Goal: Task Accomplishment & Management: Use online tool/utility

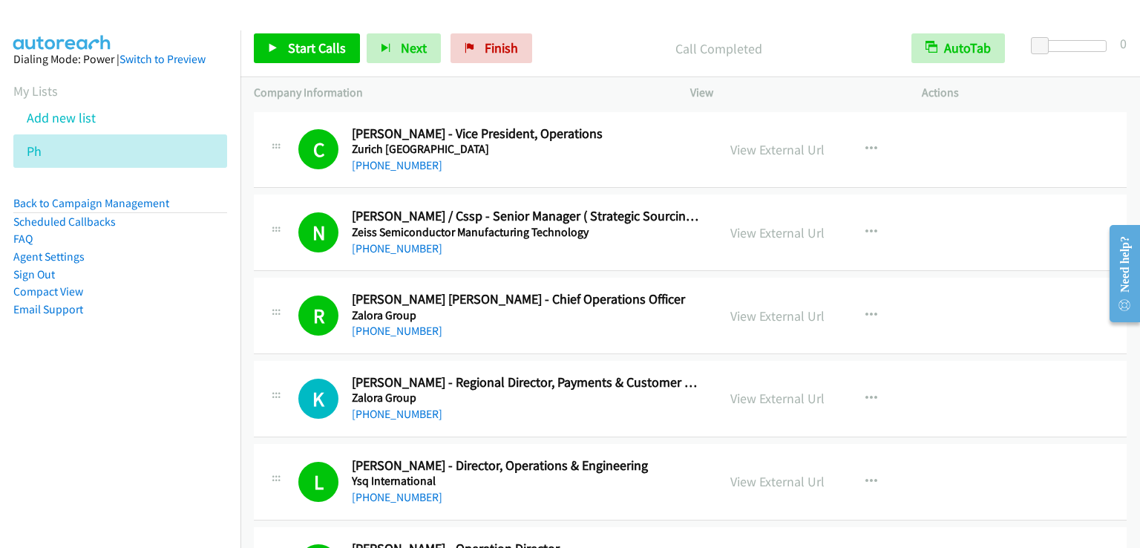
scroll to position [8909, 0]
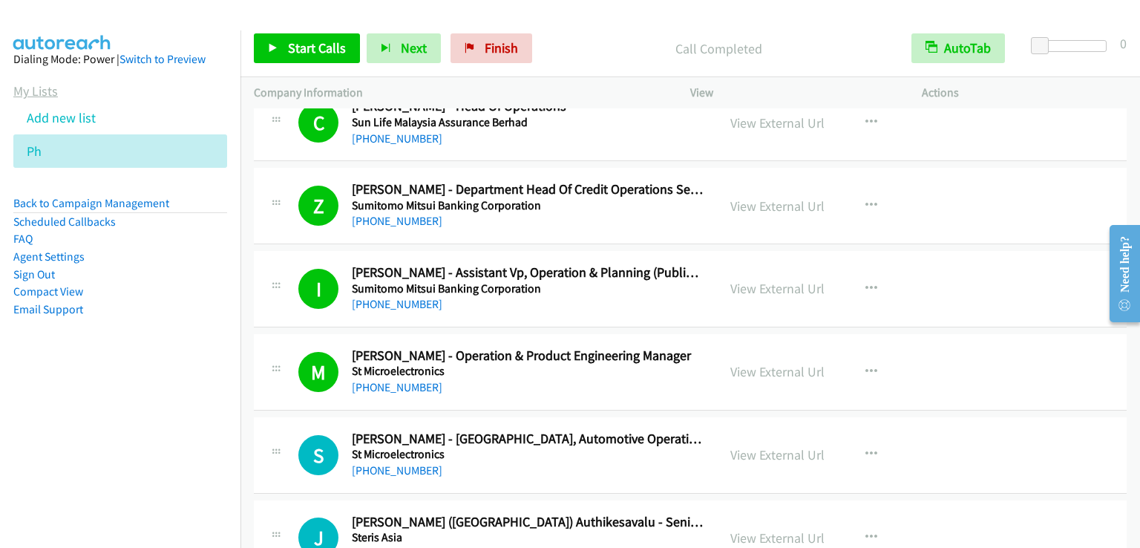
click at [41, 91] on link "My Lists" at bounding box center [35, 90] width 45 height 17
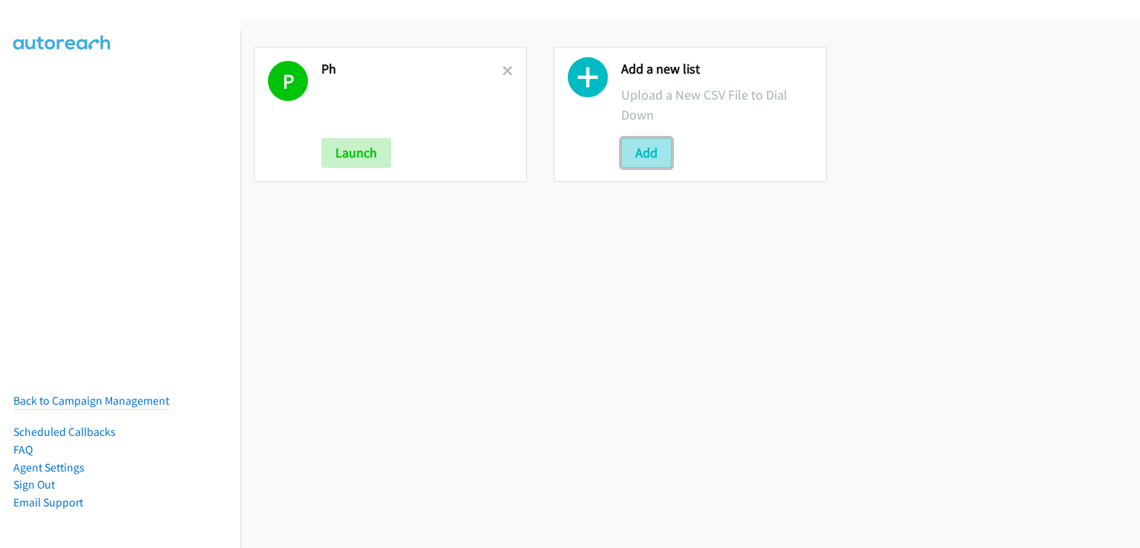
click at [653, 143] on button "Add" at bounding box center [646, 153] width 50 height 30
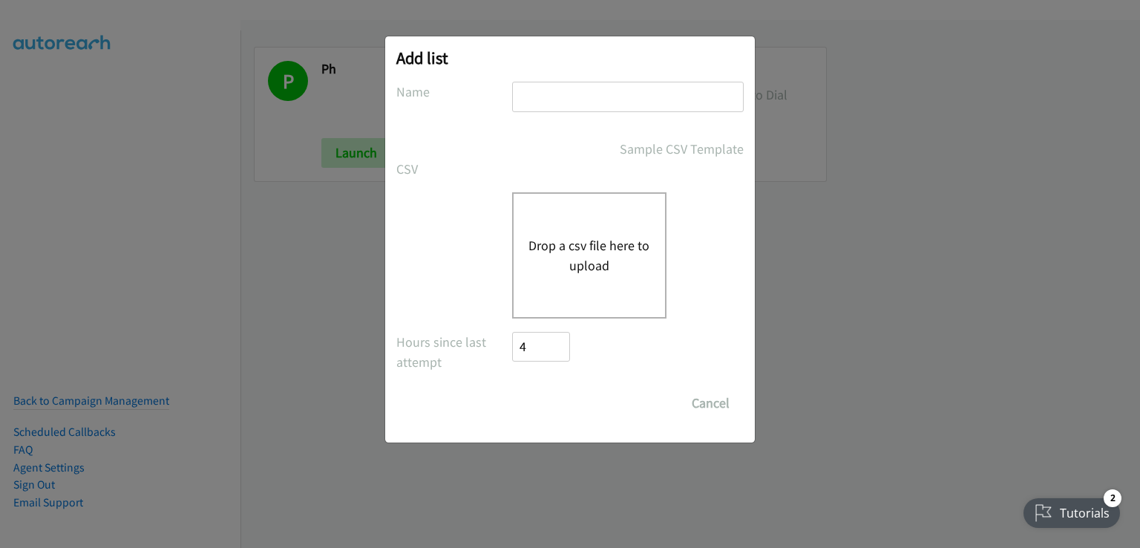
click at [568, 89] on input "text" at bounding box center [628, 97] width 232 height 30
click at [552, 94] on input "text" at bounding box center [628, 97] width 232 height 30
type input "PH PH"
click at [624, 262] on button "Drop a csv file here to upload" at bounding box center [590, 255] width 122 height 40
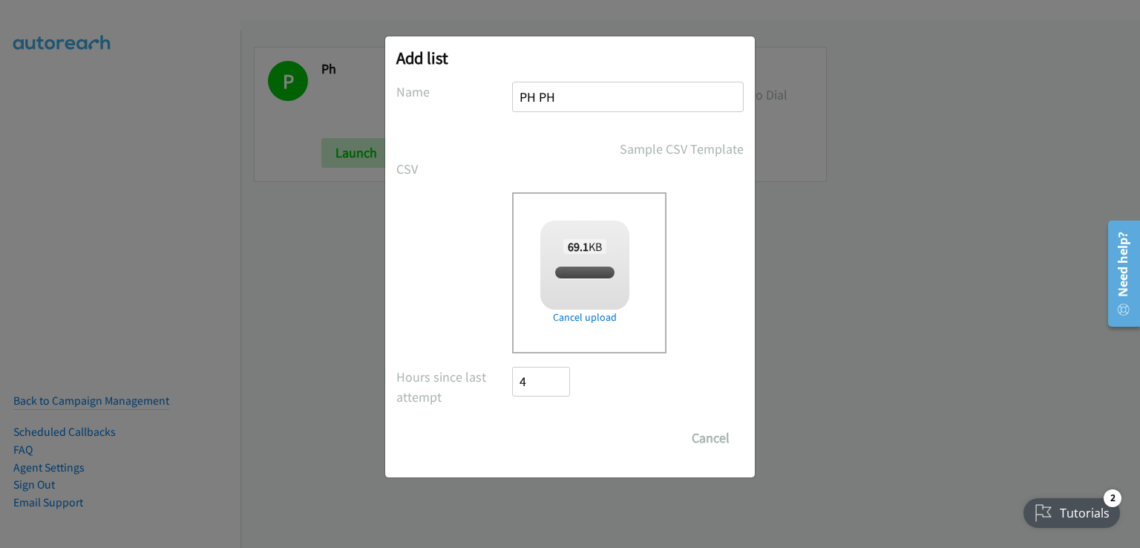
checkbox input "true"
click at [560, 430] on input "Save List" at bounding box center [551, 438] width 78 height 30
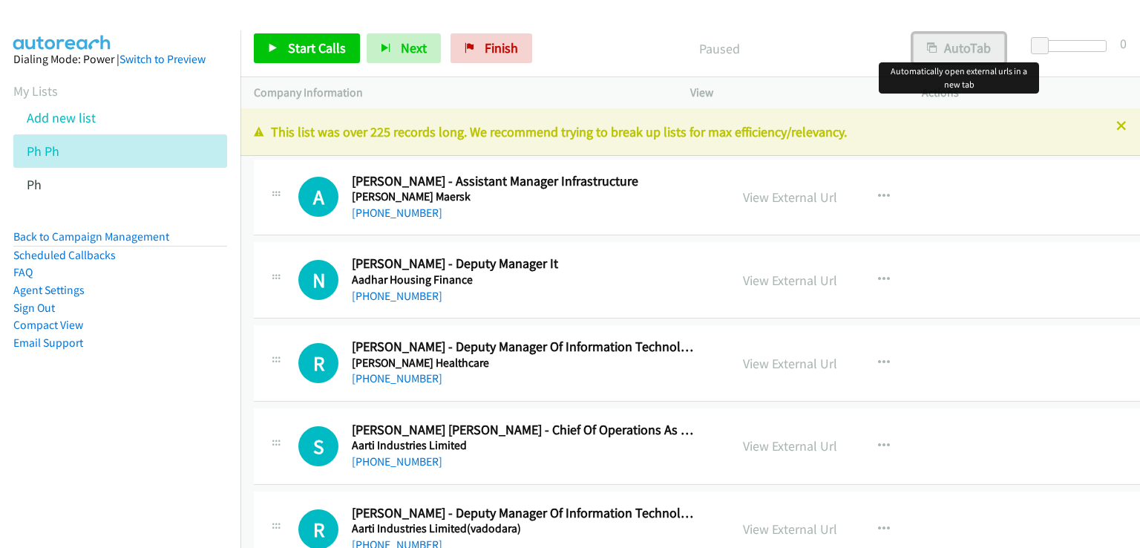
click at [964, 48] on button "AutoTab" at bounding box center [959, 48] width 92 height 30
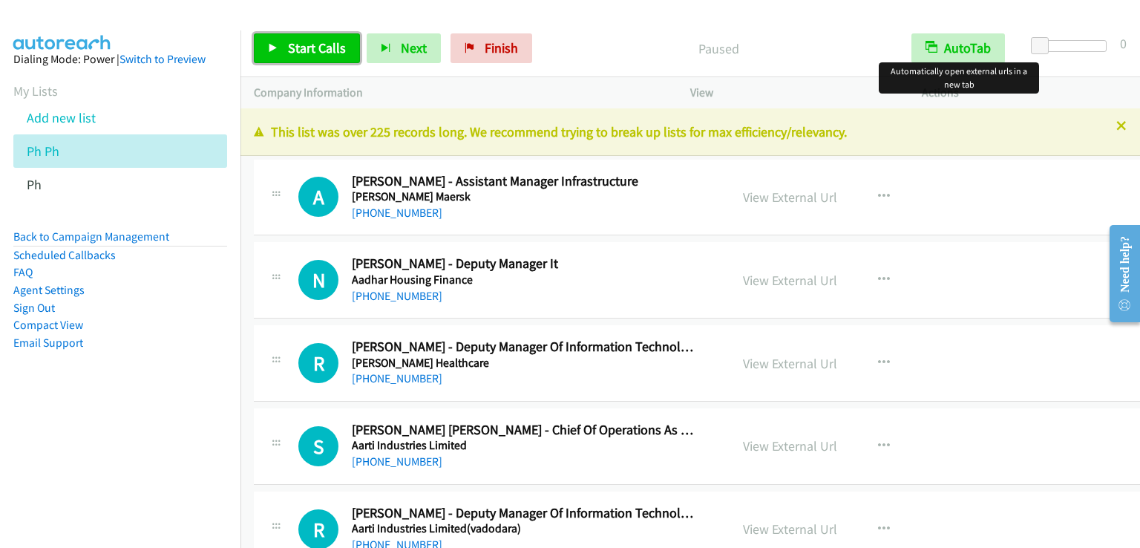
click at [325, 48] on span "Start Calls" at bounding box center [317, 47] width 58 height 17
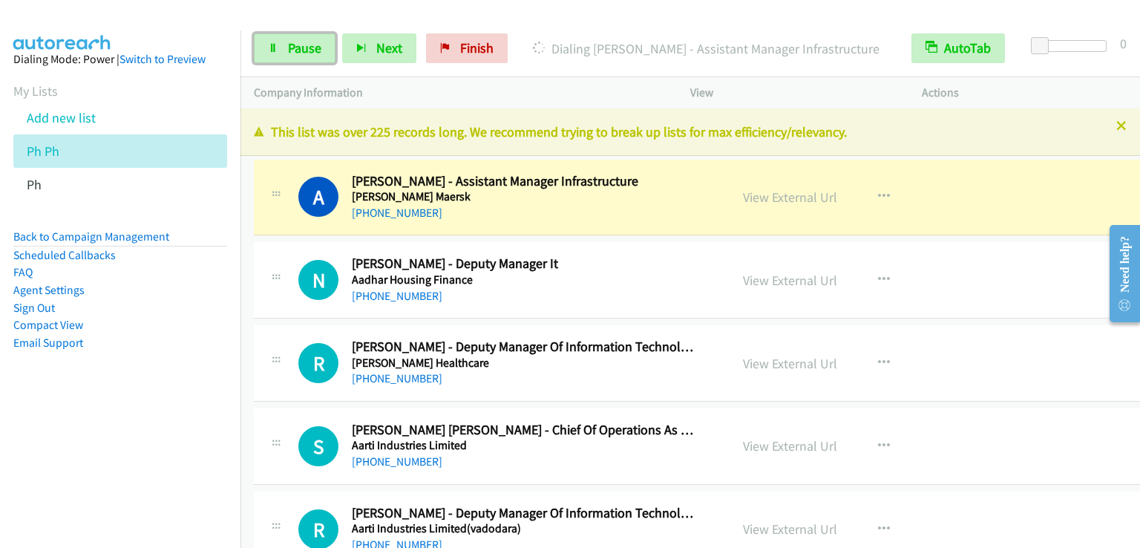
drag, startPoint x: 293, startPoint y: 44, endPoint x: 272, endPoint y: 3, distance: 45.5
click at [293, 43] on span "Pause" at bounding box center [304, 47] width 33 height 17
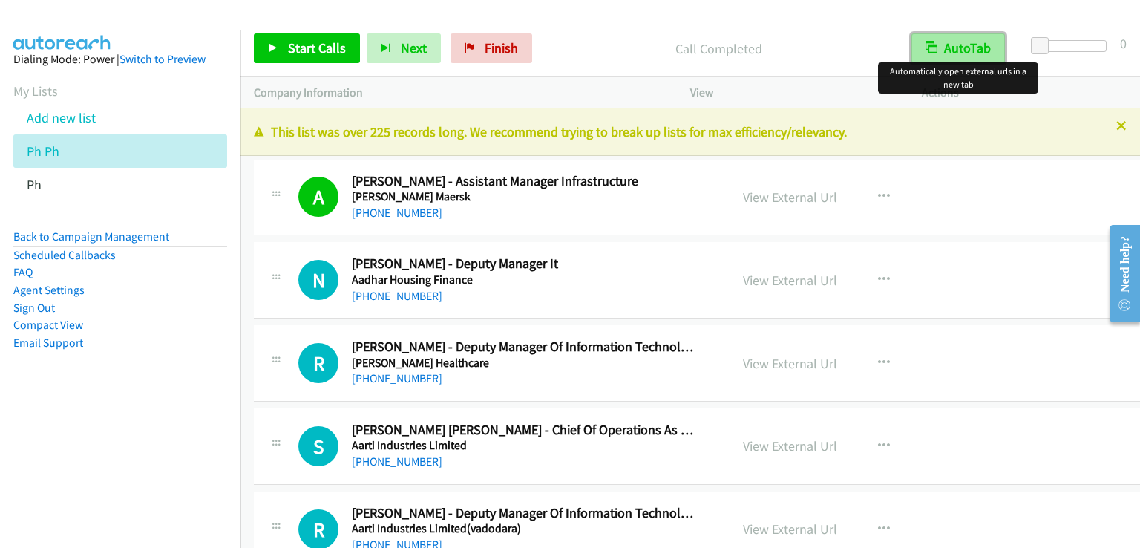
click at [965, 46] on button "AutoTab" at bounding box center [959, 48] width 94 height 30
click at [965, 46] on button "AutoTab" at bounding box center [959, 48] width 92 height 30
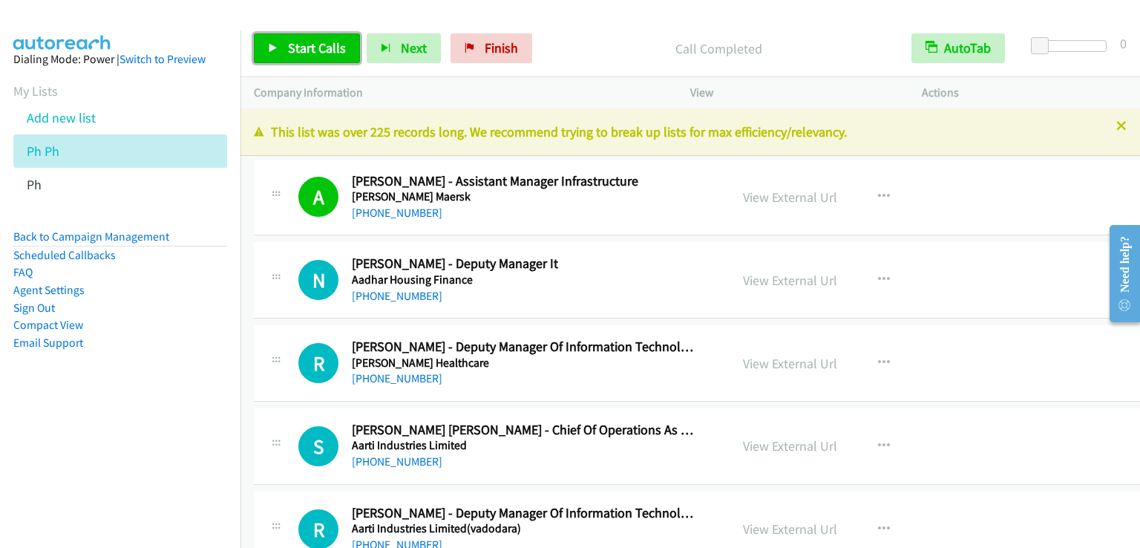
click at [307, 48] on span "Start Calls" at bounding box center [317, 47] width 58 height 17
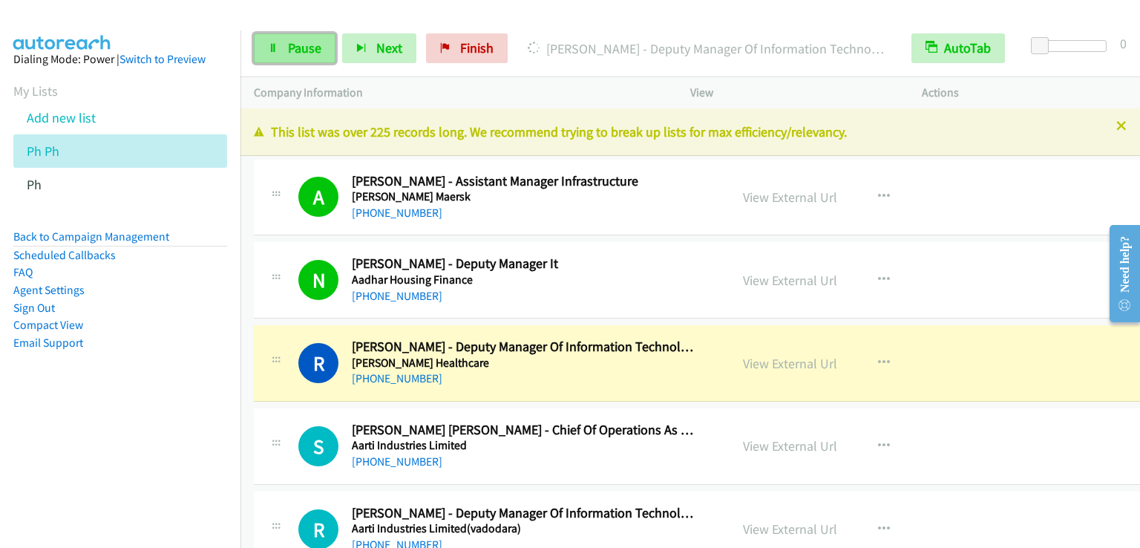
click at [289, 44] on span "Pause" at bounding box center [304, 47] width 33 height 17
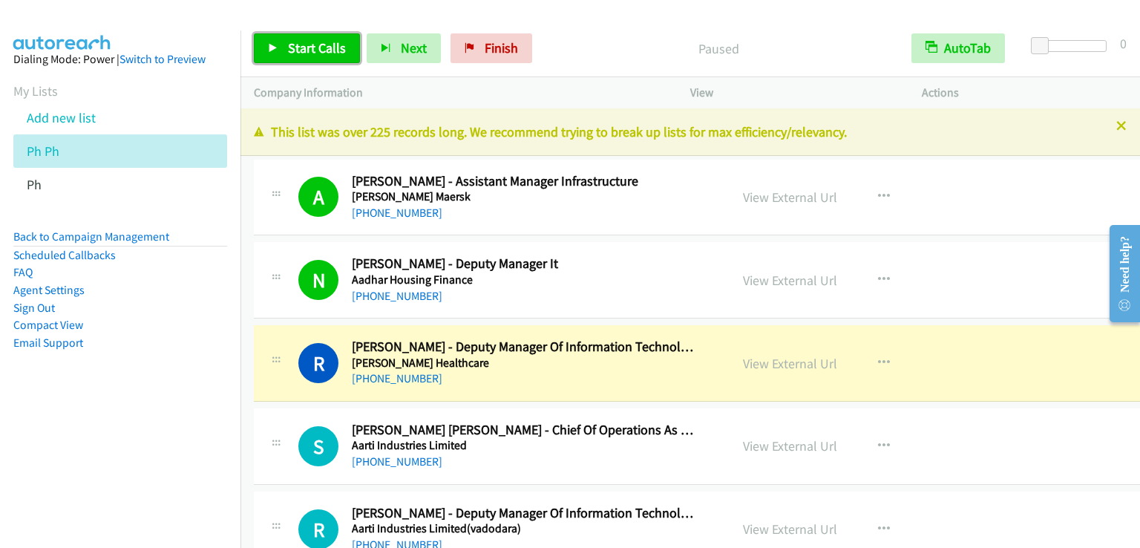
click at [284, 48] on link "Start Calls" at bounding box center [307, 48] width 106 height 30
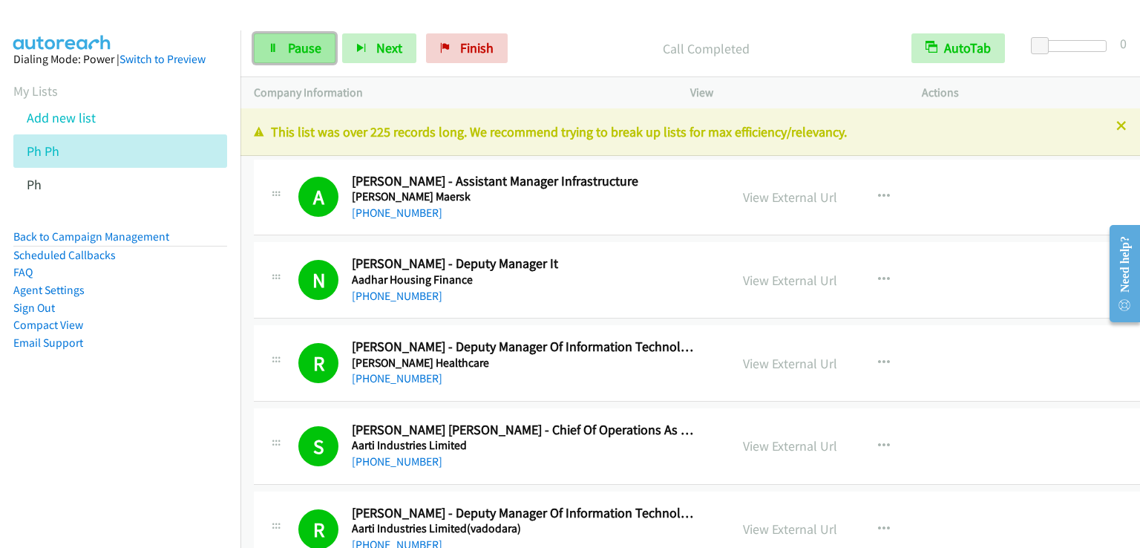
click at [268, 54] on link "Pause" at bounding box center [295, 48] width 82 height 30
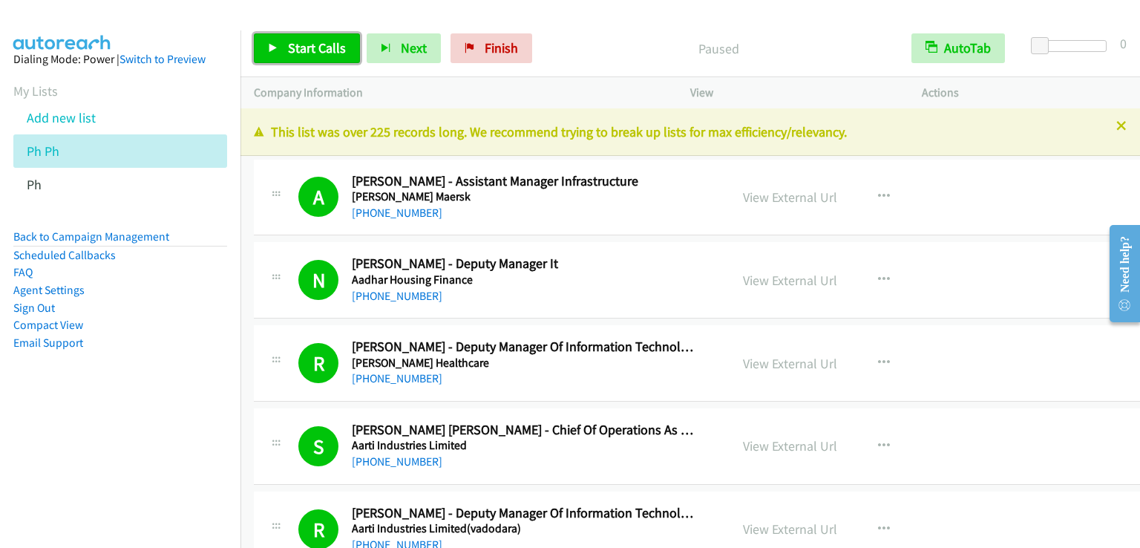
click at [268, 54] on link "Start Calls" at bounding box center [307, 48] width 106 height 30
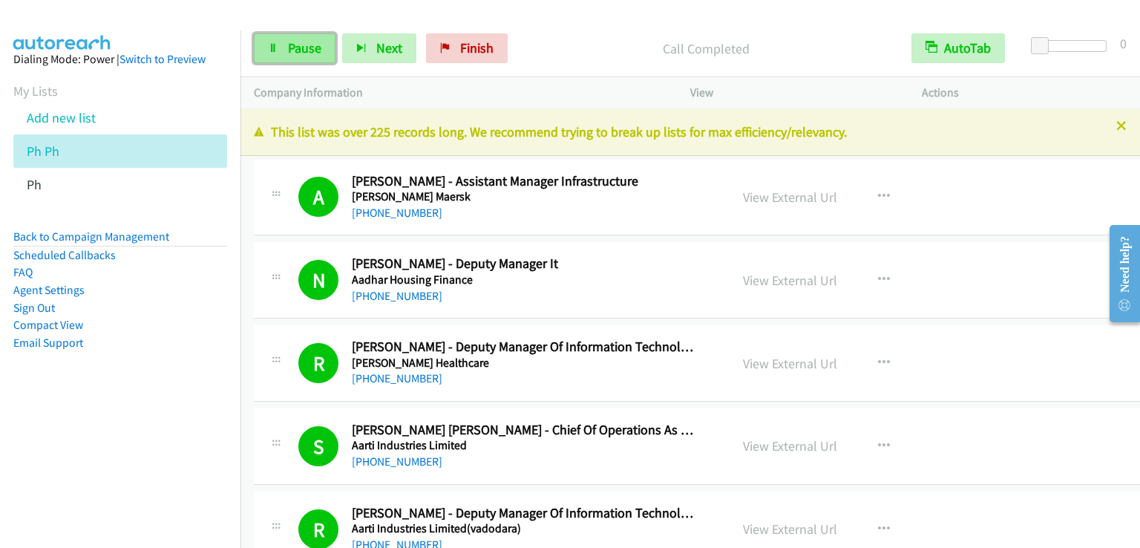
click at [316, 53] on span "Pause" at bounding box center [304, 47] width 33 height 17
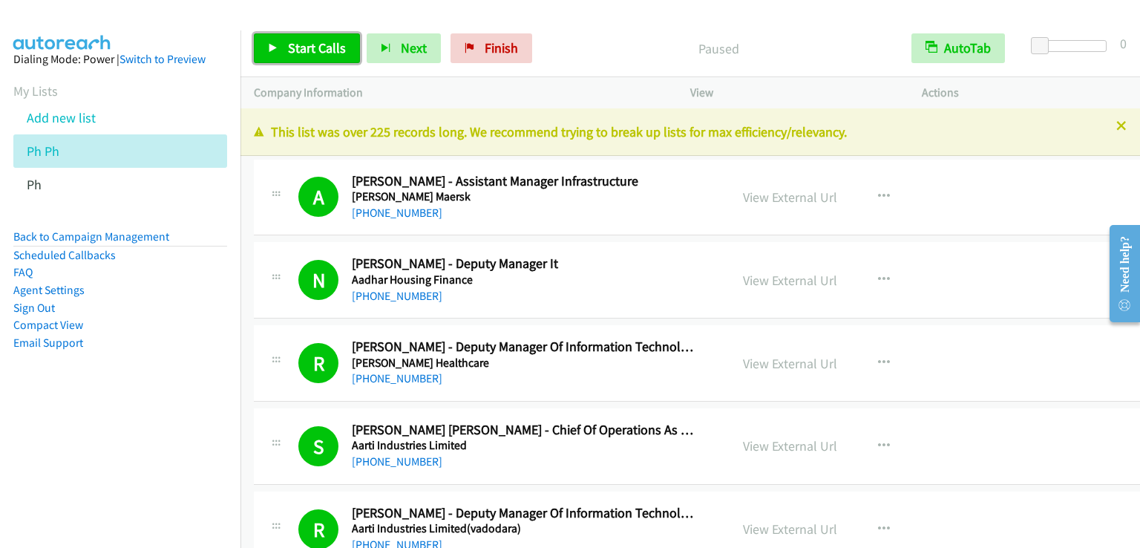
click at [316, 53] on span "Start Calls" at bounding box center [317, 47] width 58 height 17
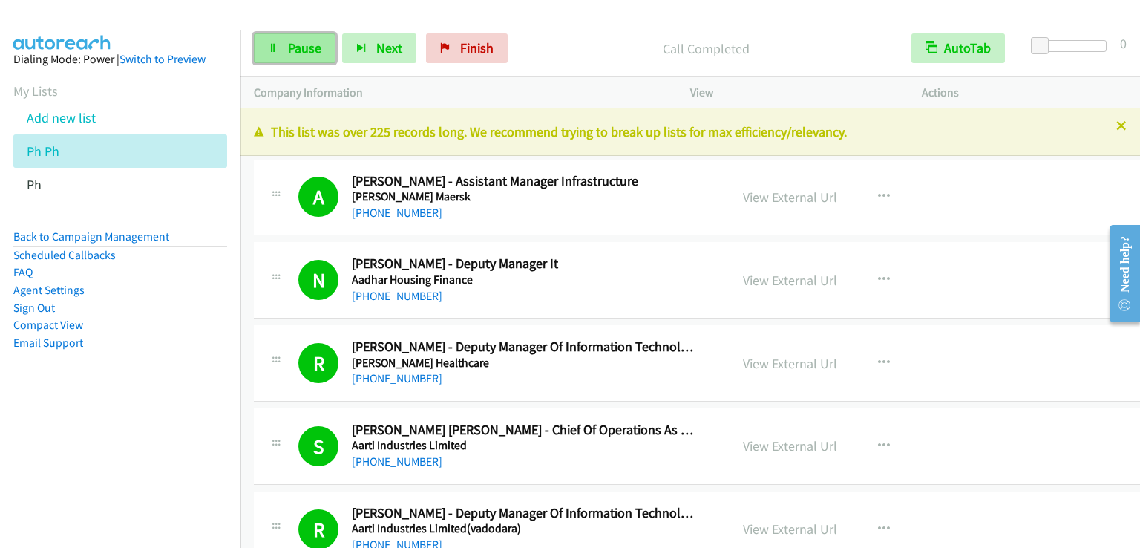
click at [321, 45] on link "Pause" at bounding box center [295, 48] width 82 height 30
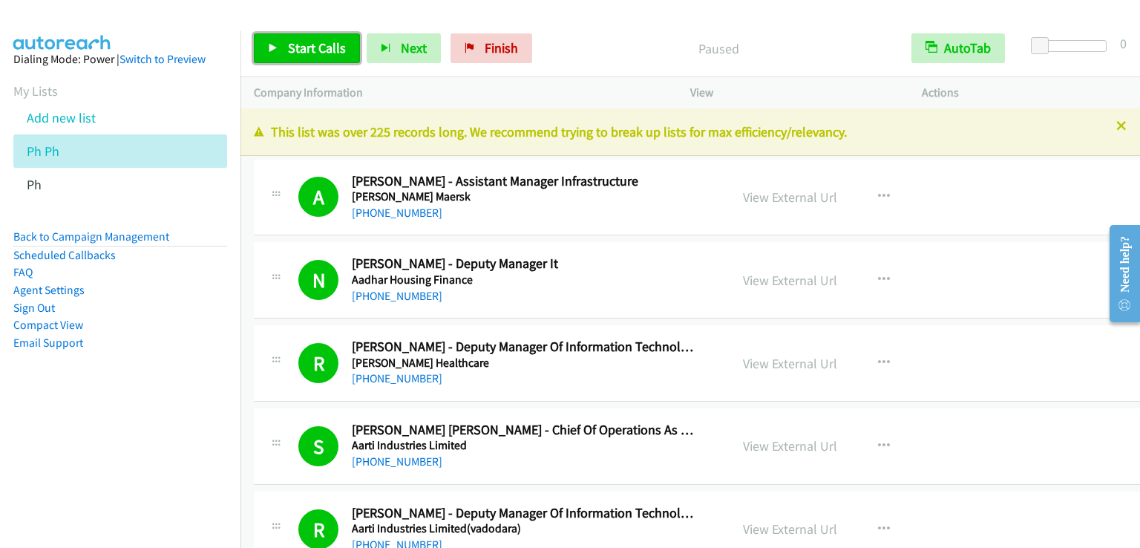
click at [321, 45] on span "Start Calls" at bounding box center [317, 47] width 58 height 17
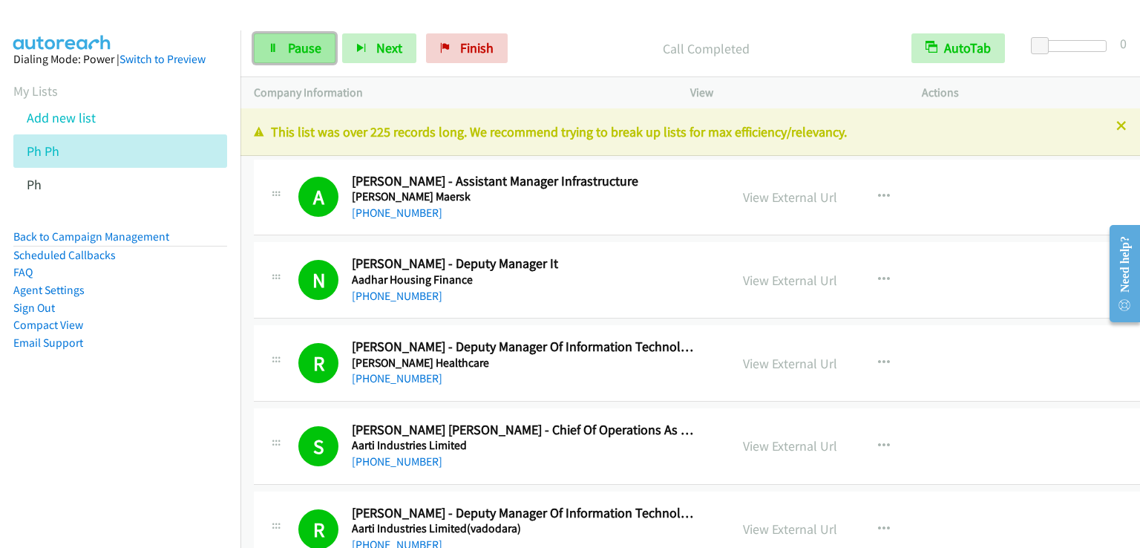
click at [312, 47] on span "Pause" at bounding box center [304, 47] width 33 height 17
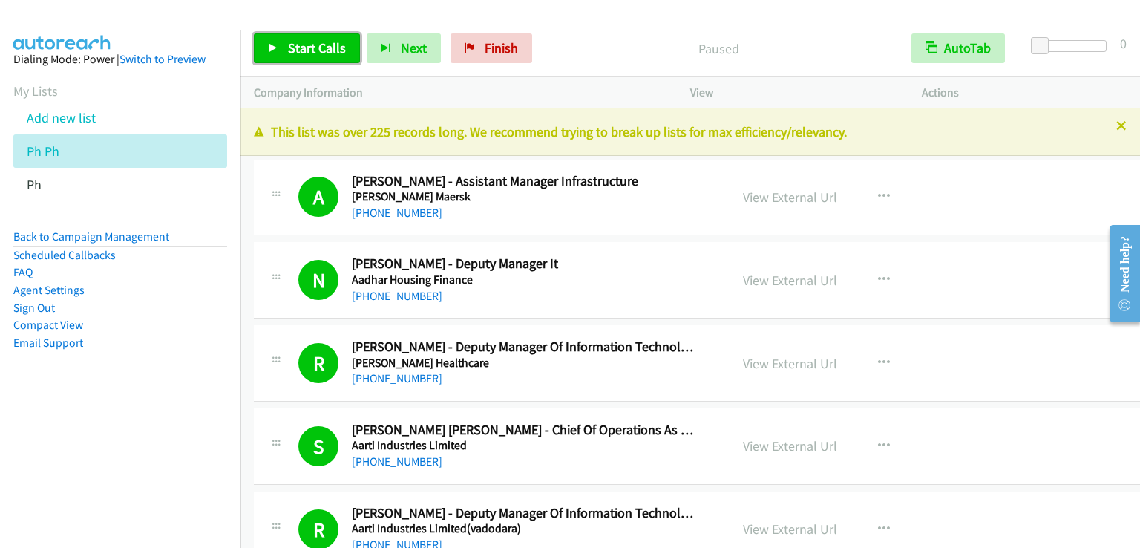
click at [312, 47] on span "Start Calls" at bounding box center [317, 47] width 58 height 17
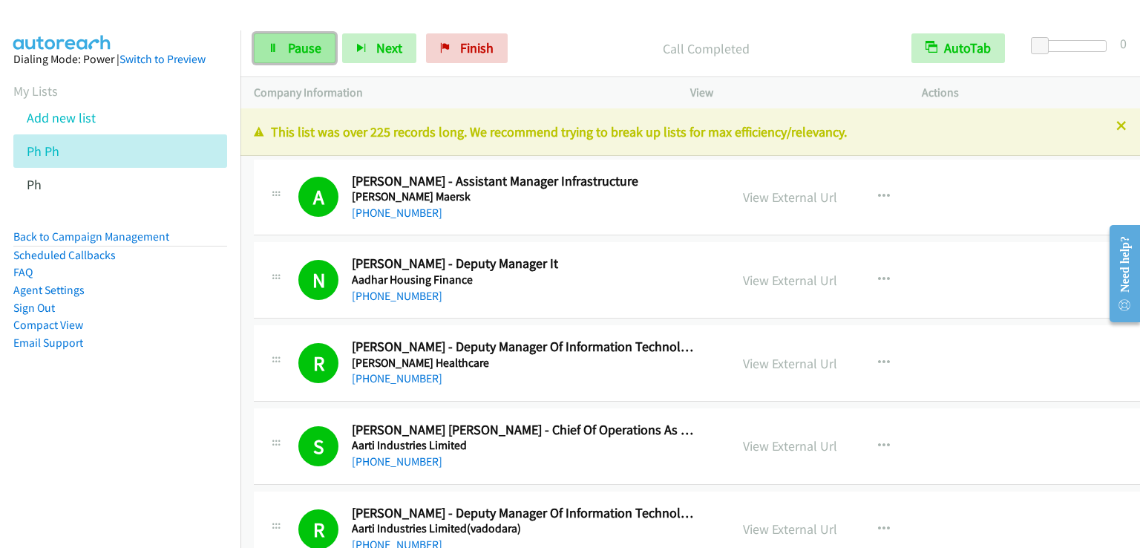
click at [312, 53] on span "Pause" at bounding box center [304, 47] width 33 height 17
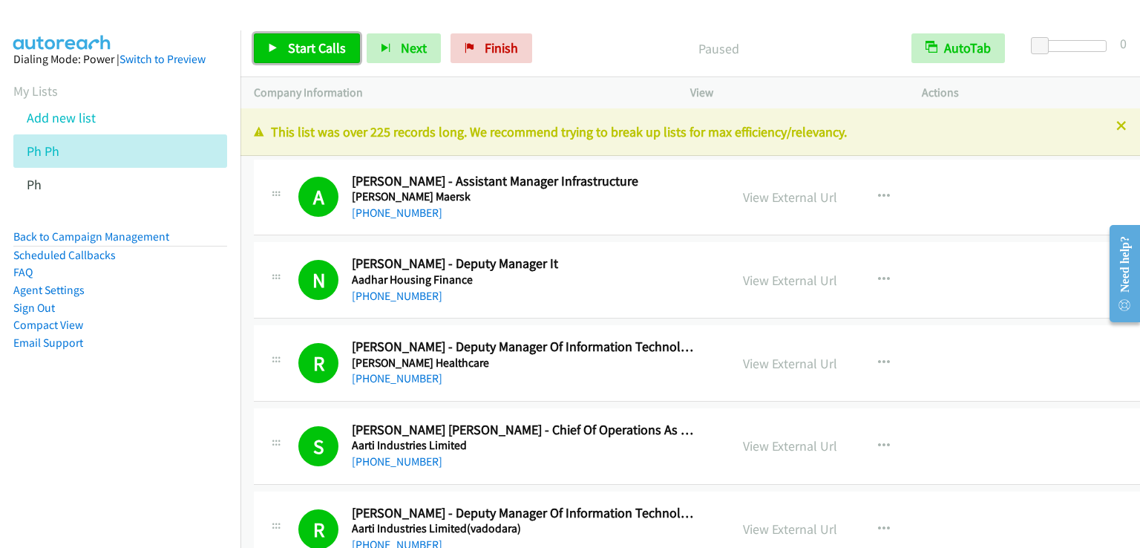
click at [312, 53] on span "Start Calls" at bounding box center [317, 47] width 58 height 17
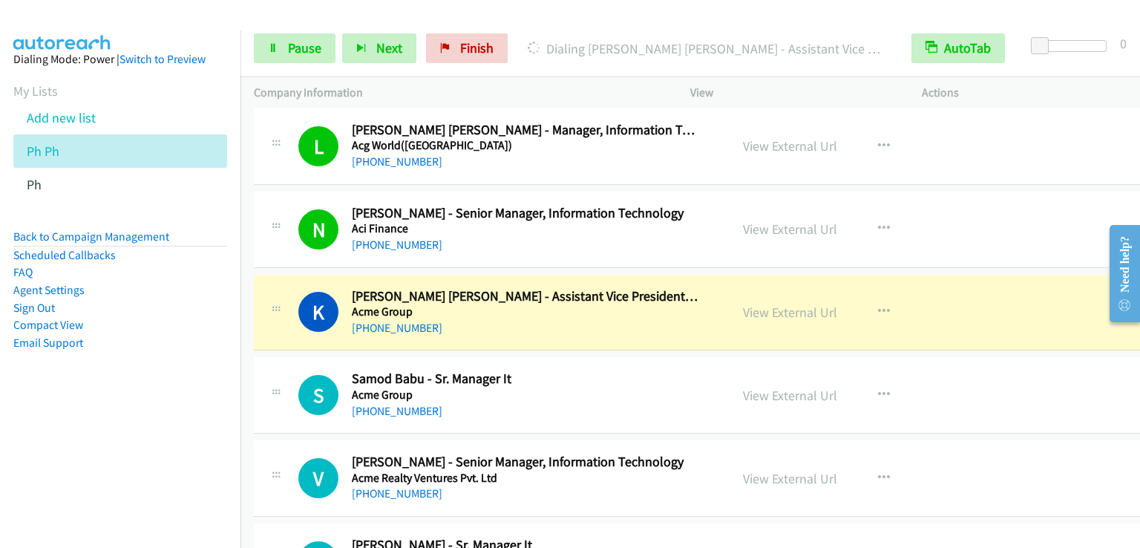
scroll to position [2524, 0]
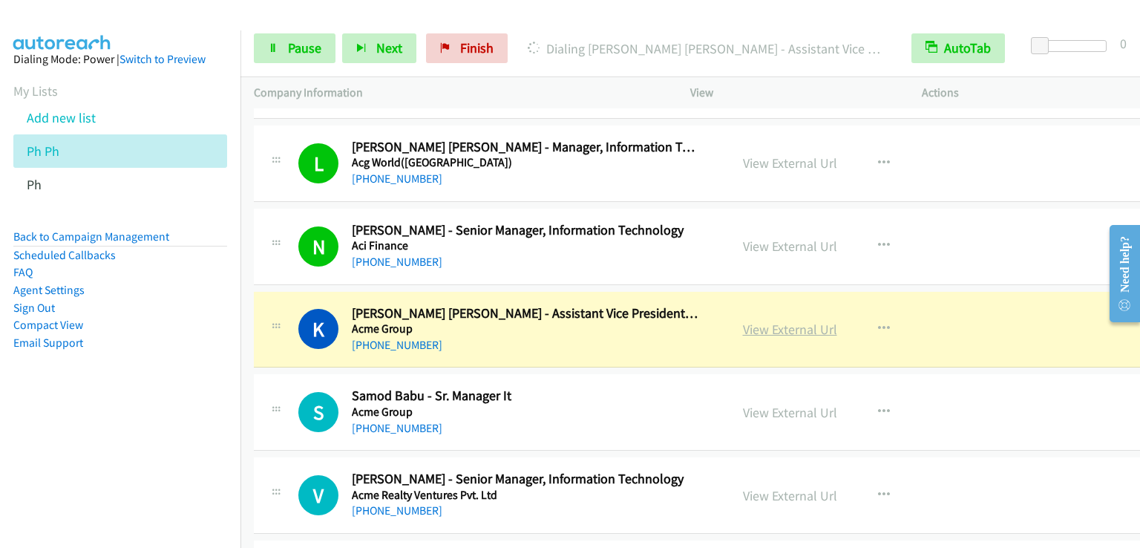
click at [790, 321] on link "View External Url" at bounding box center [790, 329] width 94 height 17
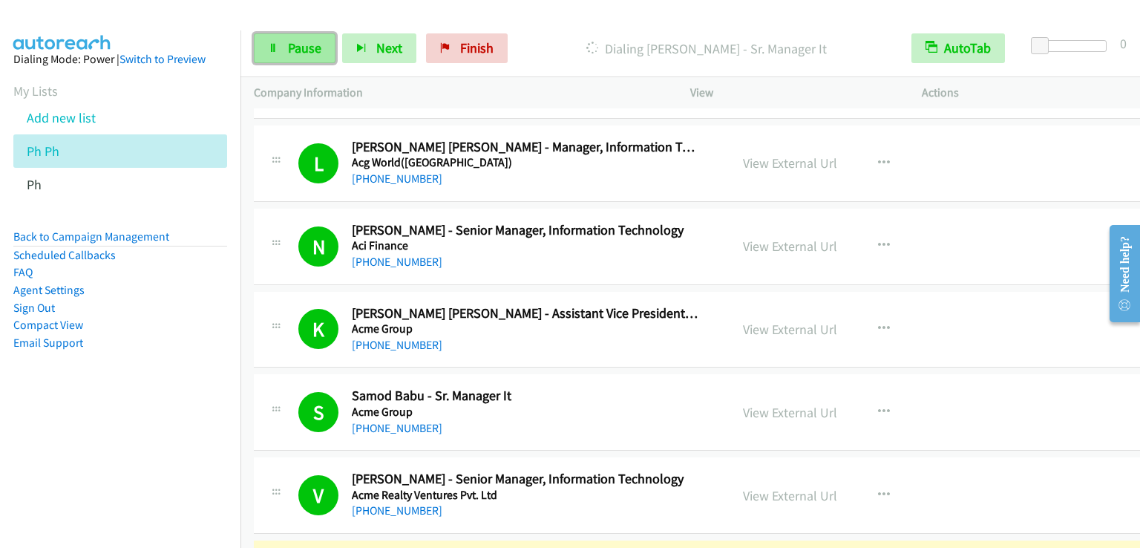
click at [288, 45] on span "Pause" at bounding box center [304, 47] width 33 height 17
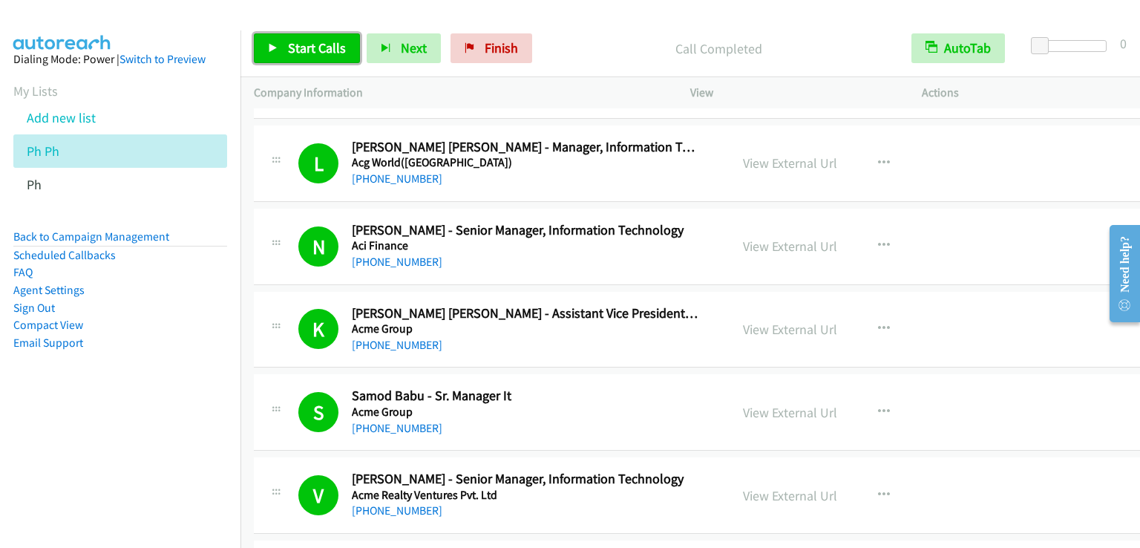
click at [293, 42] on span "Start Calls" at bounding box center [317, 47] width 58 height 17
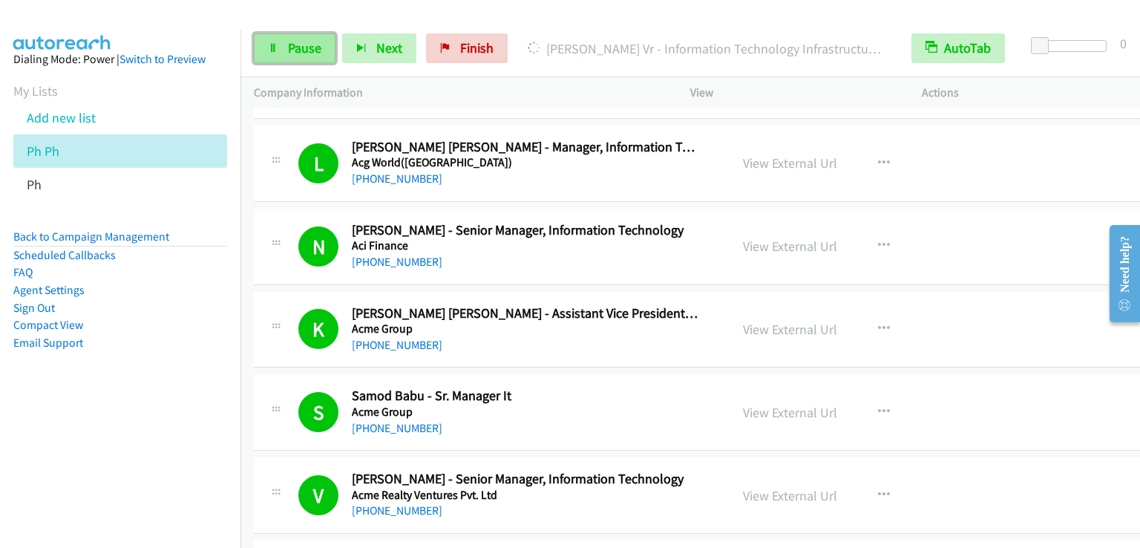
click at [283, 50] on link "Pause" at bounding box center [295, 48] width 82 height 30
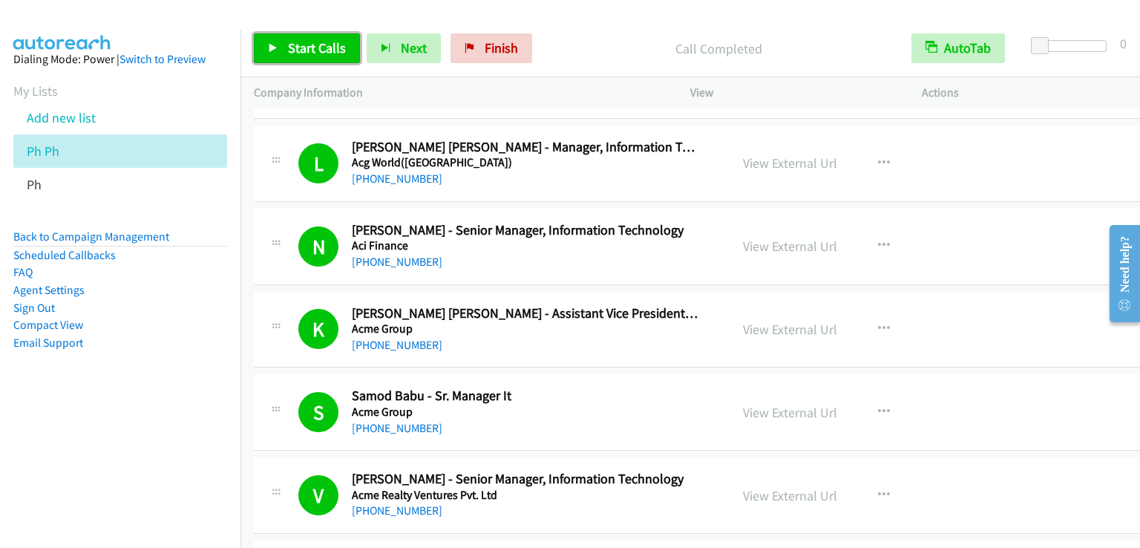
drag, startPoint x: 329, startPoint y: 39, endPoint x: 390, endPoint y: 13, distance: 66.9
click at [330, 39] on span "Start Calls" at bounding box center [317, 47] width 58 height 17
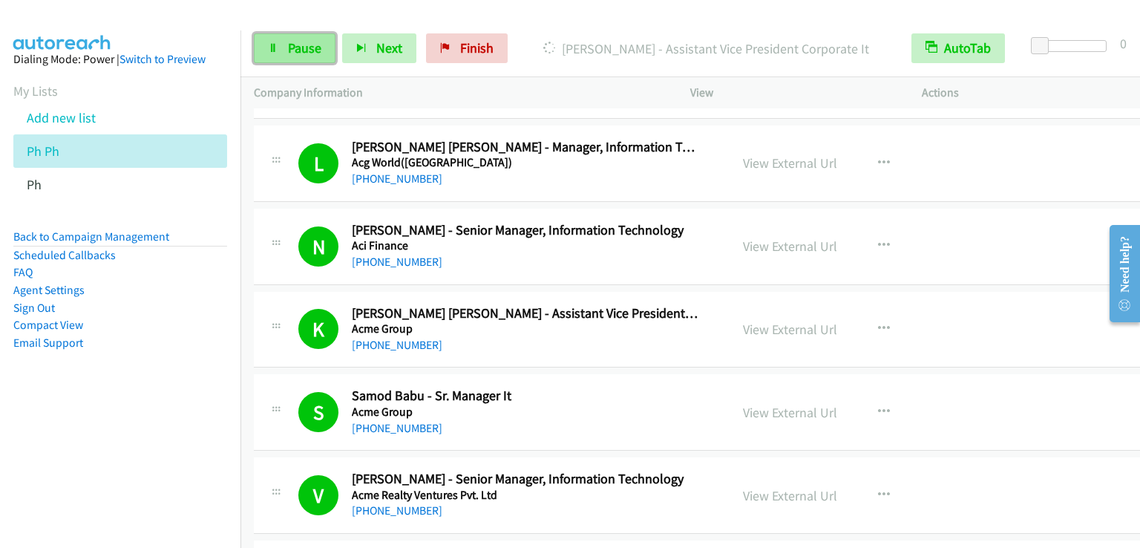
click at [290, 48] on span "Pause" at bounding box center [304, 47] width 33 height 17
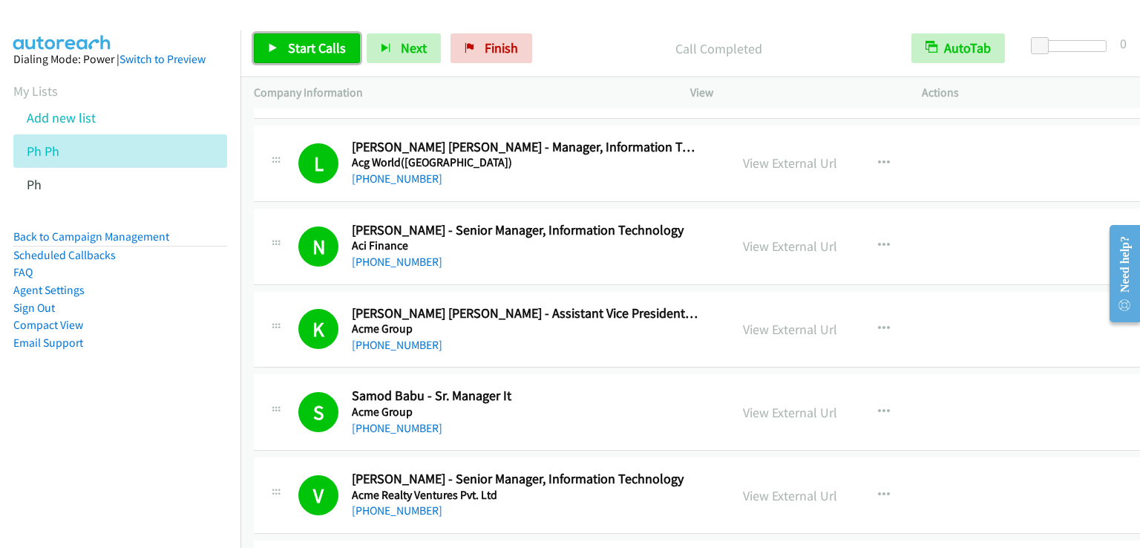
click at [303, 50] on span "Start Calls" at bounding box center [317, 47] width 58 height 17
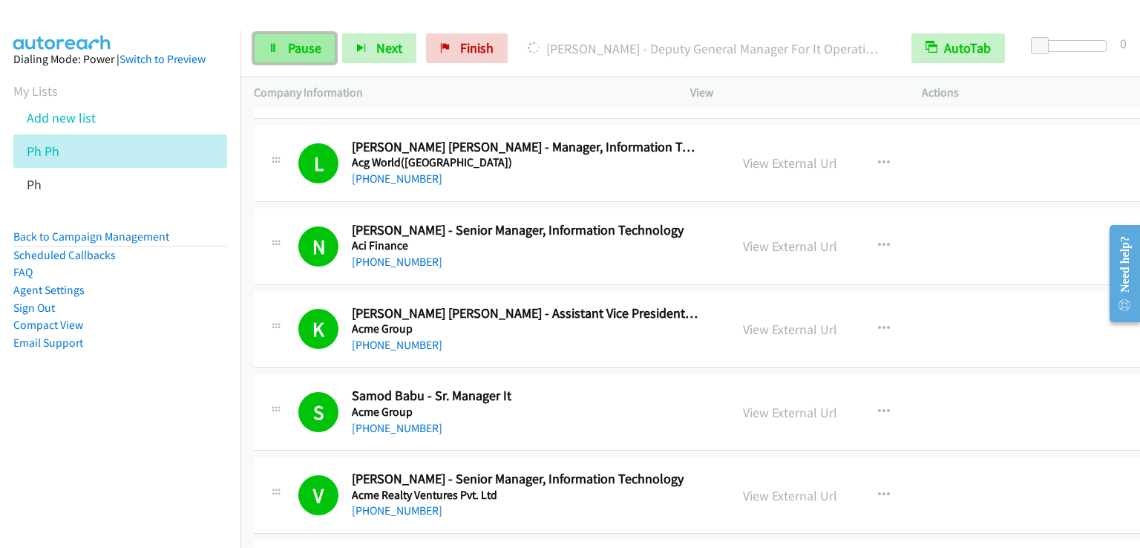
click at [290, 44] on span "Pause" at bounding box center [304, 47] width 33 height 17
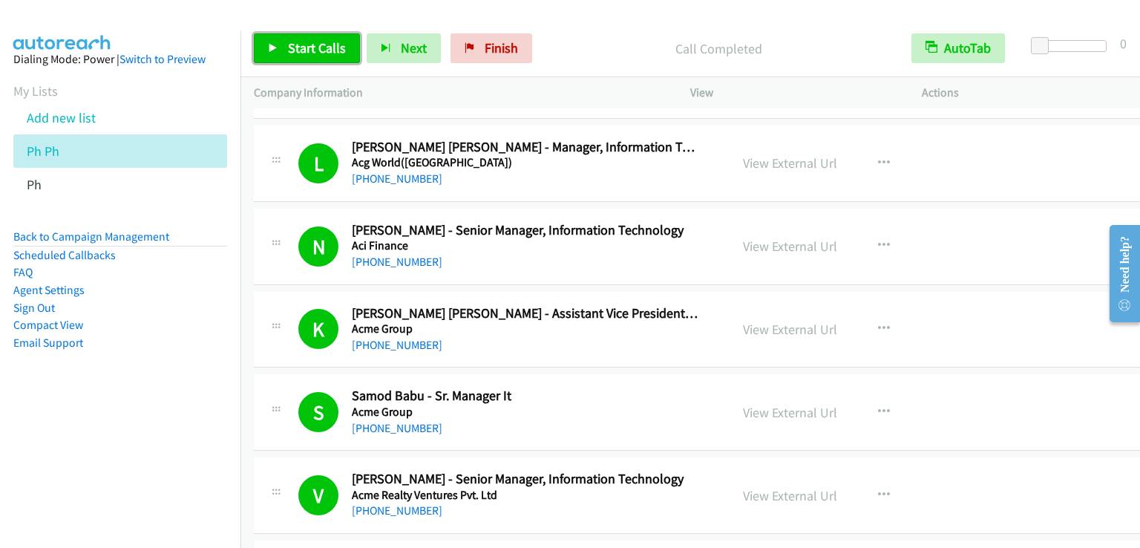
click at [272, 39] on link "Start Calls" at bounding box center [307, 48] width 106 height 30
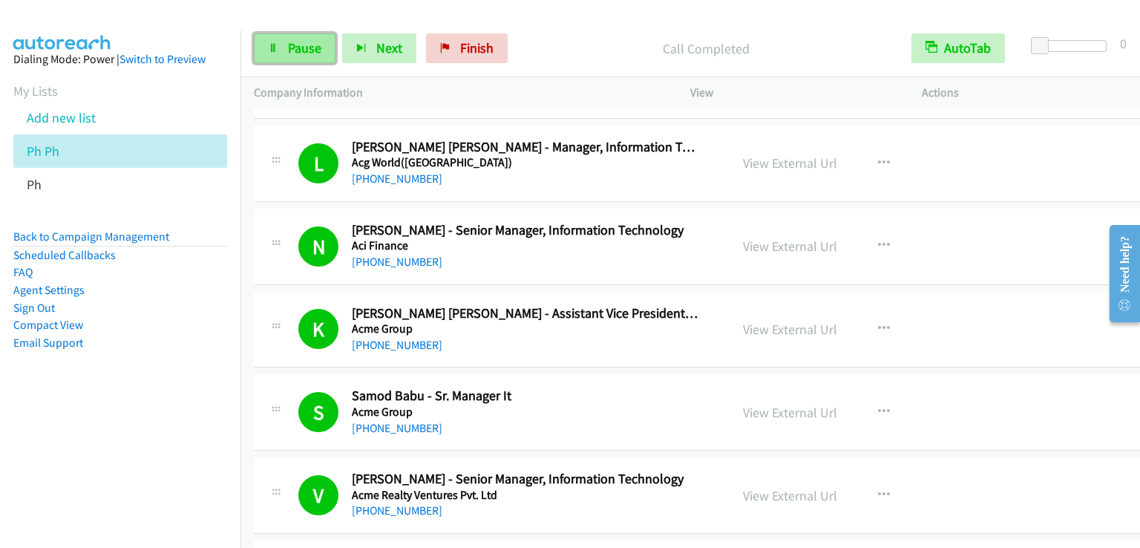
click at [301, 45] on span "Pause" at bounding box center [304, 47] width 33 height 17
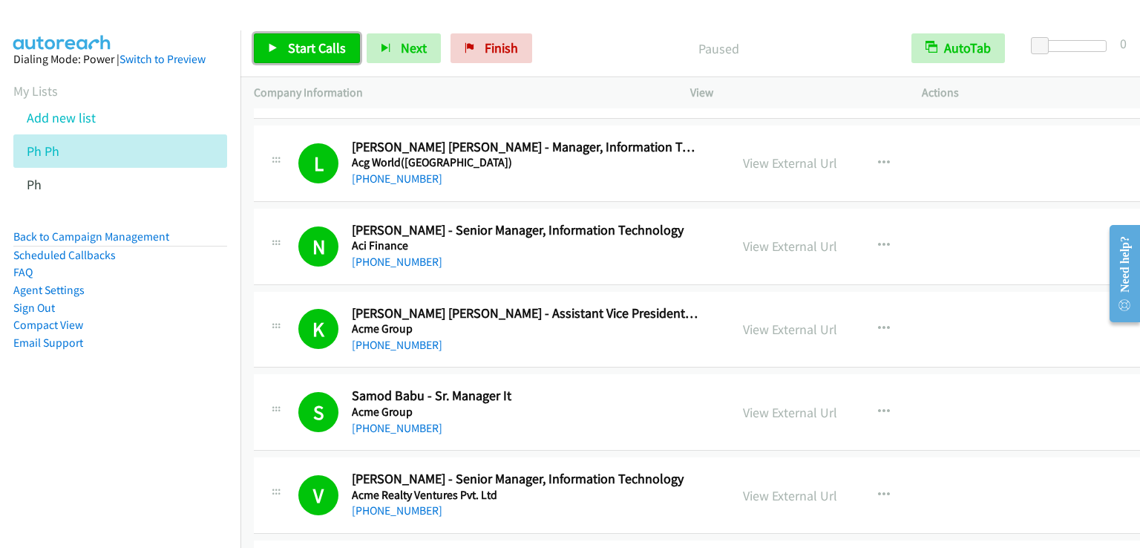
click at [301, 45] on span "Start Calls" at bounding box center [317, 47] width 58 height 17
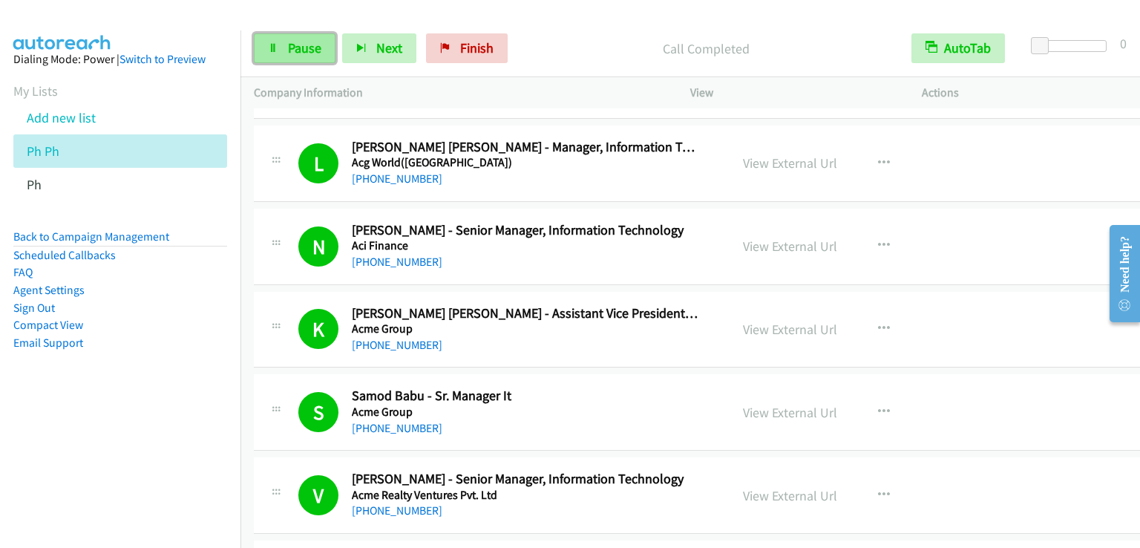
click at [300, 50] on span "Pause" at bounding box center [304, 47] width 33 height 17
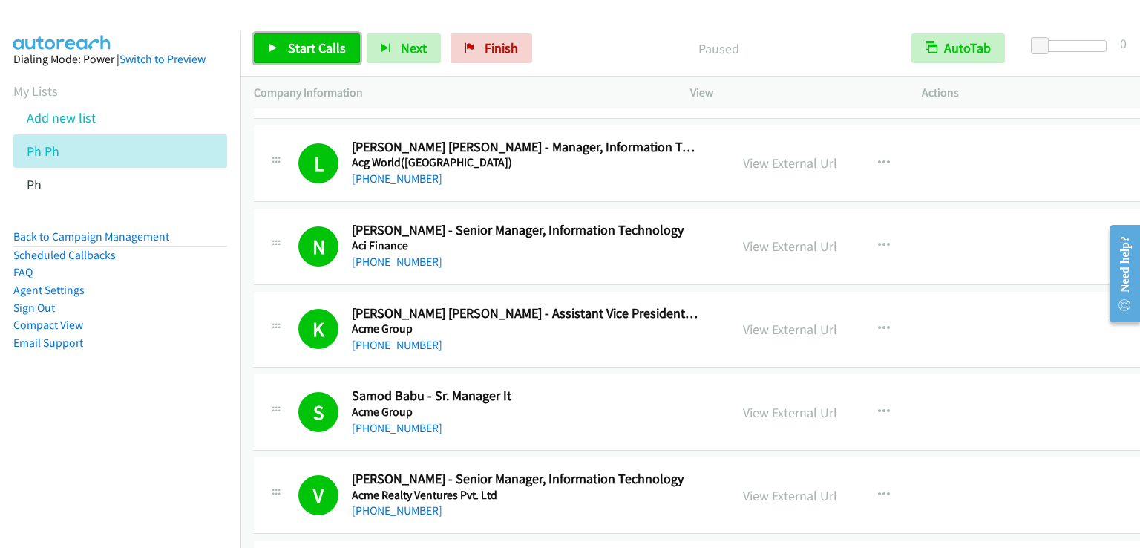
click at [301, 50] on span "Start Calls" at bounding box center [317, 47] width 58 height 17
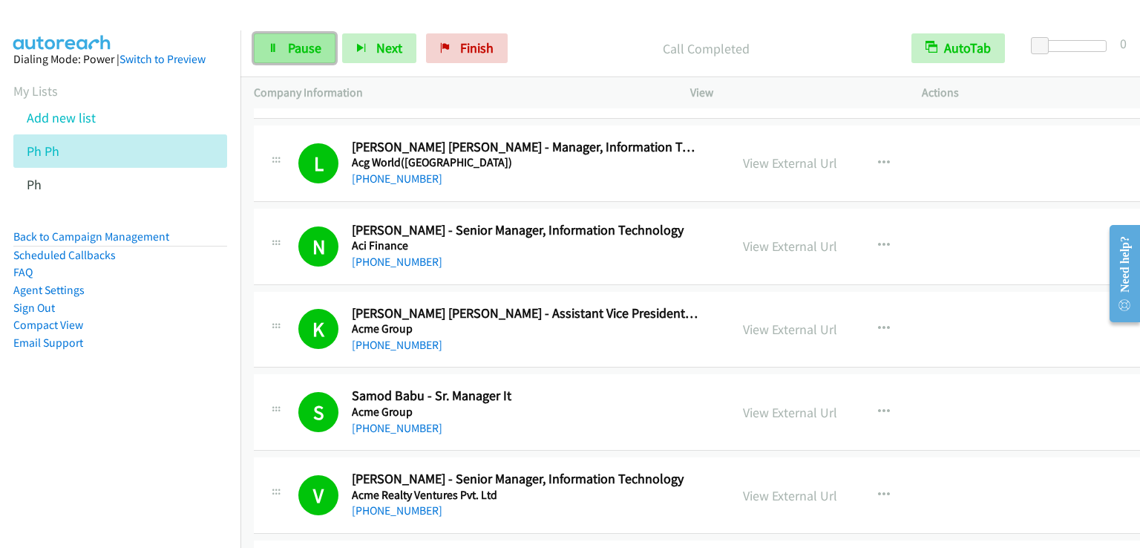
click at [311, 42] on span "Pause" at bounding box center [304, 47] width 33 height 17
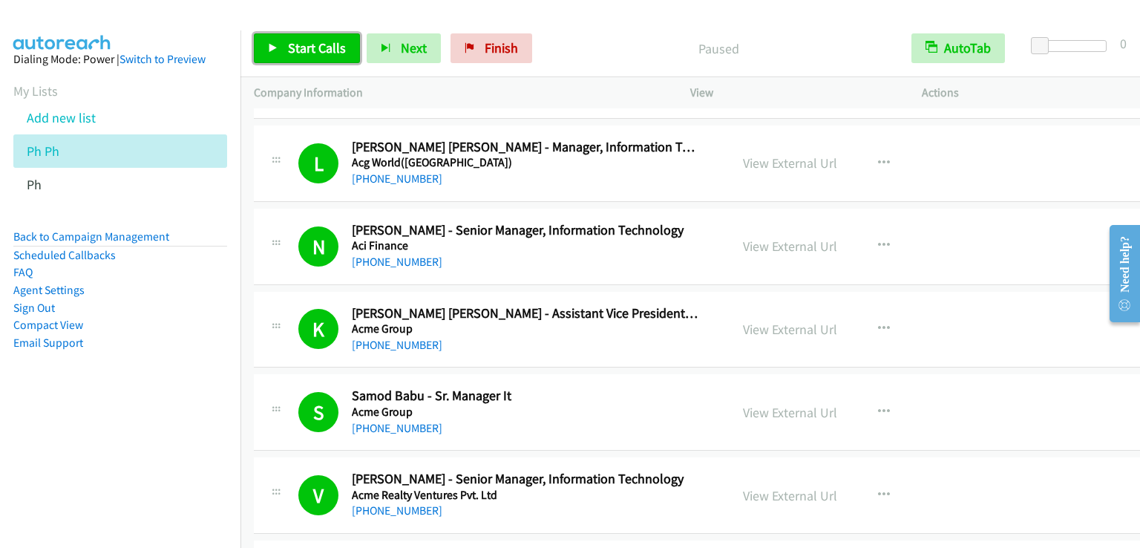
click at [311, 42] on span "Start Calls" at bounding box center [317, 47] width 58 height 17
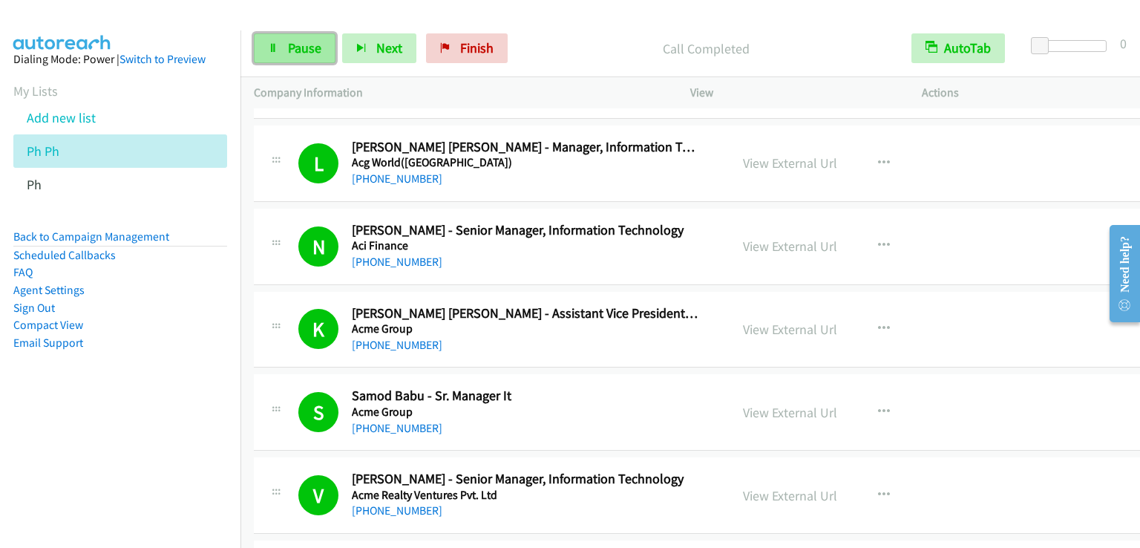
click at [290, 50] on span "Pause" at bounding box center [304, 47] width 33 height 17
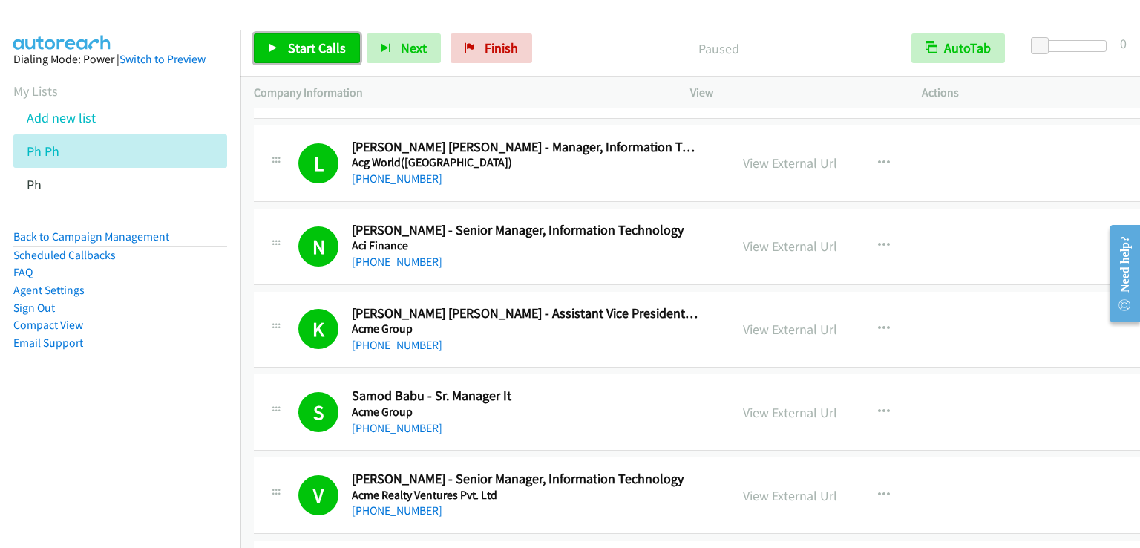
click at [290, 50] on span "Start Calls" at bounding box center [317, 47] width 58 height 17
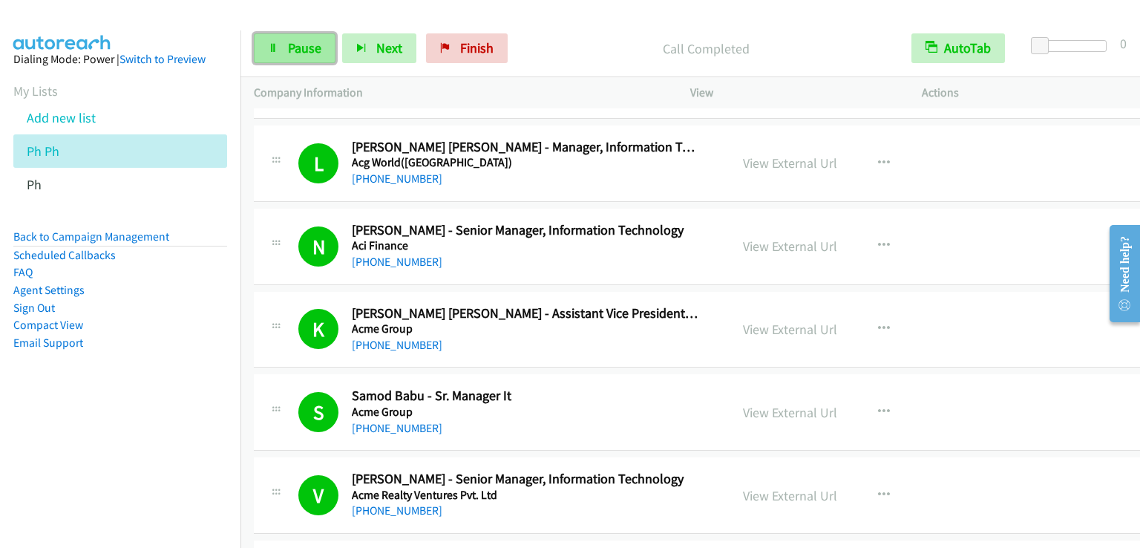
click at [289, 51] on span "Pause" at bounding box center [304, 47] width 33 height 17
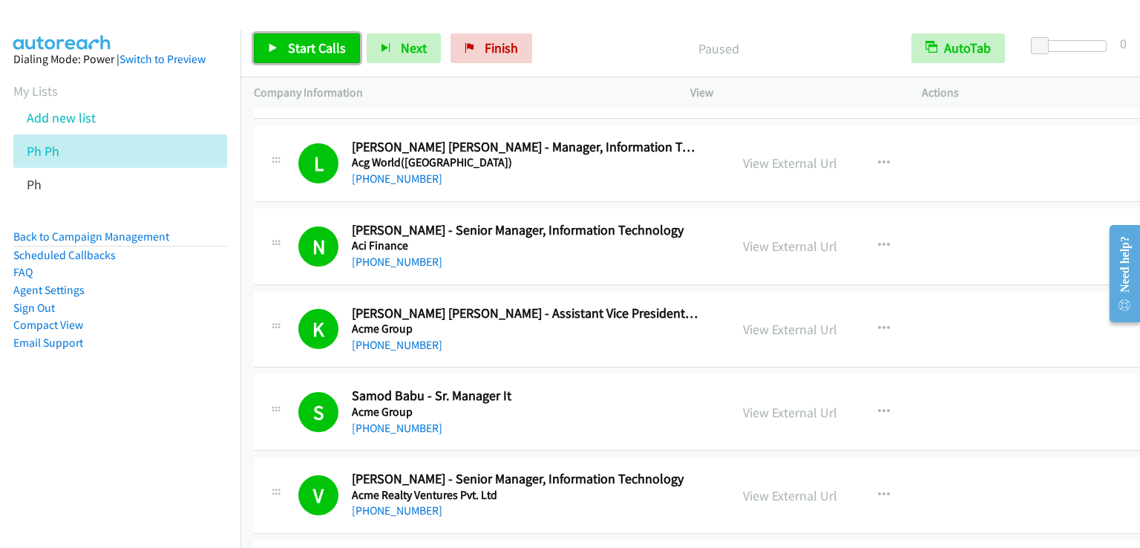
click at [288, 50] on span "Start Calls" at bounding box center [317, 47] width 58 height 17
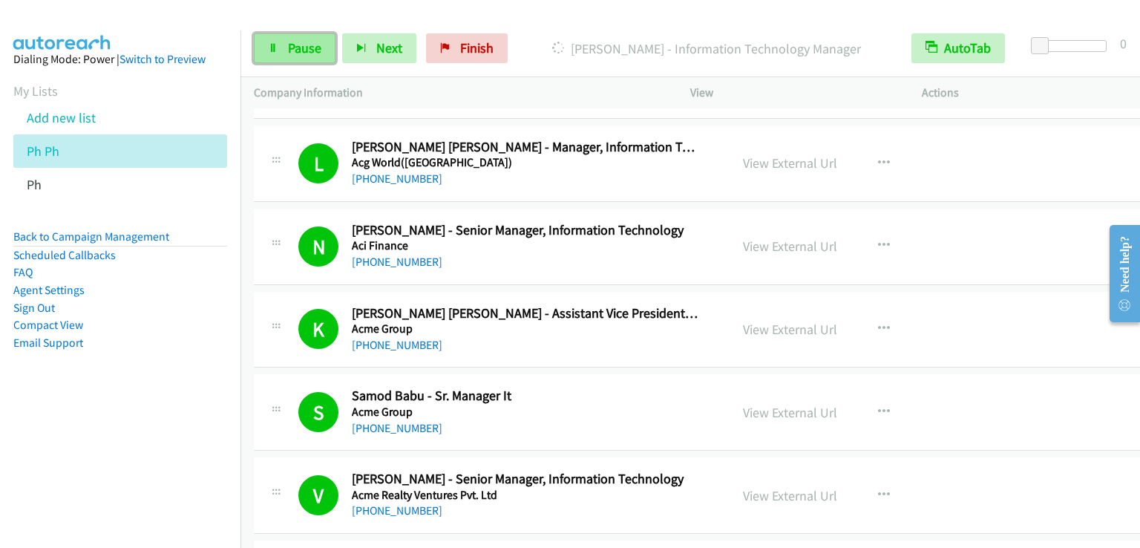
click at [297, 51] on span "Pause" at bounding box center [304, 47] width 33 height 17
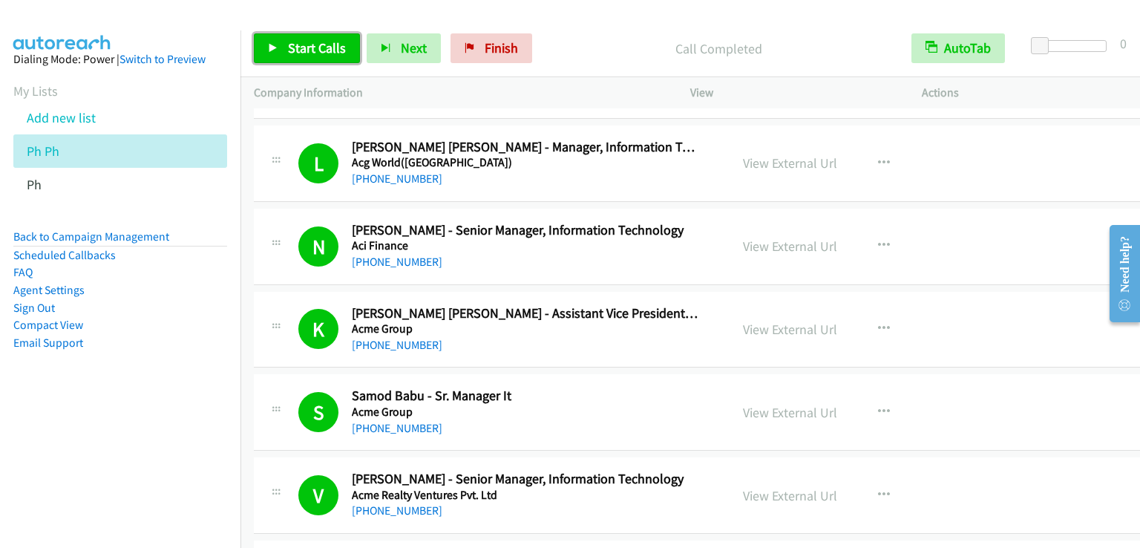
click at [306, 42] on span "Start Calls" at bounding box center [317, 47] width 58 height 17
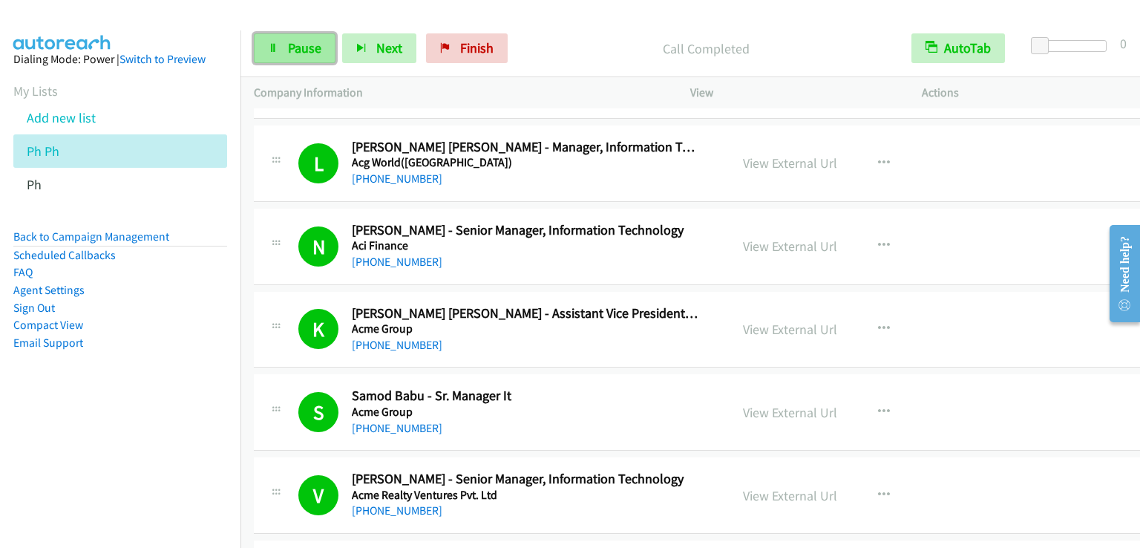
click at [293, 56] on span "Pause" at bounding box center [304, 47] width 33 height 17
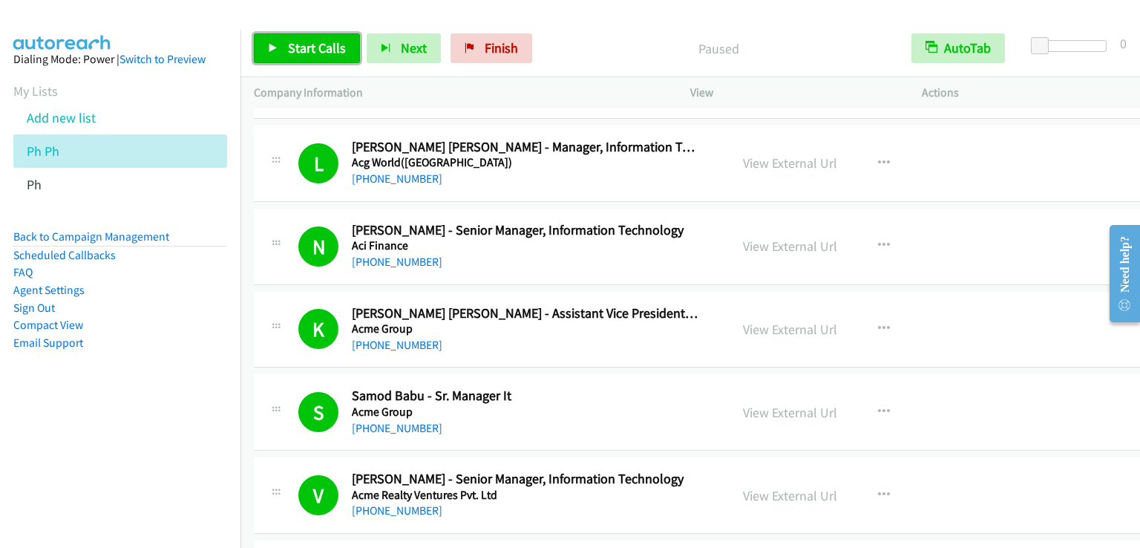
click at [293, 56] on span "Start Calls" at bounding box center [317, 47] width 58 height 17
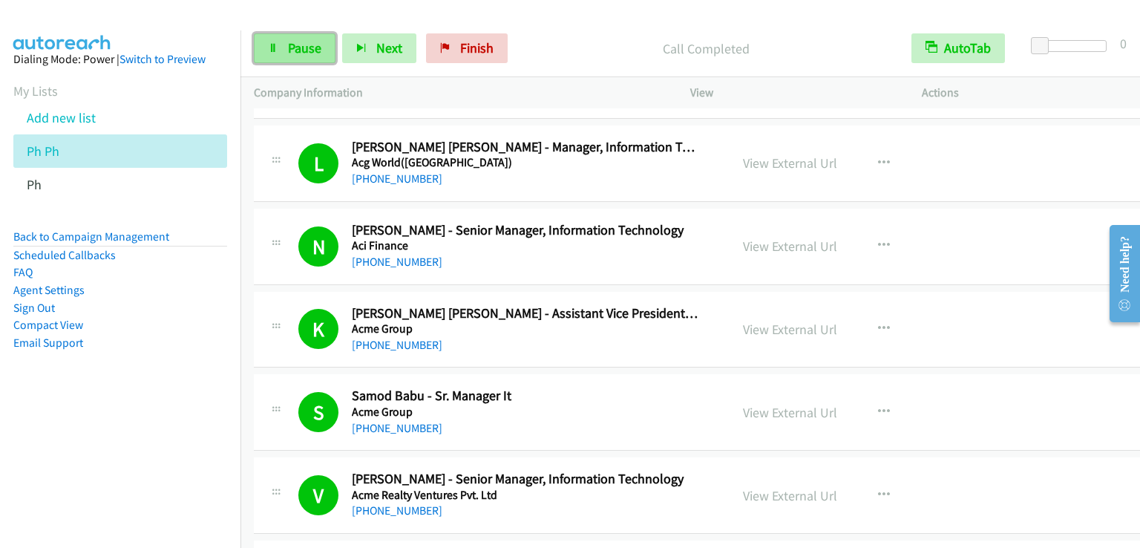
click at [298, 59] on link "Pause" at bounding box center [295, 48] width 82 height 30
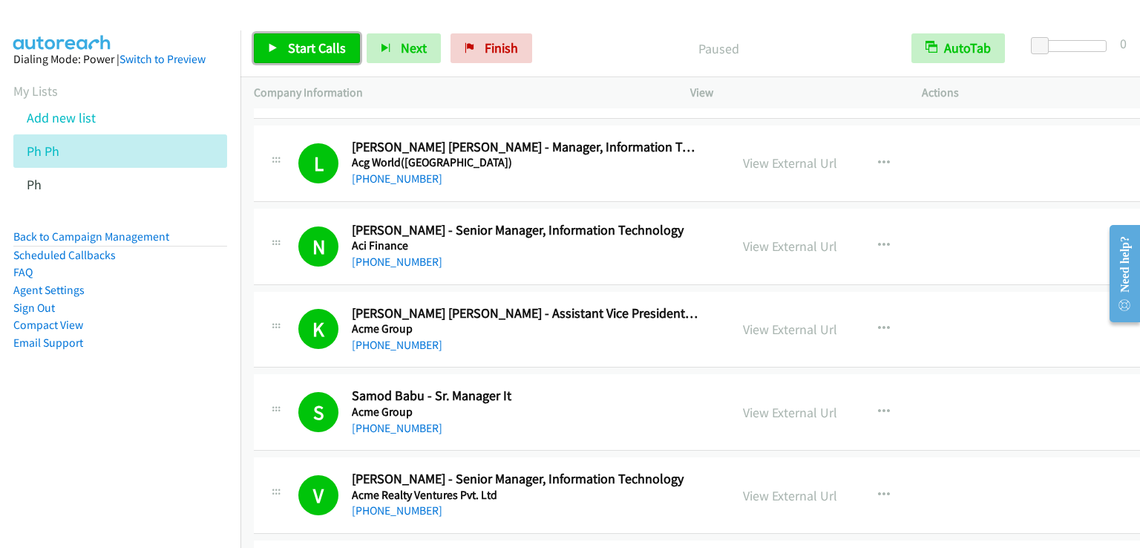
click at [294, 53] on span "Start Calls" at bounding box center [317, 47] width 58 height 17
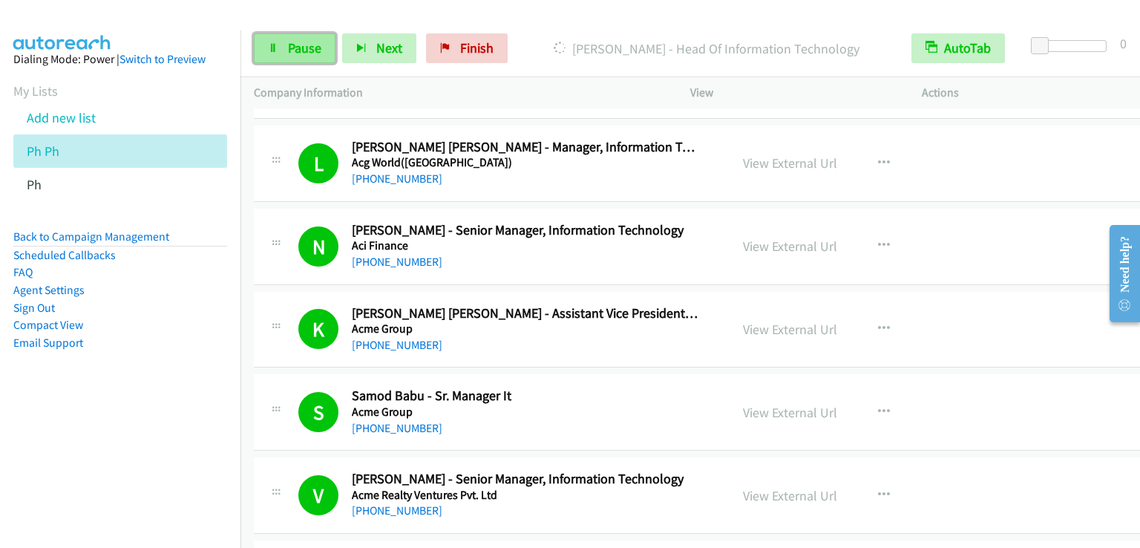
click at [297, 53] on span "Pause" at bounding box center [304, 47] width 33 height 17
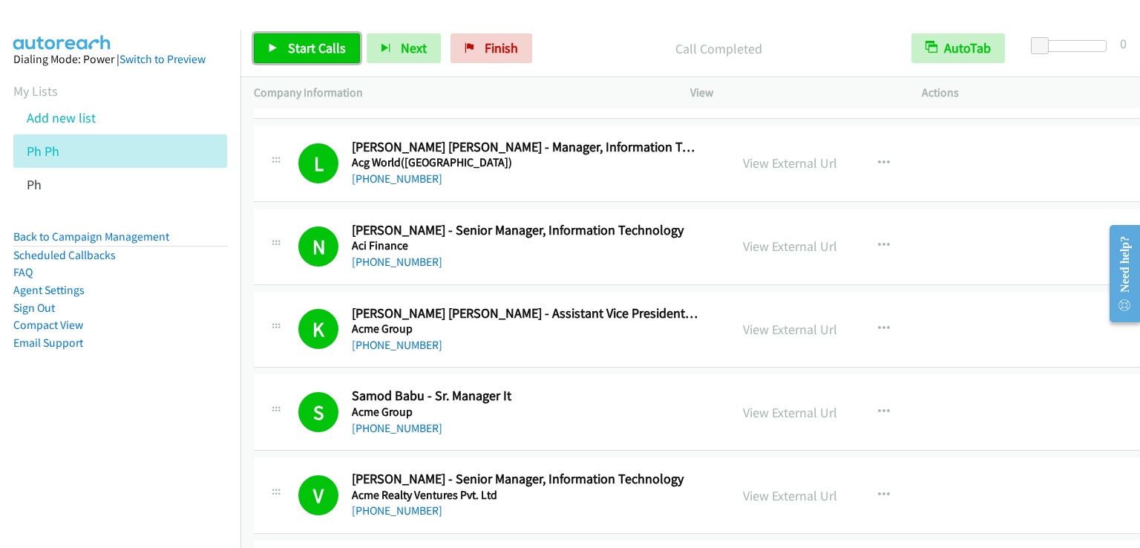
click at [334, 45] on span "Start Calls" at bounding box center [317, 47] width 58 height 17
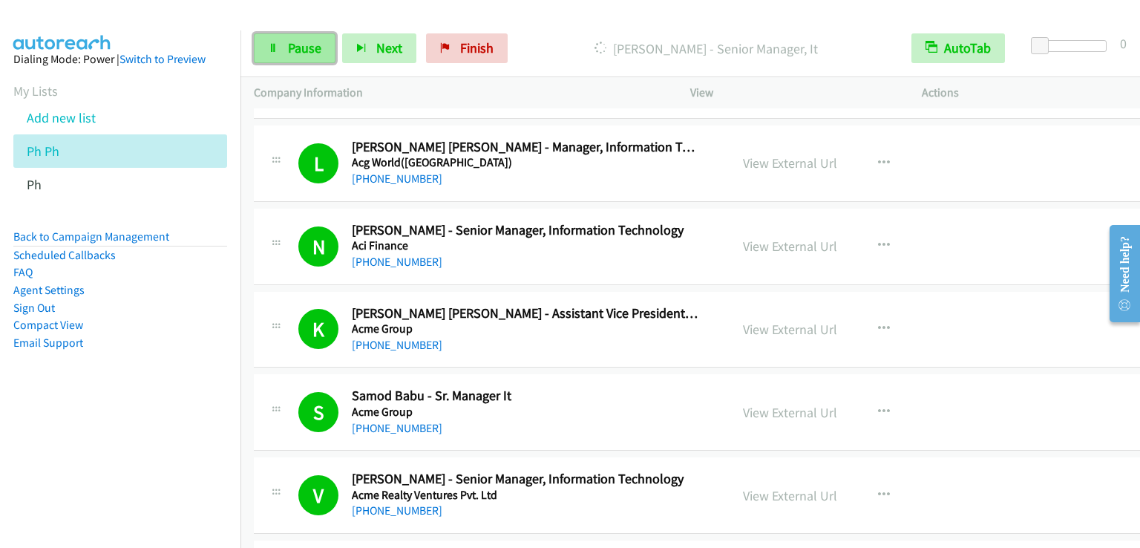
click at [303, 48] on span "Pause" at bounding box center [304, 47] width 33 height 17
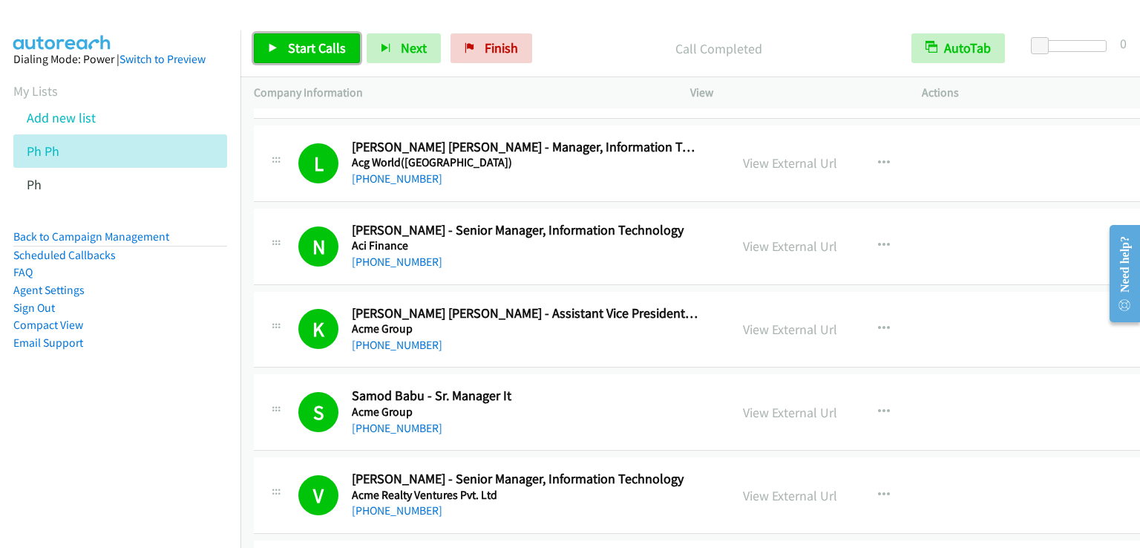
click at [288, 42] on span "Start Calls" at bounding box center [317, 47] width 58 height 17
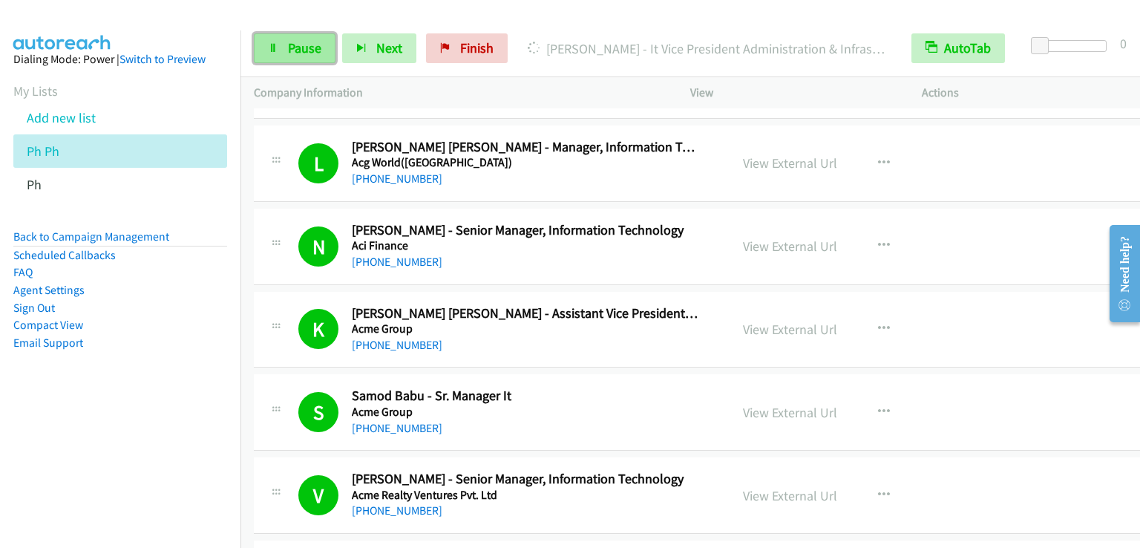
click at [264, 42] on link "Pause" at bounding box center [295, 48] width 82 height 30
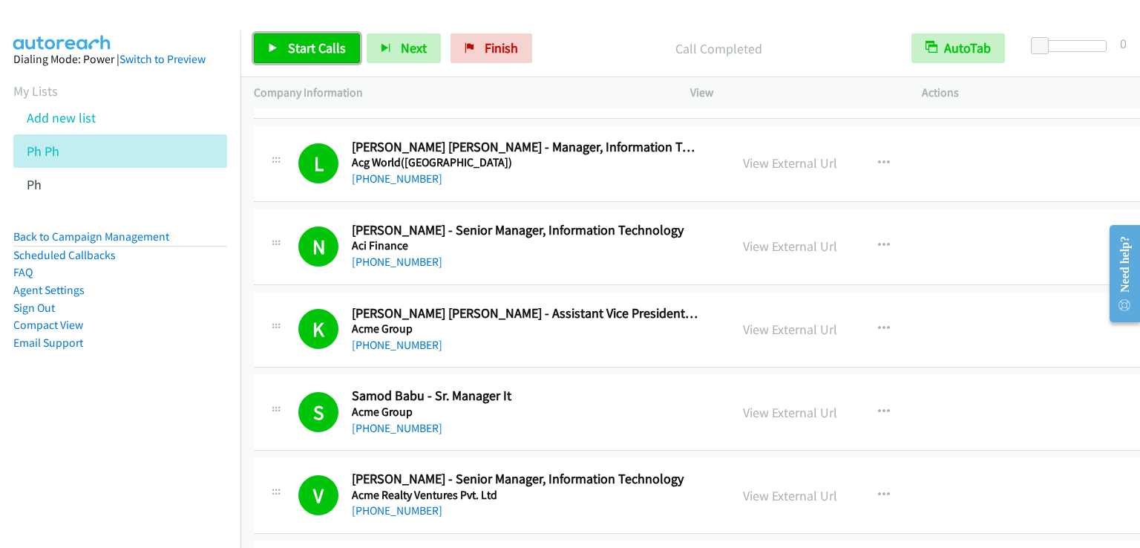
click at [302, 56] on span "Start Calls" at bounding box center [317, 47] width 58 height 17
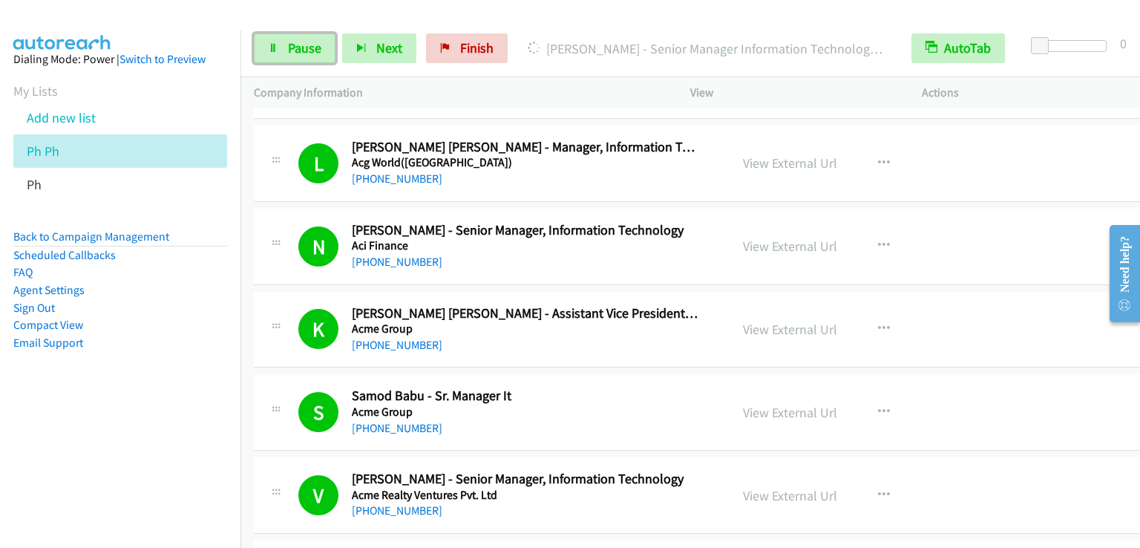
click at [312, 48] on span "Pause" at bounding box center [304, 47] width 33 height 17
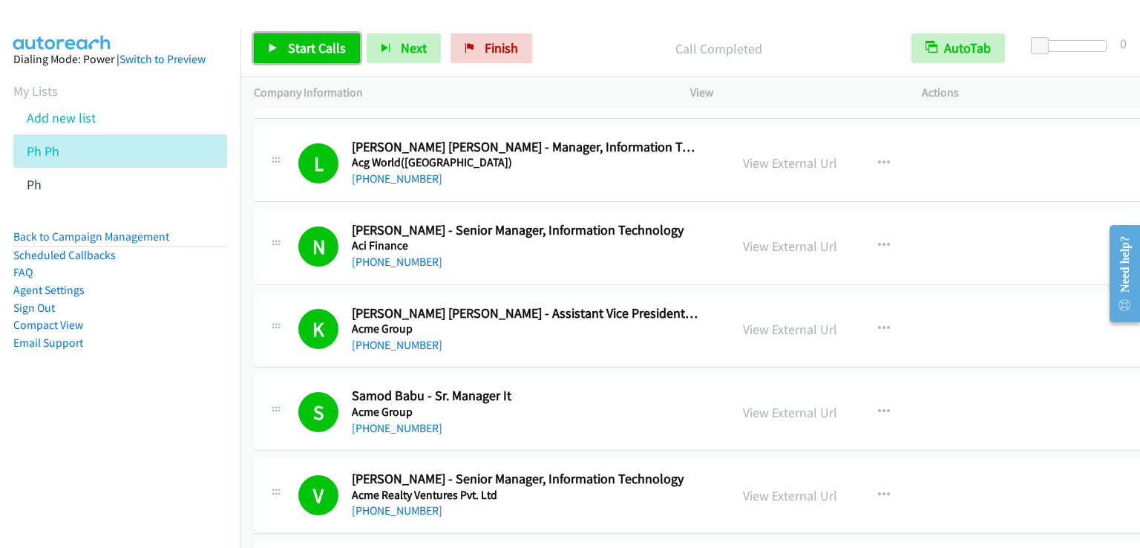
click at [293, 54] on span "Start Calls" at bounding box center [317, 47] width 58 height 17
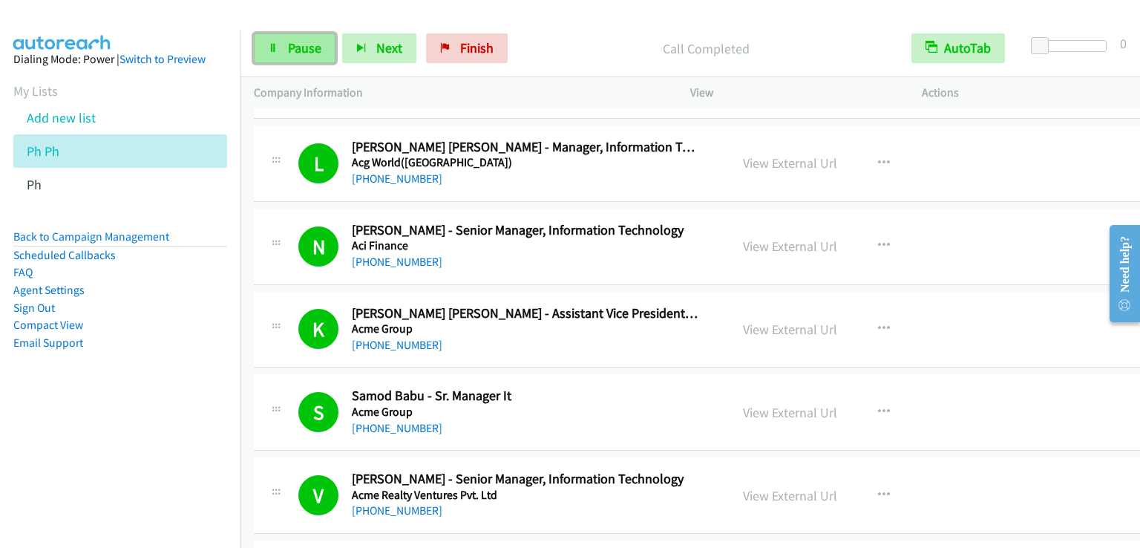
click at [300, 48] on span "Pause" at bounding box center [304, 47] width 33 height 17
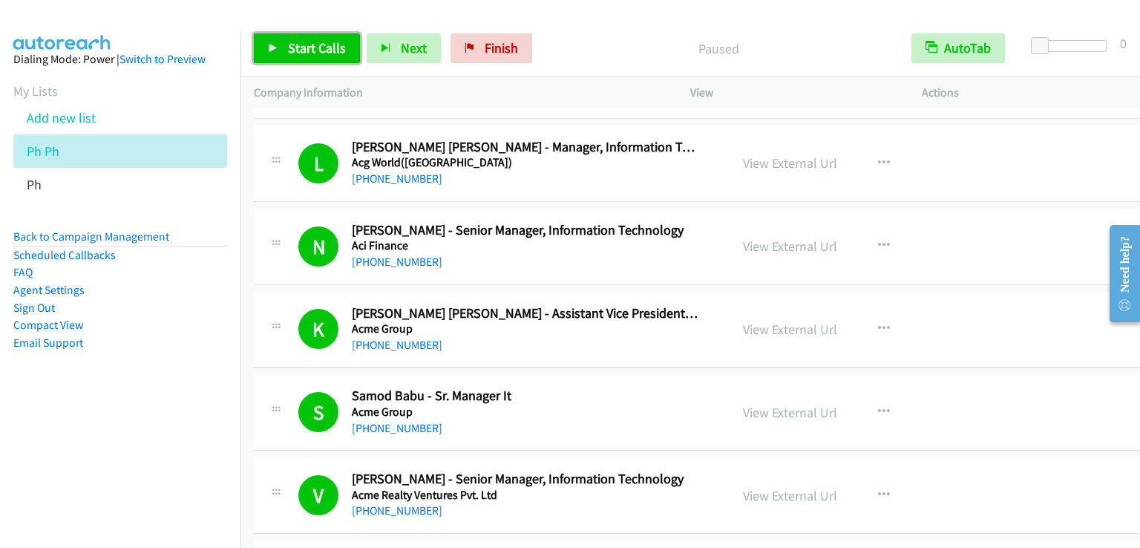
click at [300, 48] on span "Start Calls" at bounding box center [317, 47] width 58 height 17
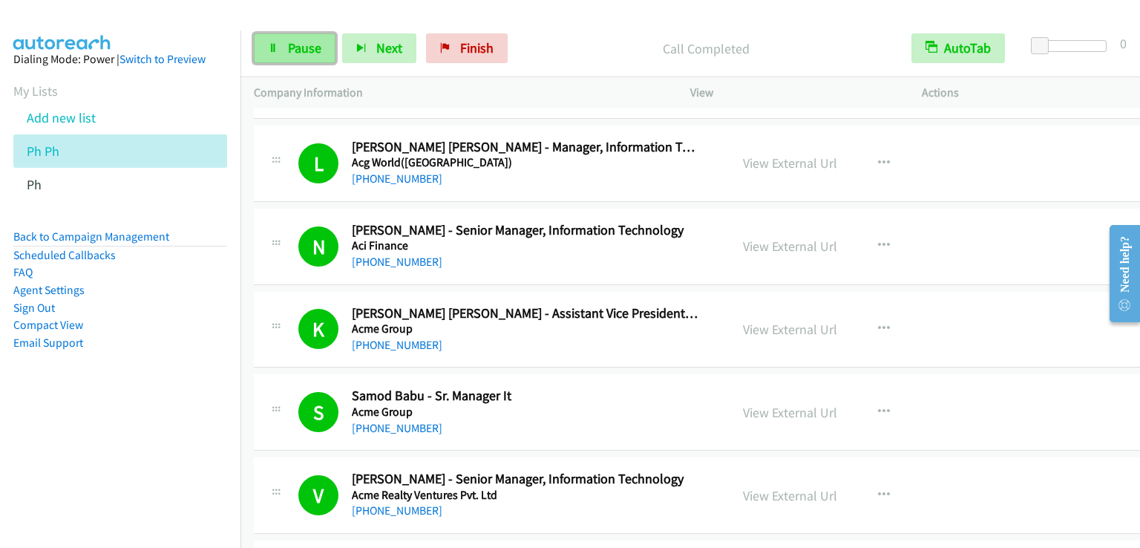
click at [318, 45] on span "Pause" at bounding box center [304, 47] width 33 height 17
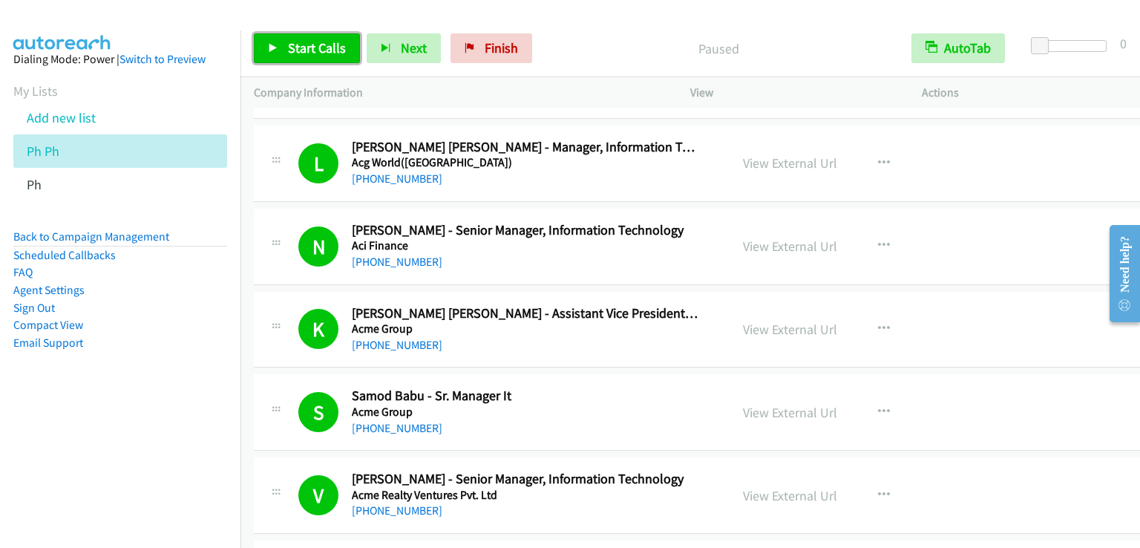
click at [318, 45] on span "Start Calls" at bounding box center [317, 47] width 58 height 17
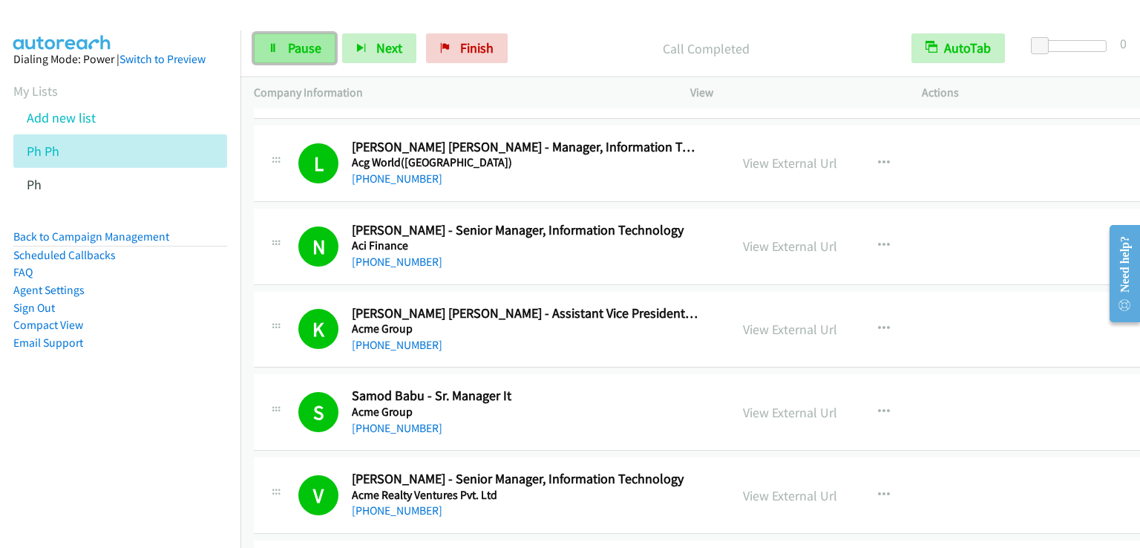
click at [307, 47] on span "Pause" at bounding box center [304, 47] width 33 height 17
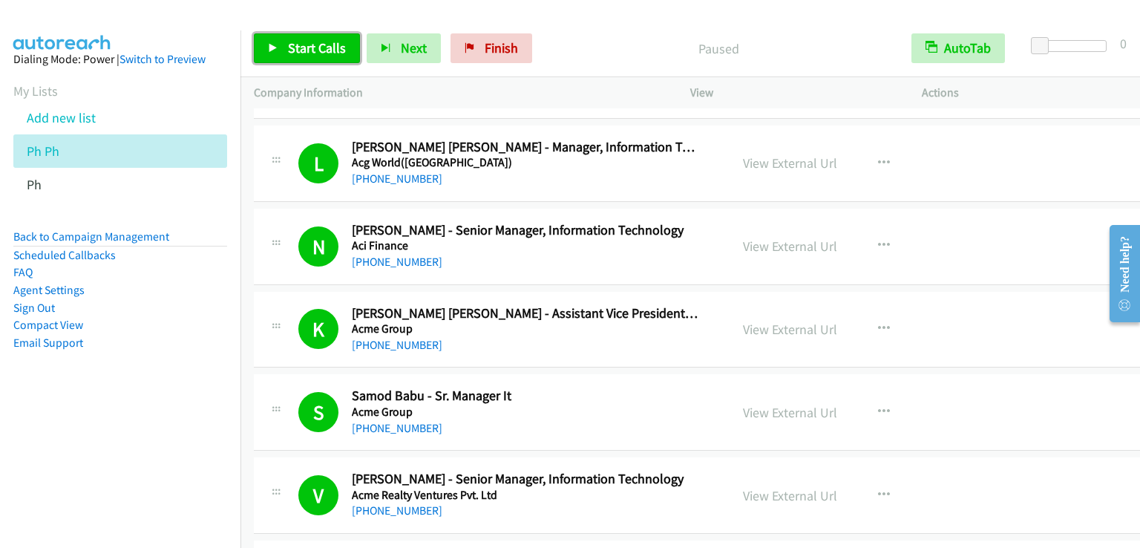
click at [307, 47] on span "Start Calls" at bounding box center [317, 47] width 58 height 17
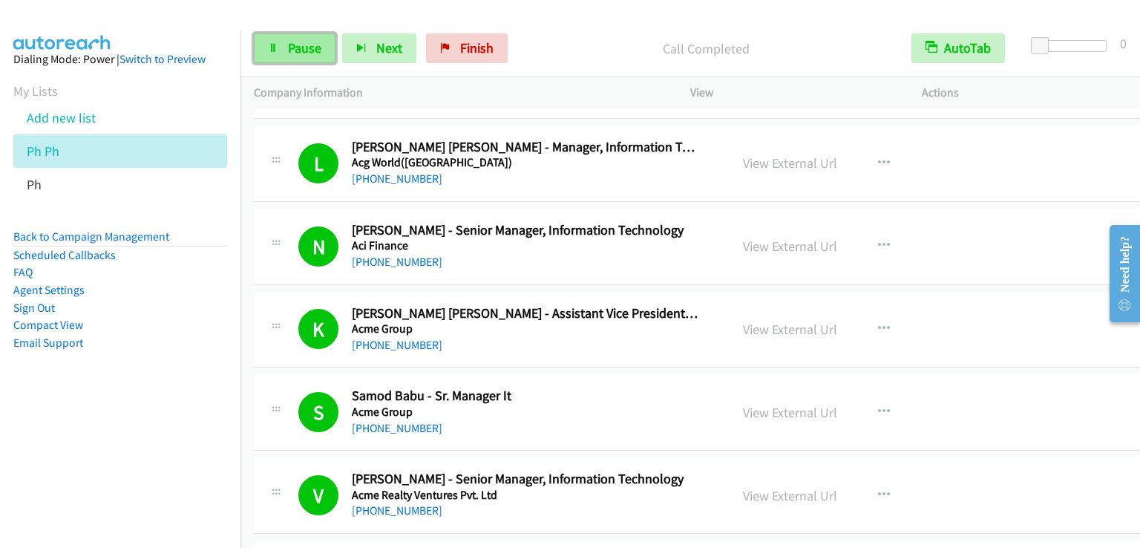
click at [304, 47] on span "Pause" at bounding box center [304, 47] width 33 height 17
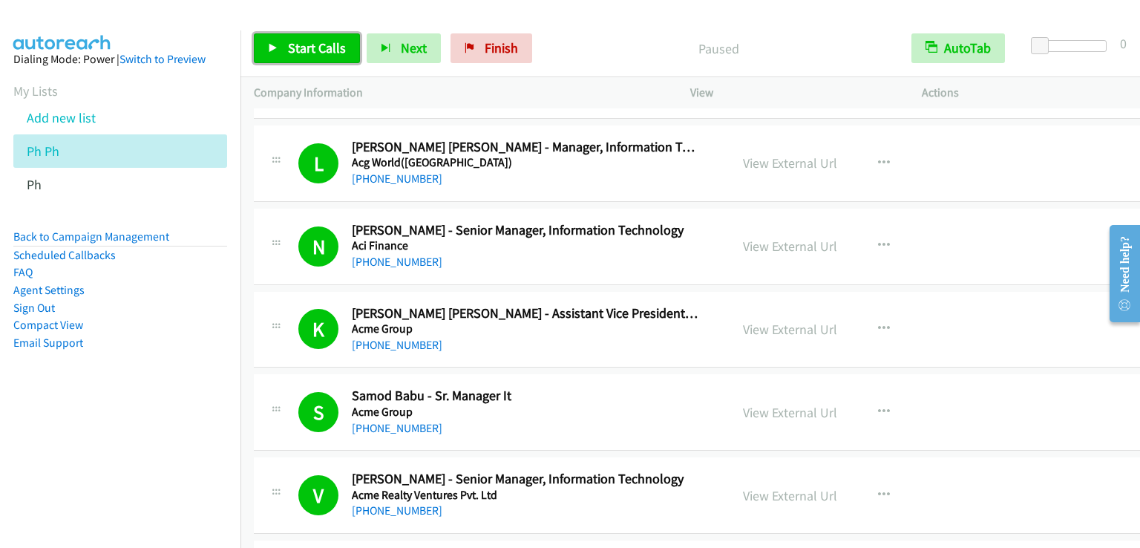
click at [304, 47] on span "Start Calls" at bounding box center [317, 47] width 58 height 17
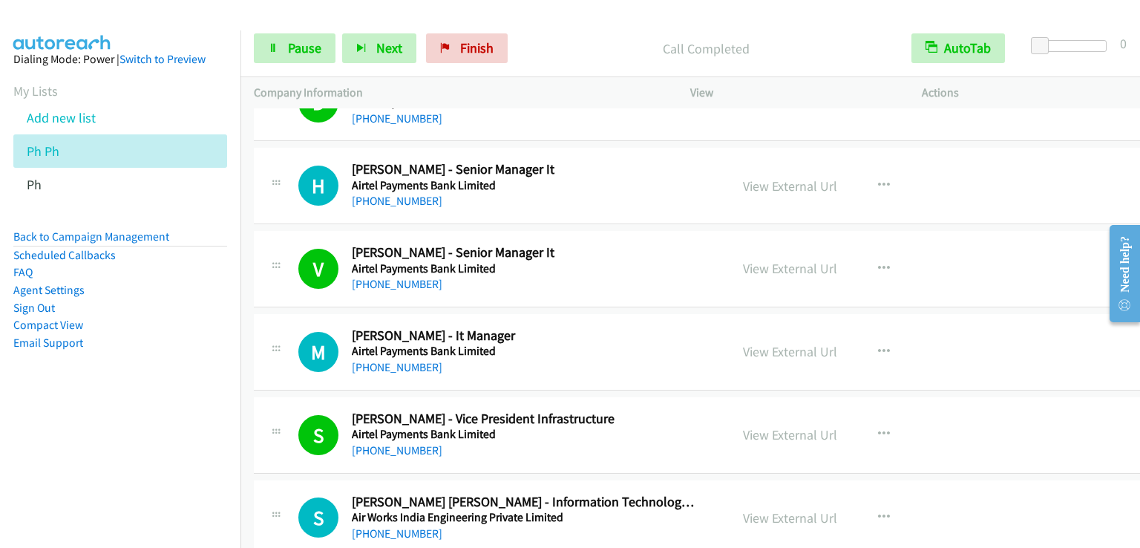
scroll to position [12920, 0]
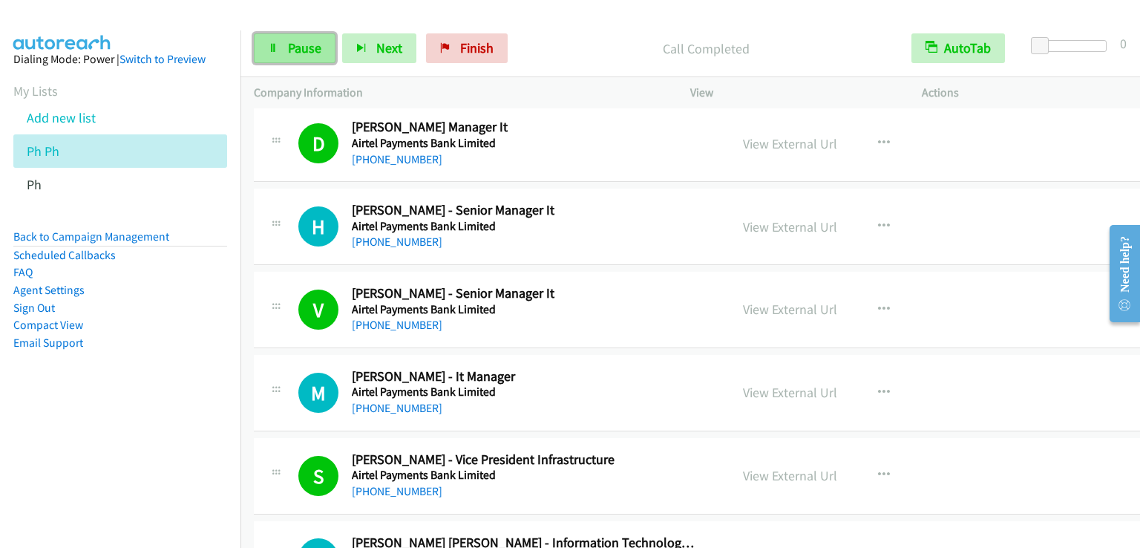
click at [312, 33] on link "Pause" at bounding box center [295, 48] width 82 height 30
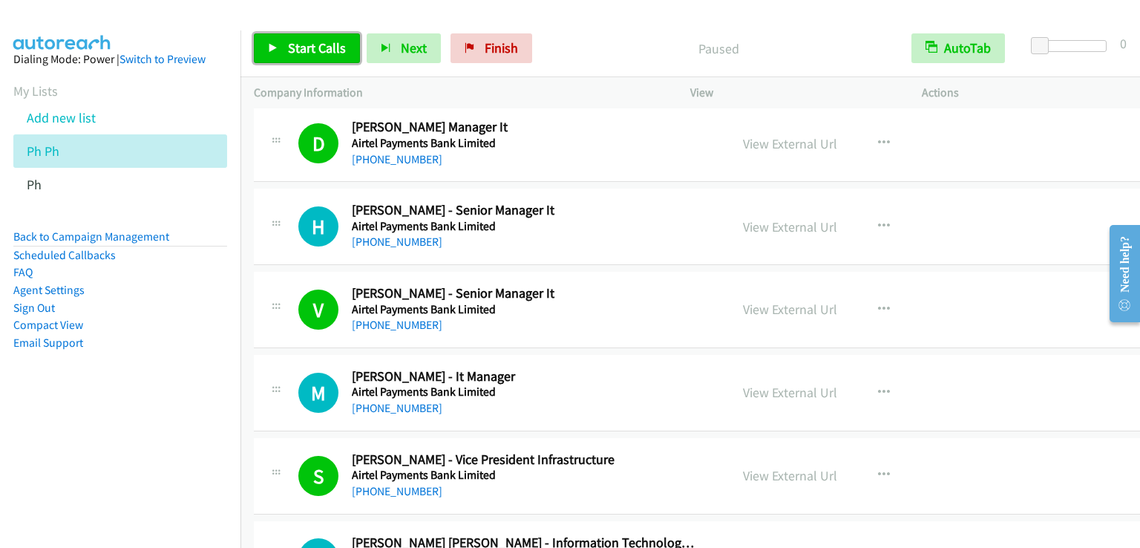
click at [302, 44] on span "Start Calls" at bounding box center [317, 47] width 58 height 17
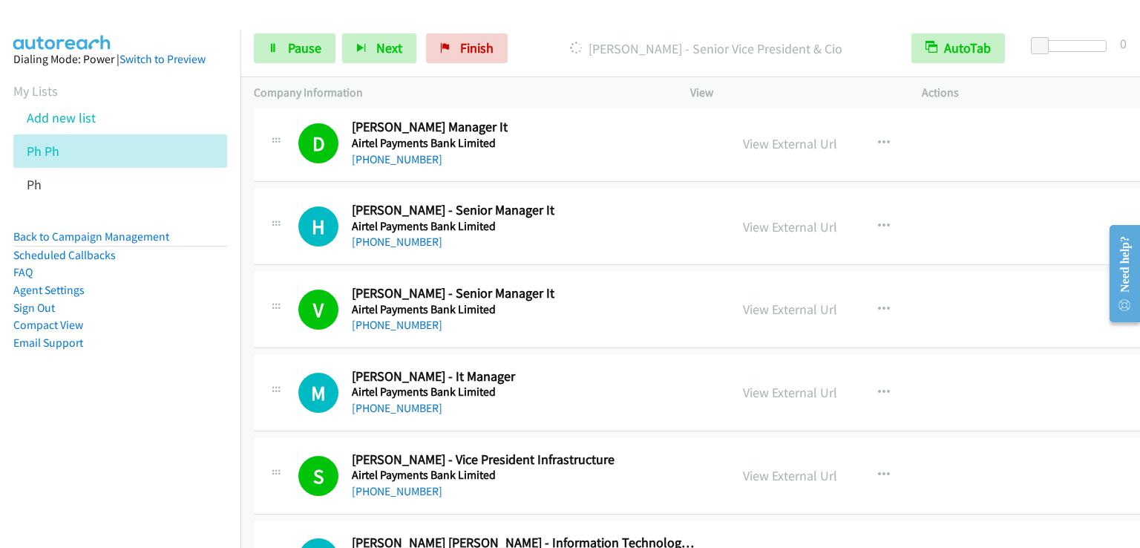
scroll to position [13217, 0]
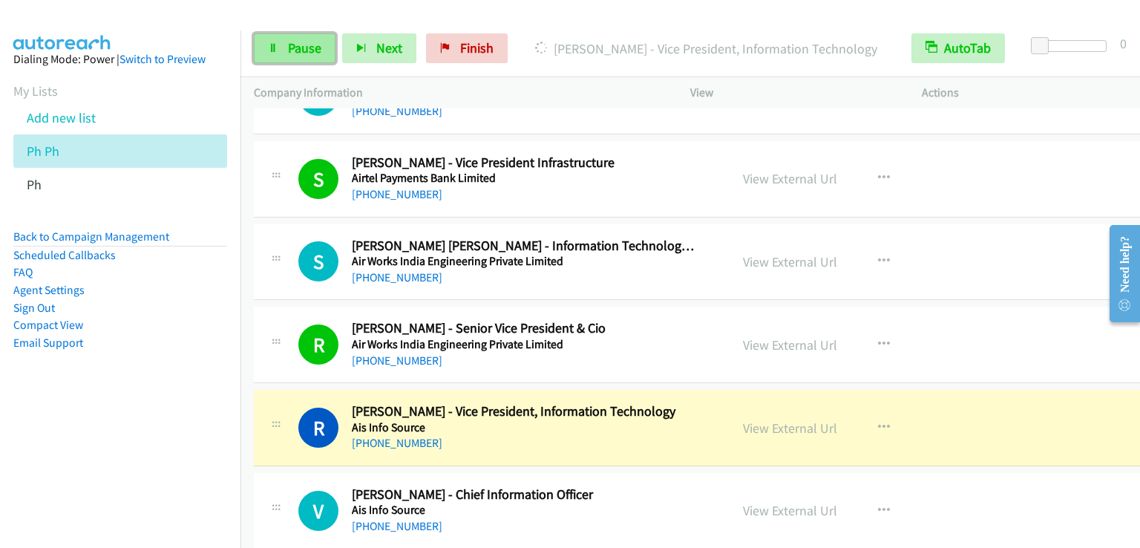
click at [288, 42] on span "Pause" at bounding box center [304, 47] width 33 height 17
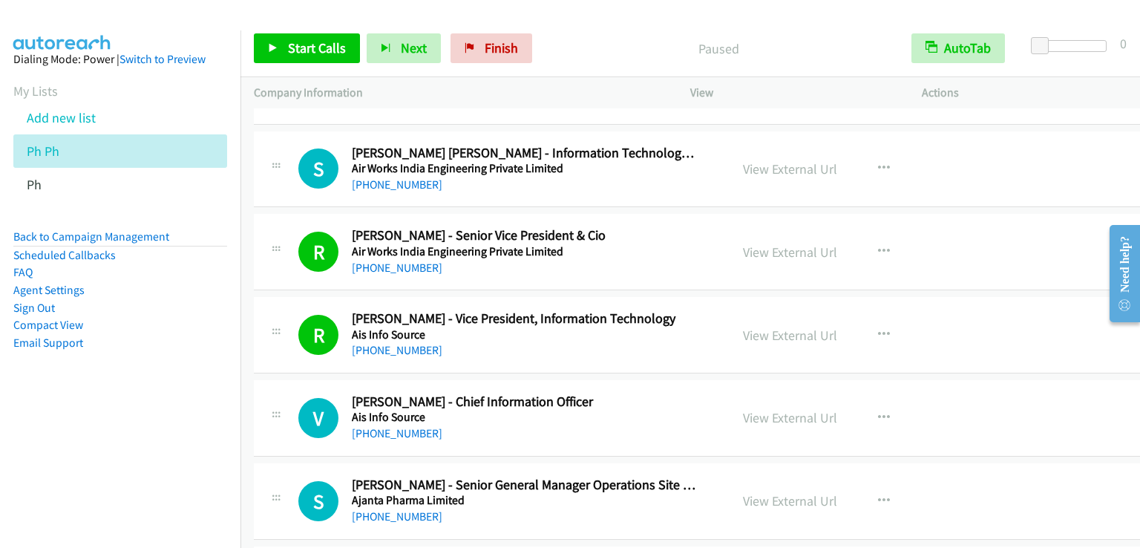
scroll to position [13291, 0]
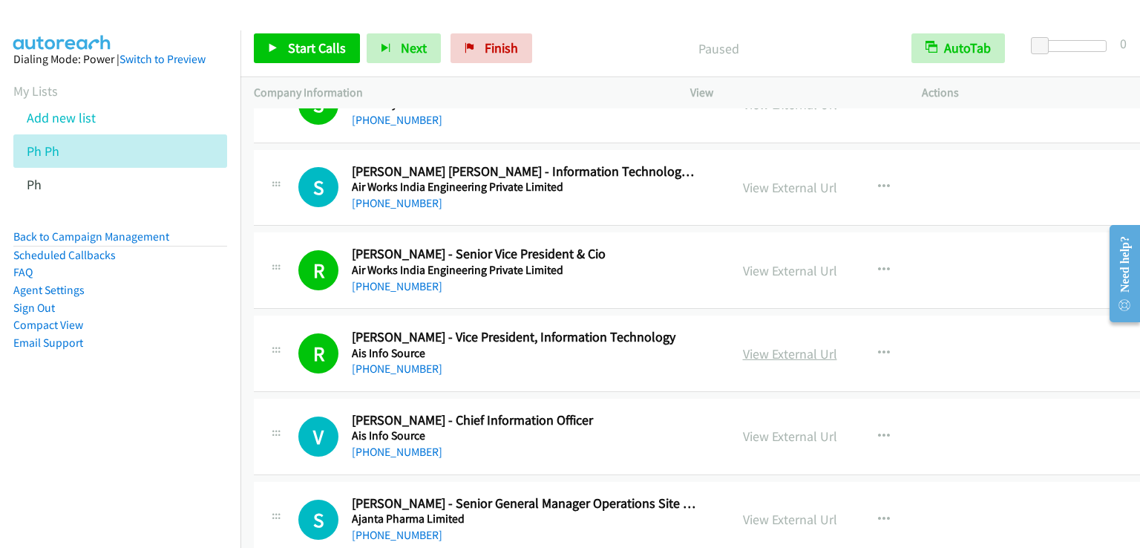
click at [762, 345] on link "View External Url" at bounding box center [790, 353] width 94 height 17
click at [283, 39] on link "Start Calls" at bounding box center [307, 48] width 106 height 30
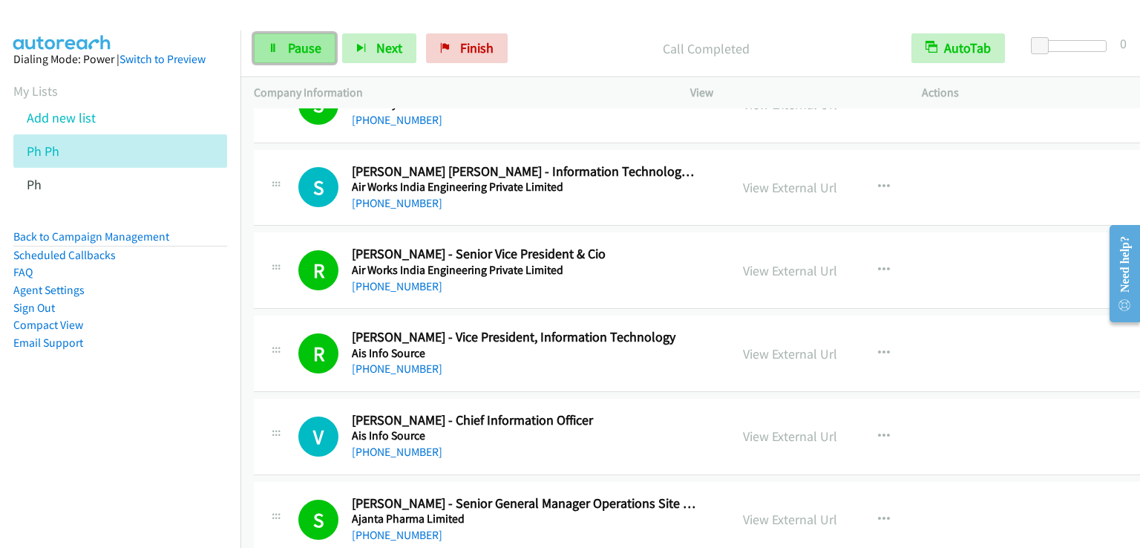
click at [303, 40] on span "Pause" at bounding box center [304, 47] width 33 height 17
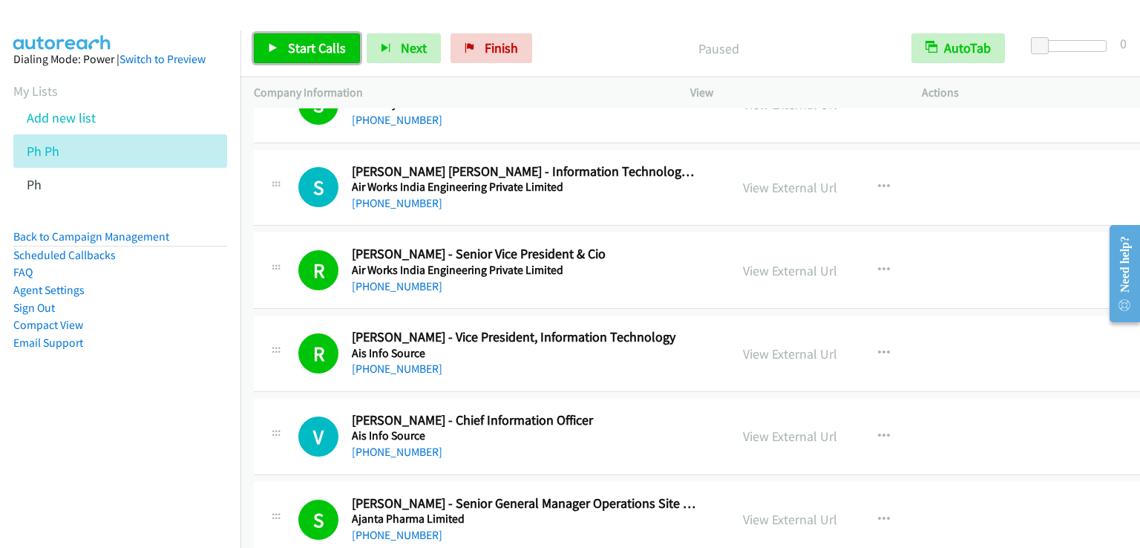
click at [303, 40] on span "Start Calls" at bounding box center [317, 47] width 58 height 17
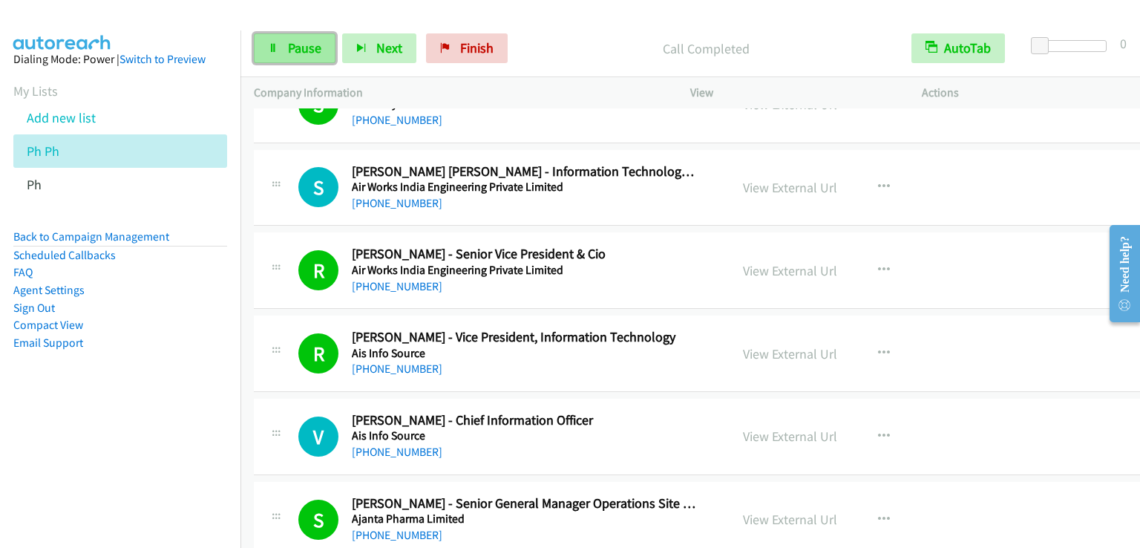
click at [297, 42] on span "Pause" at bounding box center [304, 47] width 33 height 17
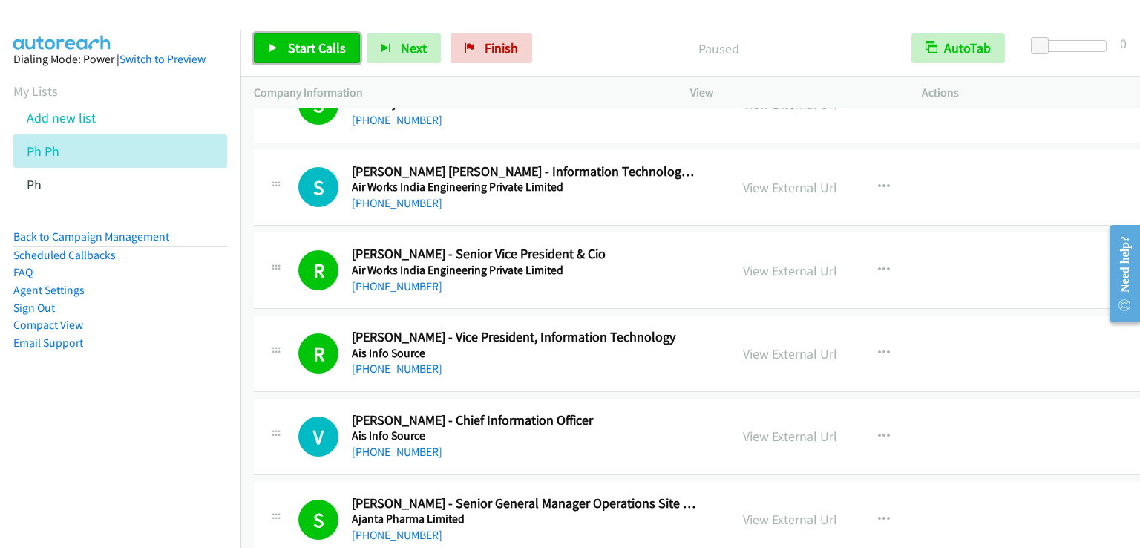
click at [297, 42] on span "Start Calls" at bounding box center [317, 47] width 58 height 17
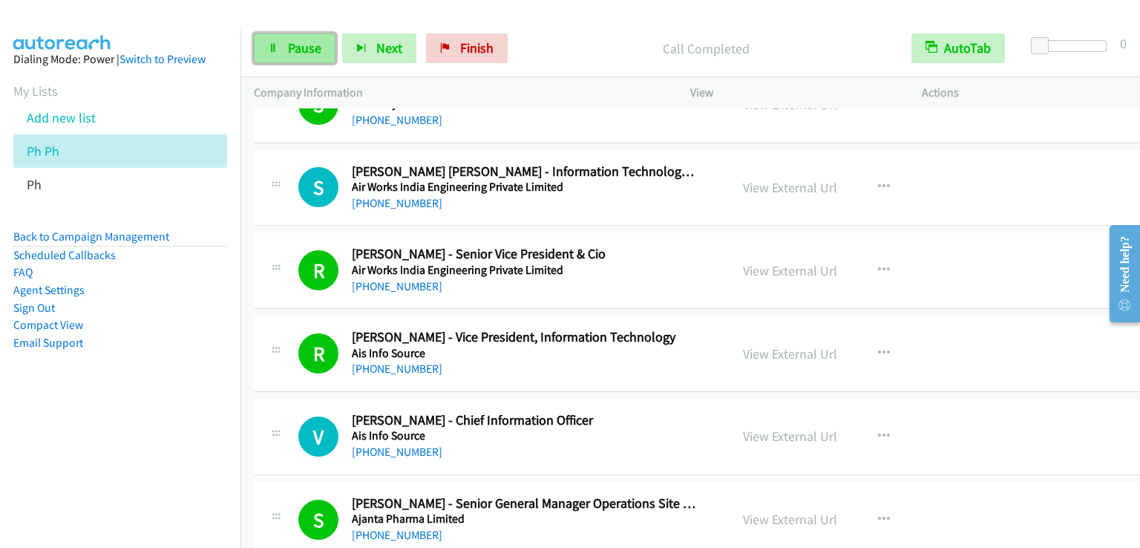
click at [300, 51] on span "Pause" at bounding box center [304, 47] width 33 height 17
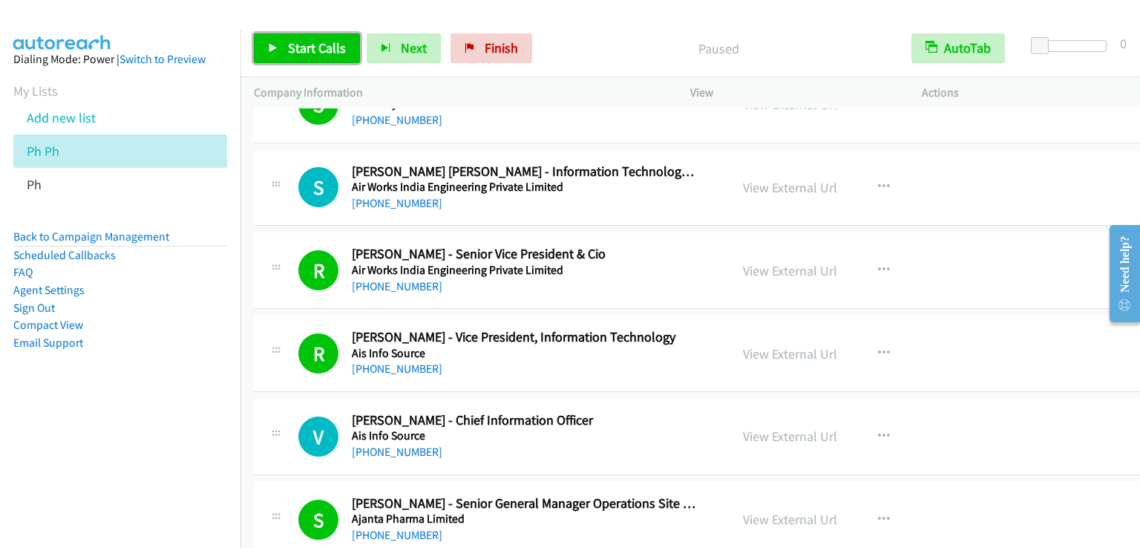
click at [300, 51] on span "Start Calls" at bounding box center [317, 47] width 58 height 17
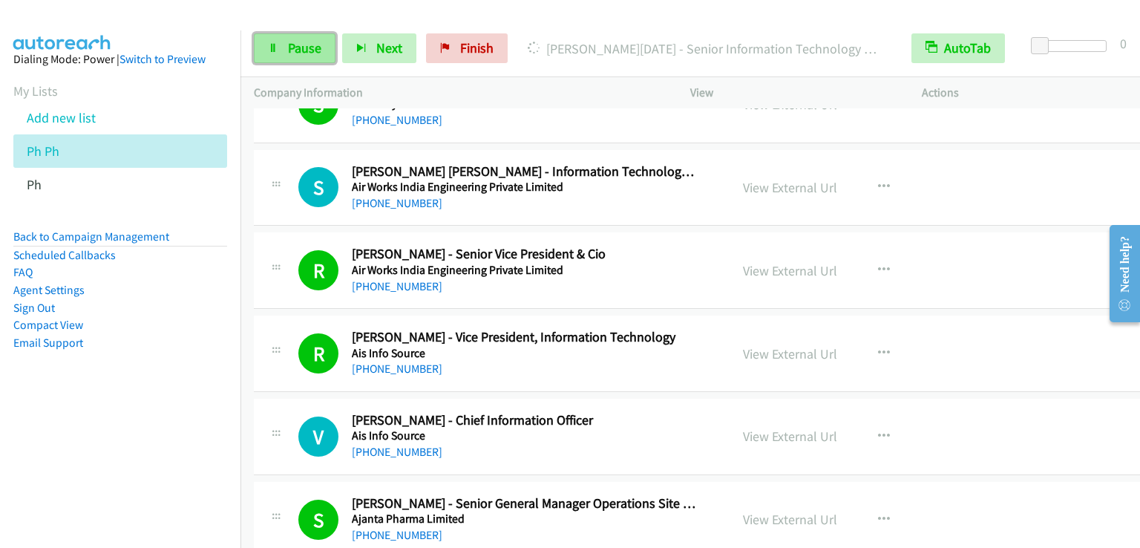
click at [311, 48] on span "Pause" at bounding box center [304, 47] width 33 height 17
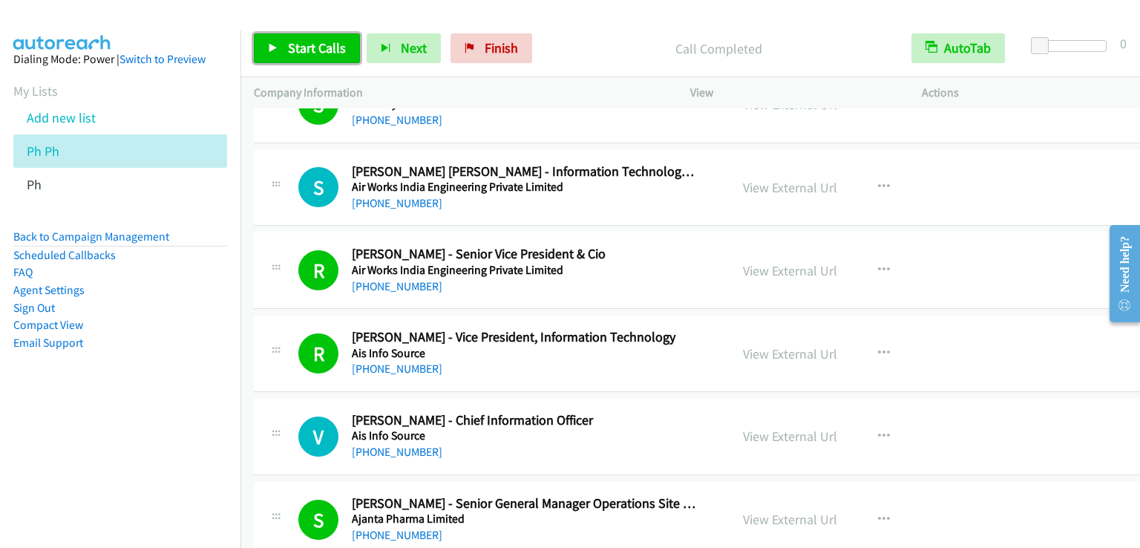
click at [312, 59] on link "Start Calls" at bounding box center [307, 48] width 106 height 30
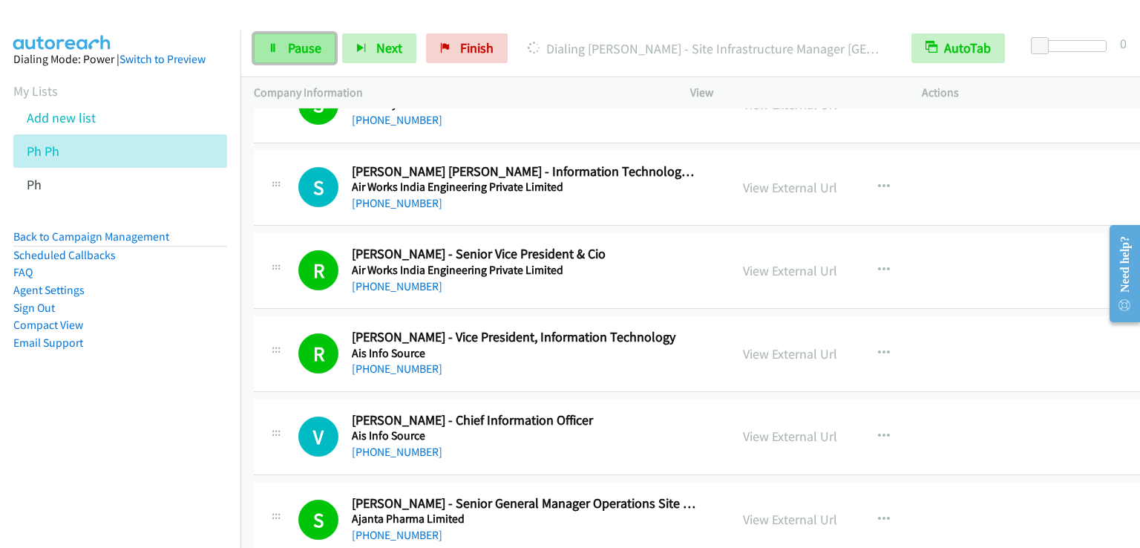
click at [293, 48] on span "Pause" at bounding box center [304, 47] width 33 height 17
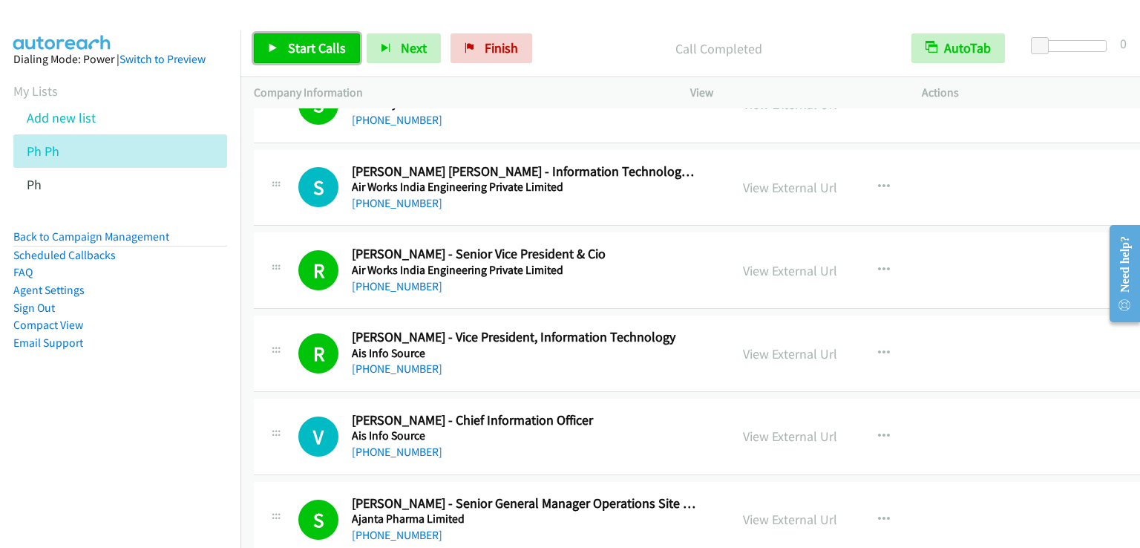
click at [306, 45] on span "Start Calls" at bounding box center [317, 47] width 58 height 17
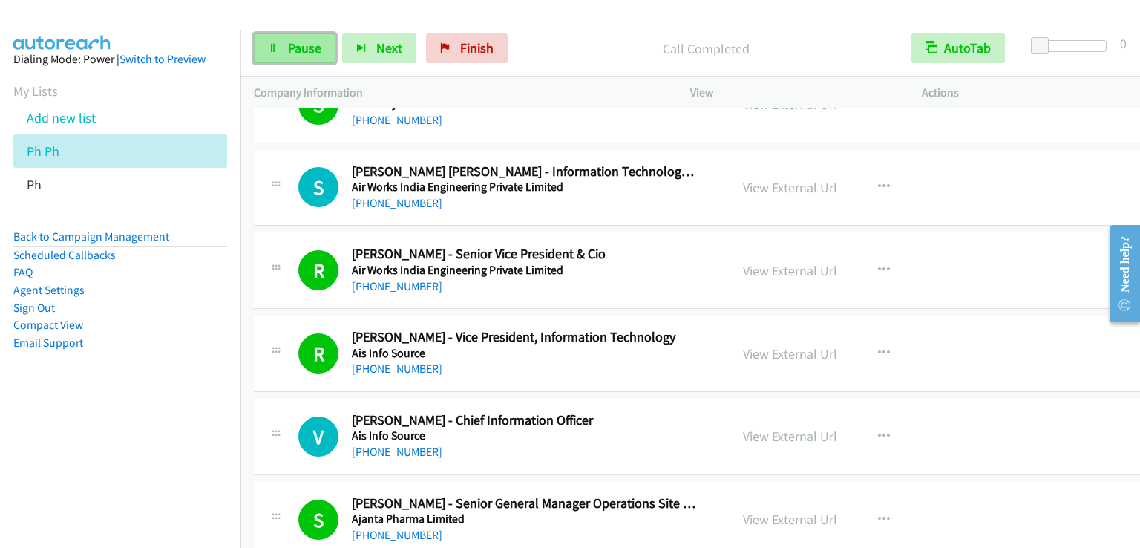
click at [305, 48] on span "Pause" at bounding box center [304, 47] width 33 height 17
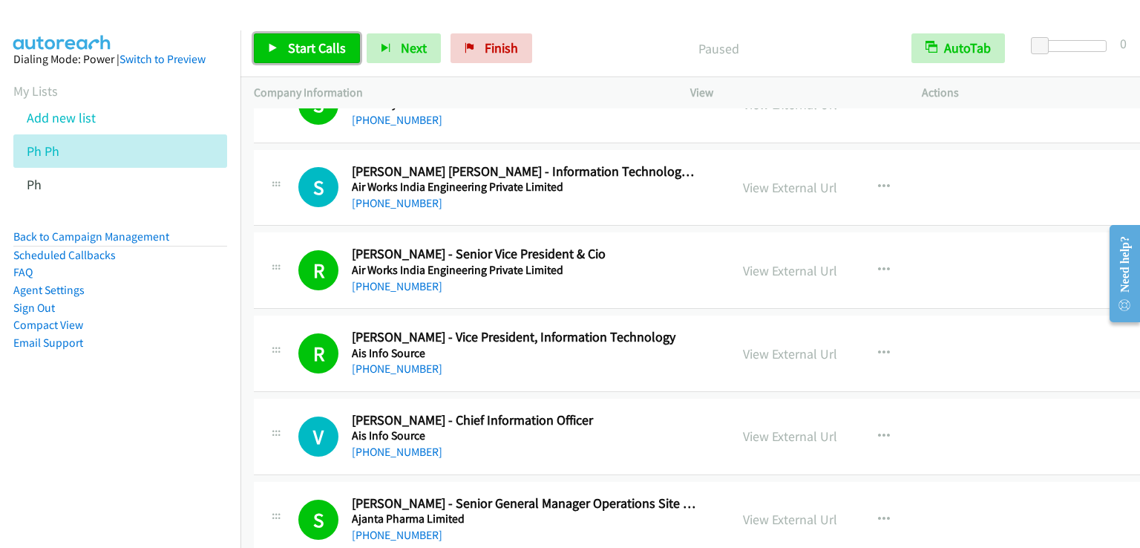
click at [304, 46] on span "Start Calls" at bounding box center [317, 47] width 58 height 17
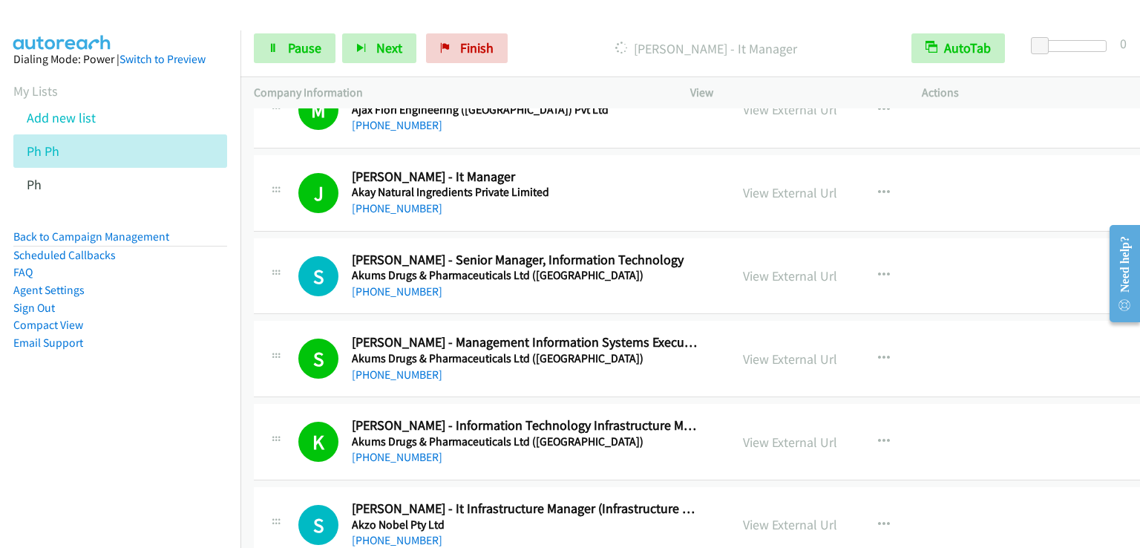
scroll to position [14033, 0]
click at [302, 49] on span "Pause" at bounding box center [304, 47] width 33 height 17
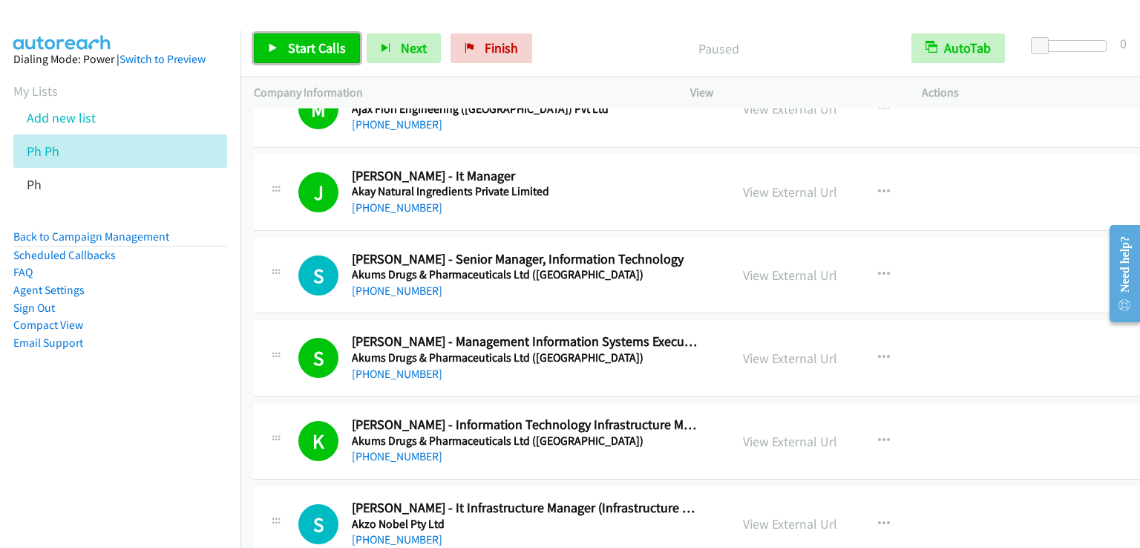
click at [302, 49] on span "Start Calls" at bounding box center [317, 47] width 58 height 17
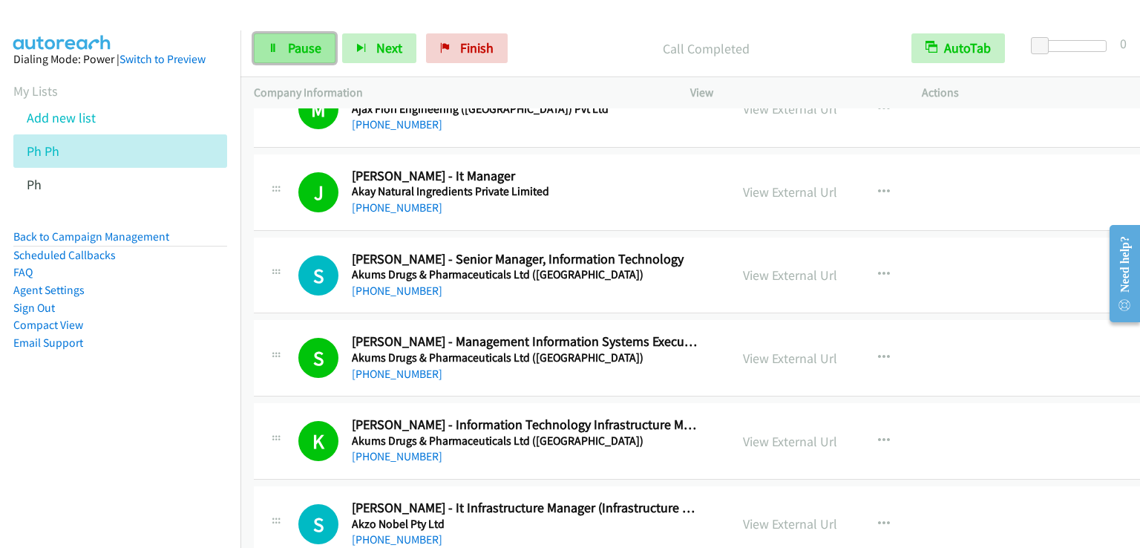
click at [304, 45] on span "Pause" at bounding box center [304, 47] width 33 height 17
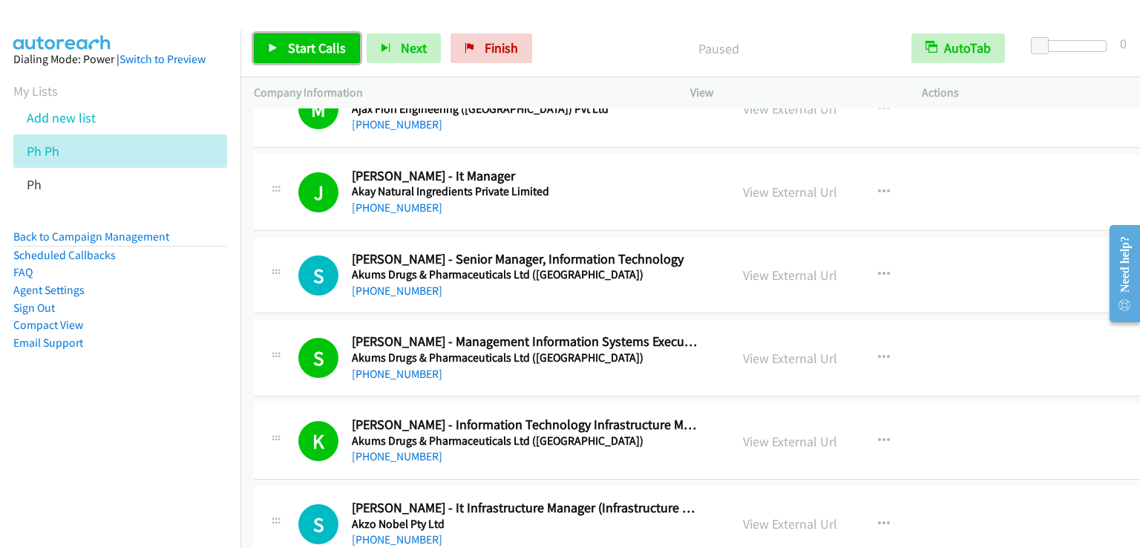
click at [304, 45] on span "Start Calls" at bounding box center [317, 47] width 58 height 17
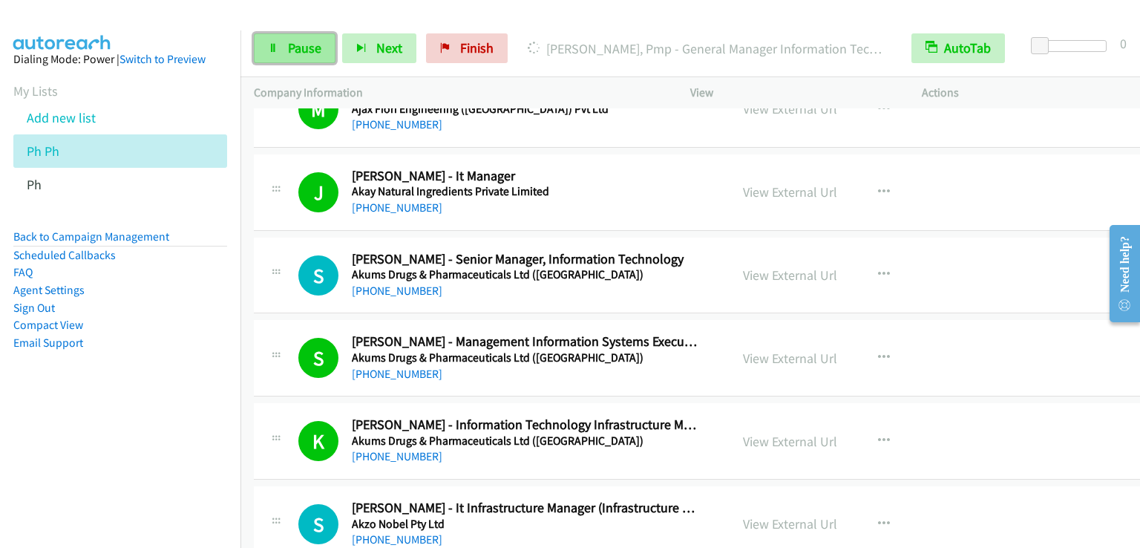
click at [299, 57] on link "Pause" at bounding box center [295, 48] width 82 height 30
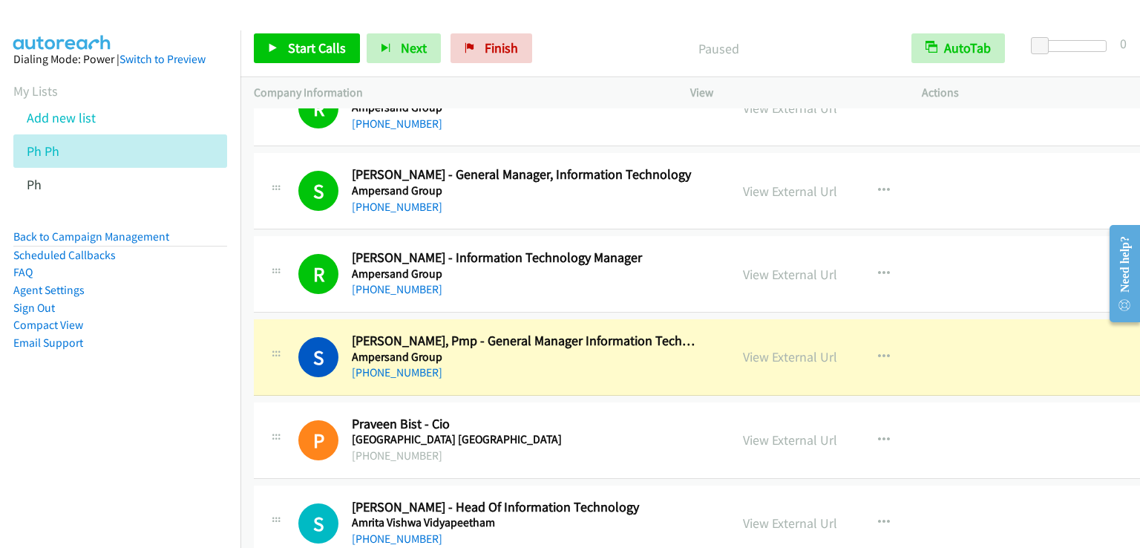
scroll to position [18191, 0]
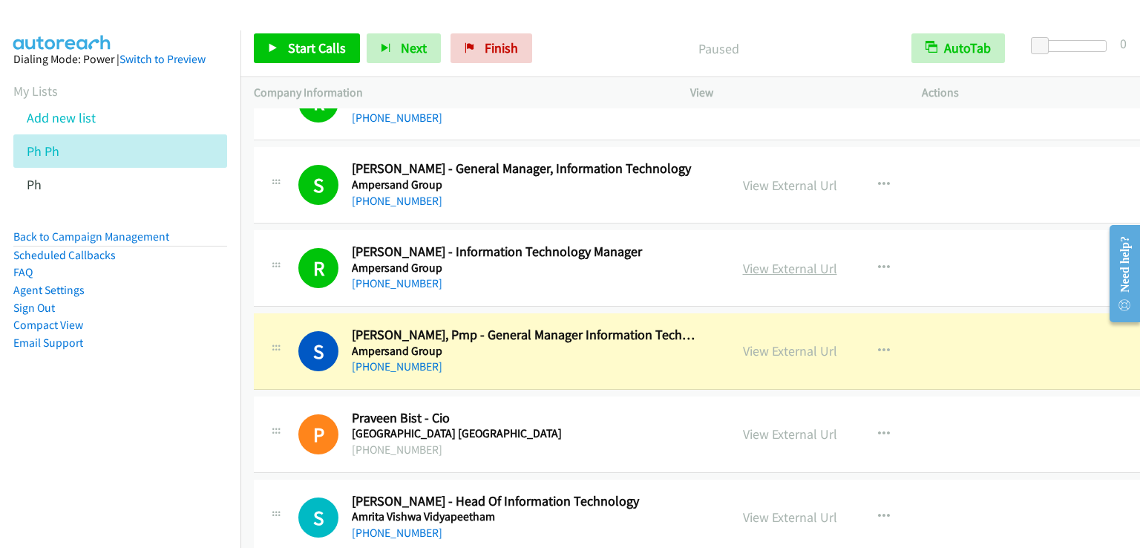
click at [755, 260] on link "View External Url" at bounding box center [790, 268] width 94 height 17
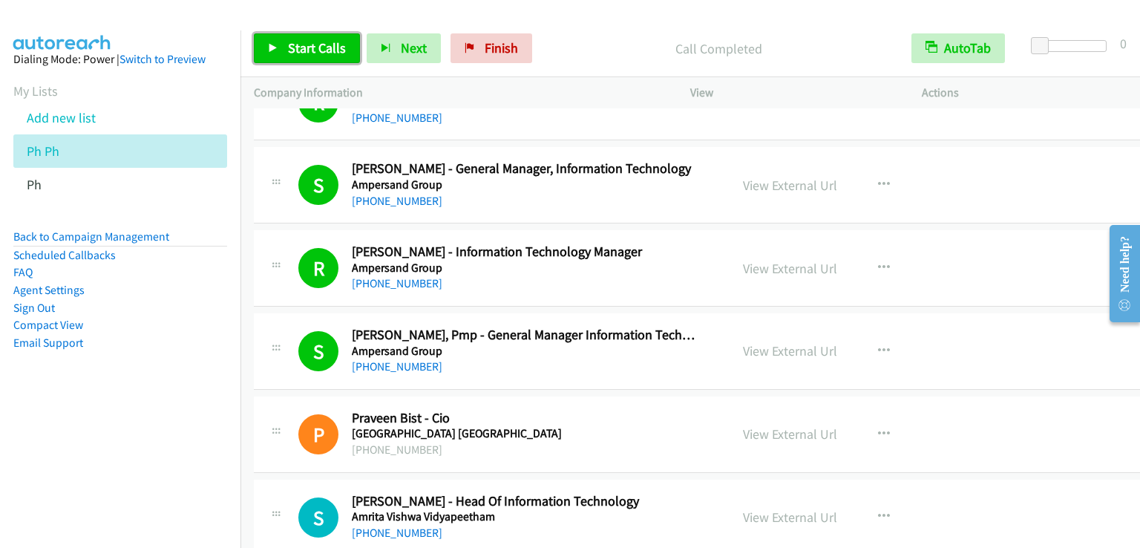
click at [333, 57] on link "Start Calls" at bounding box center [307, 48] width 106 height 30
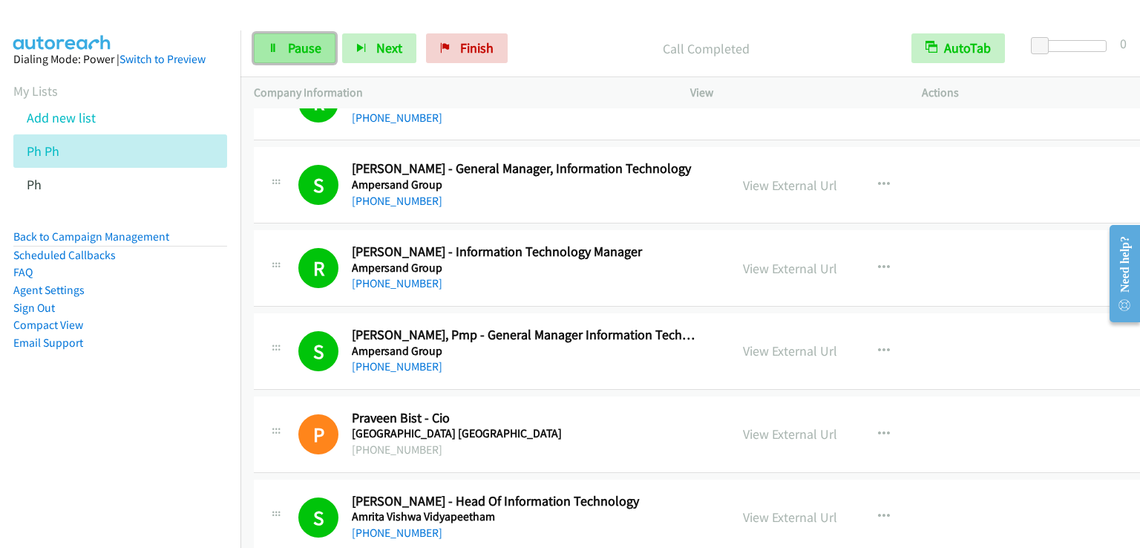
click at [295, 44] on span "Pause" at bounding box center [304, 47] width 33 height 17
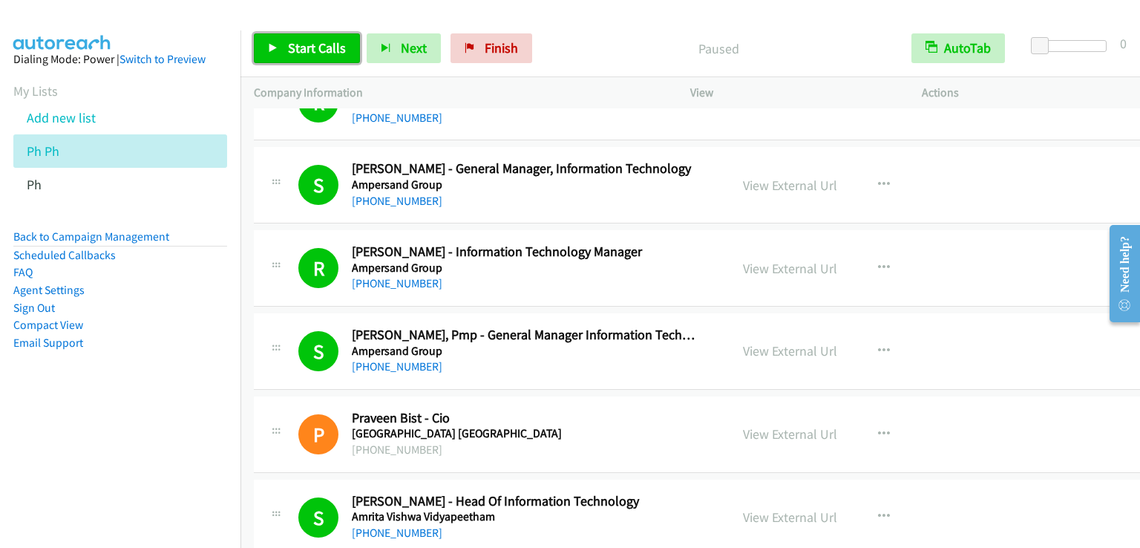
click at [298, 39] on span "Start Calls" at bounding box center [317, 47] width 58 height 17
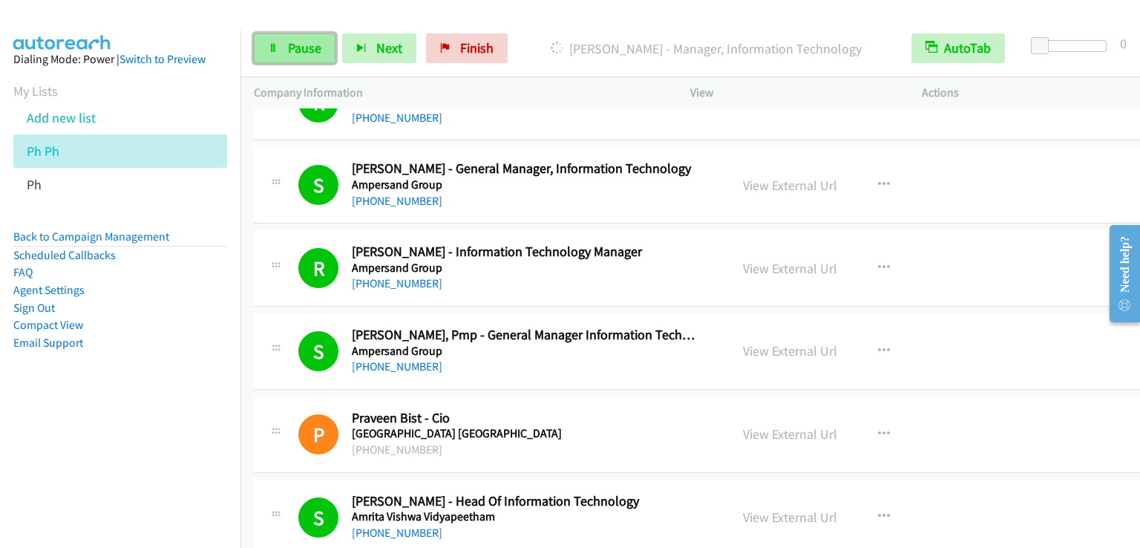
click at [311, 50] on span "Pause" at bounding box center [304, 47] width 33 height 17
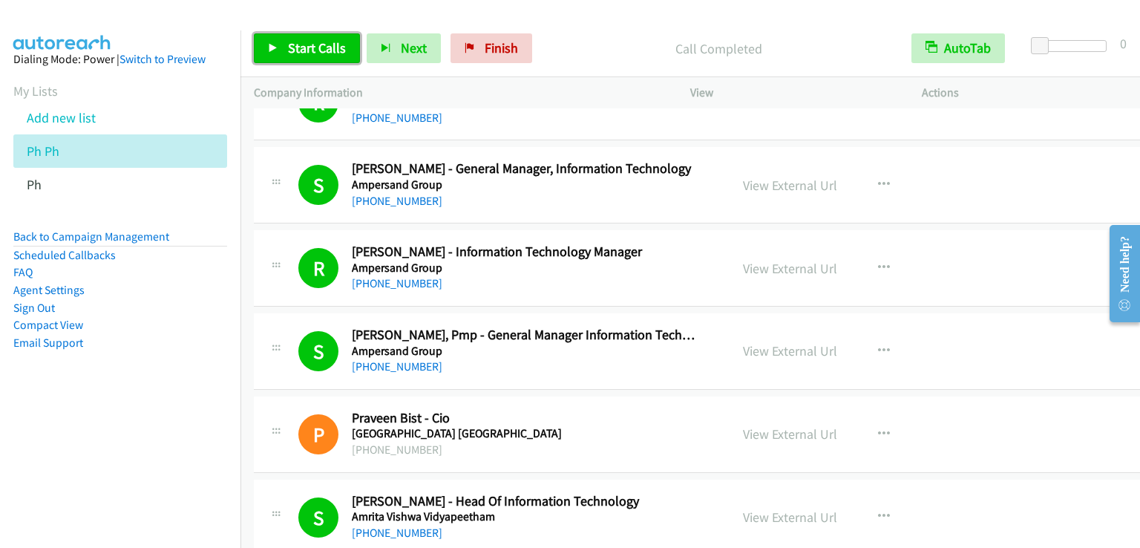
click at [316, 45] on span "Start Calls" at bounding box center [317, 47] width 58 height 17
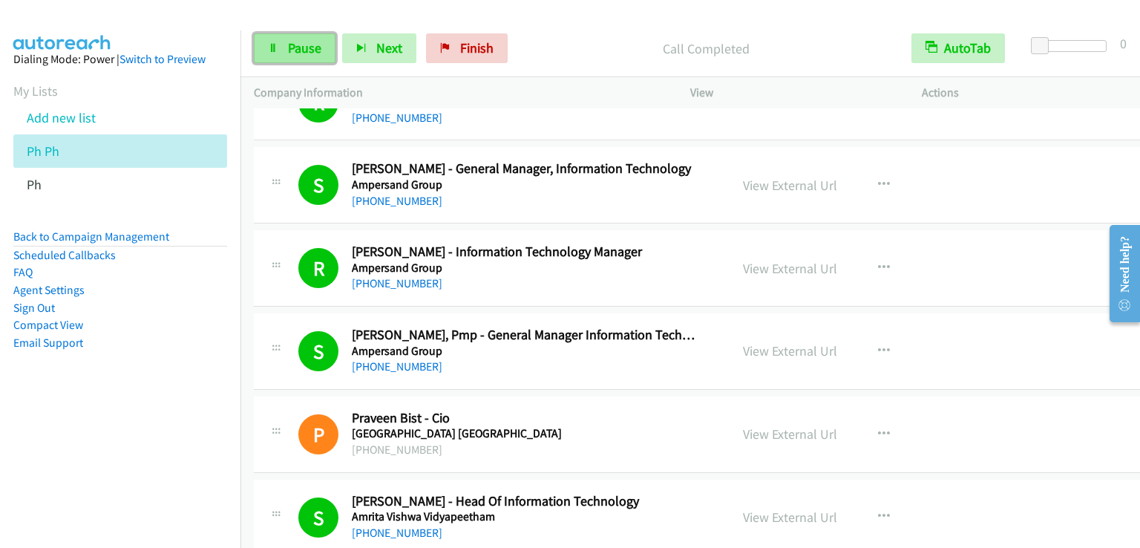
click at [288, 53] on span "Pause" at bounding box center [304, 47] width 33 height 17
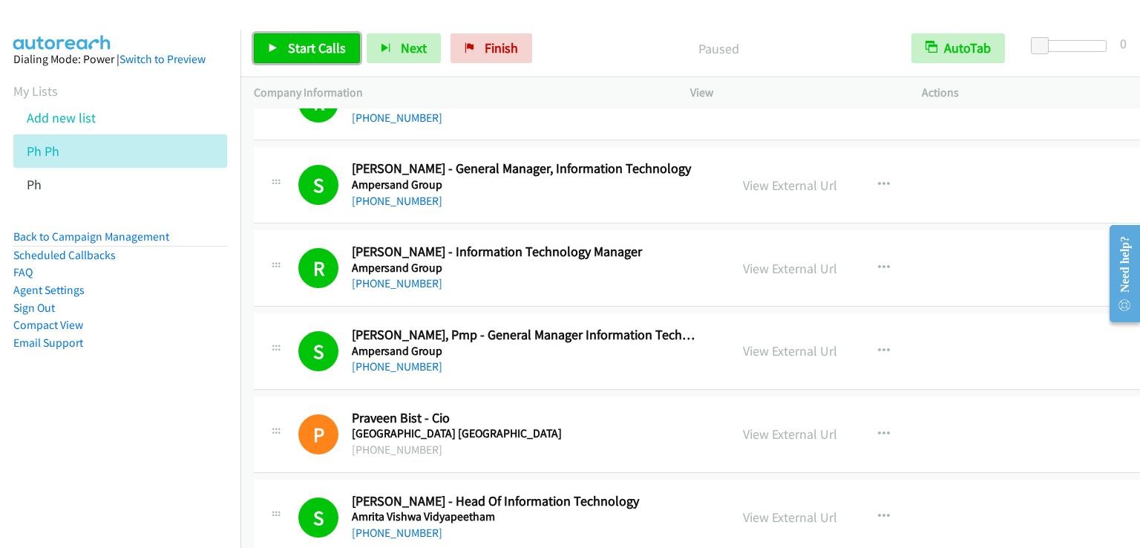
click at [302, 48] on span "Start Calls" at bounding box center [317, 47] width 58 height 17
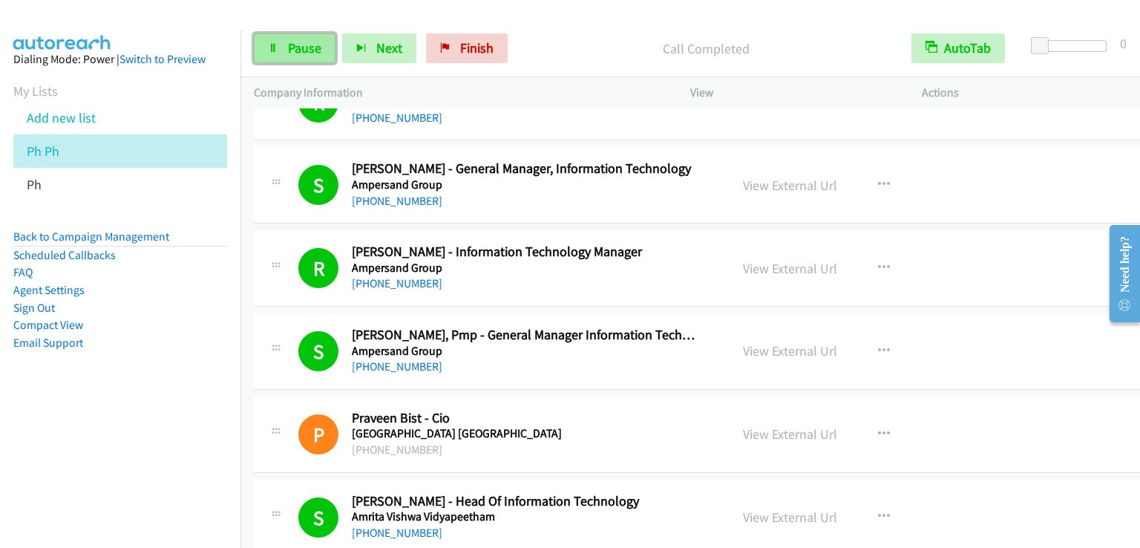
click at [310, 42] on span "Pause" at bounding box center [304, 47] width 33 height 17
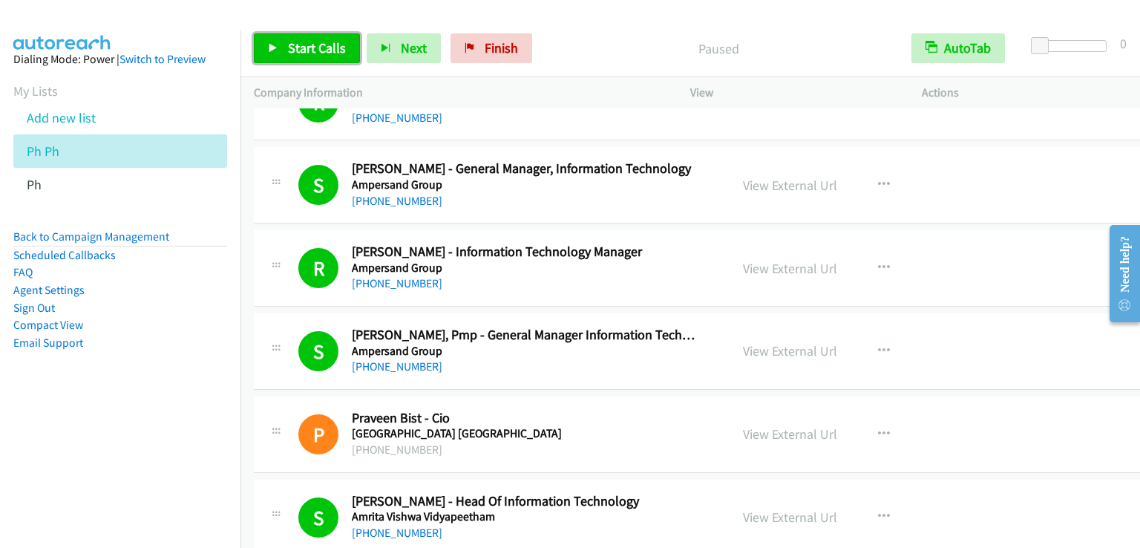
click at [310, 42] on span "Start Calls" at bounding box center [317, 47] width 58 height 17
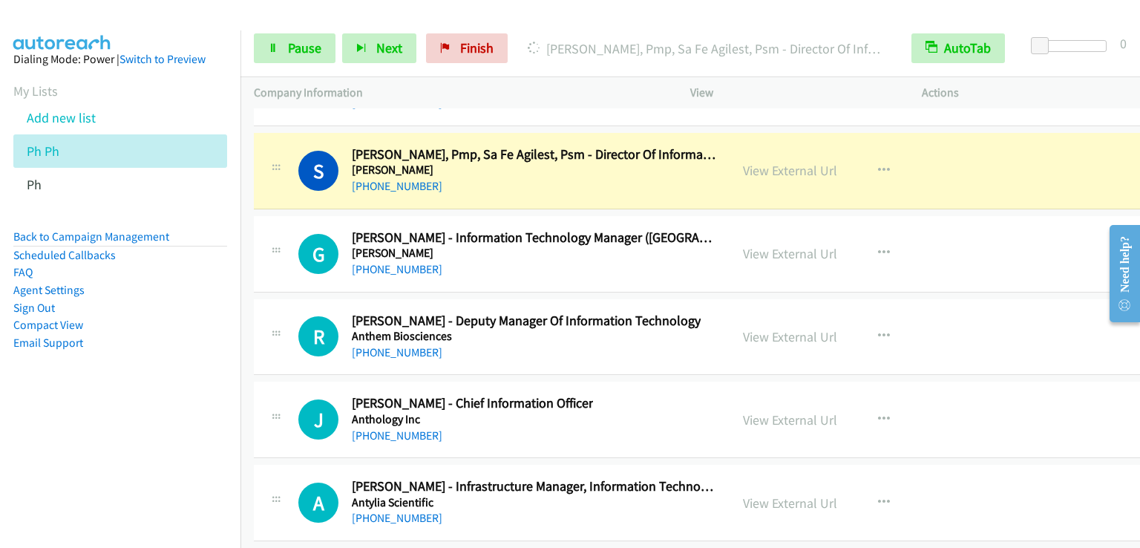
scroll to position [21012, 0]
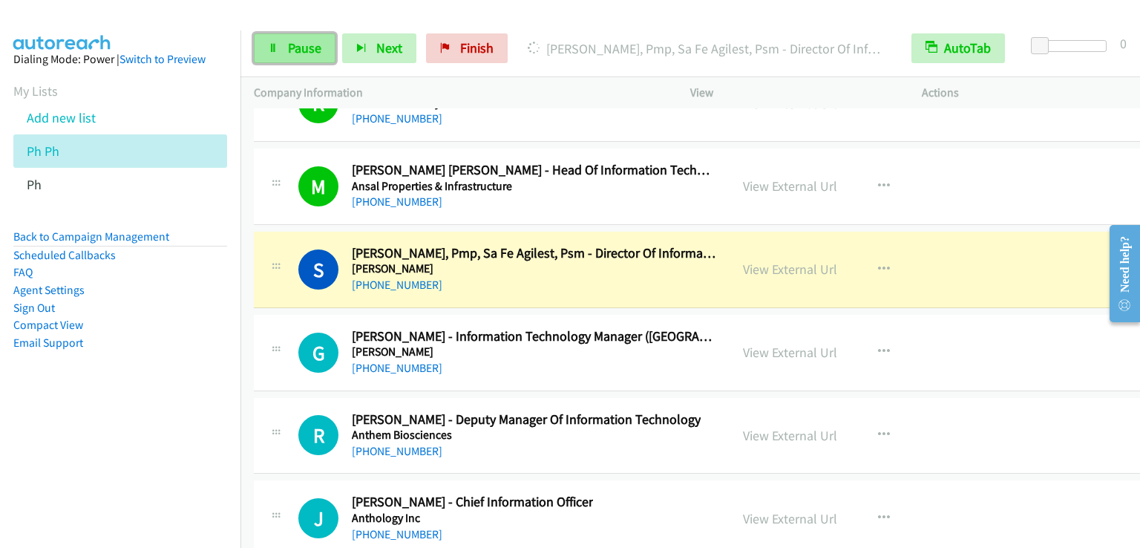
click at [292, 48] on span "Pause" at bounding box center [304, 47] width 33 height 17
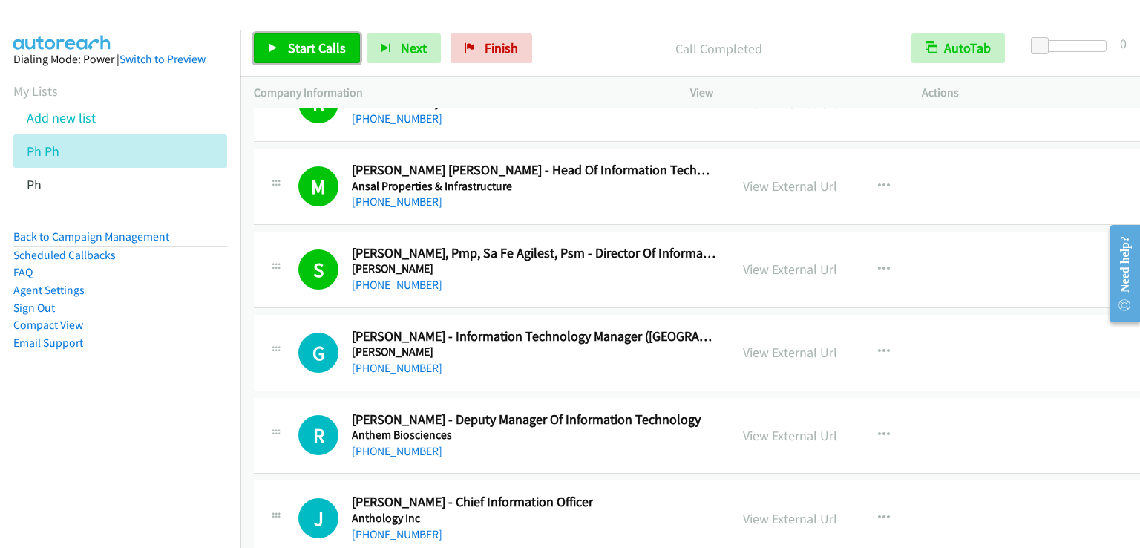
click at [330, 53] on span "Start Calls" at bounding box center [317, 47] width 58 height 17
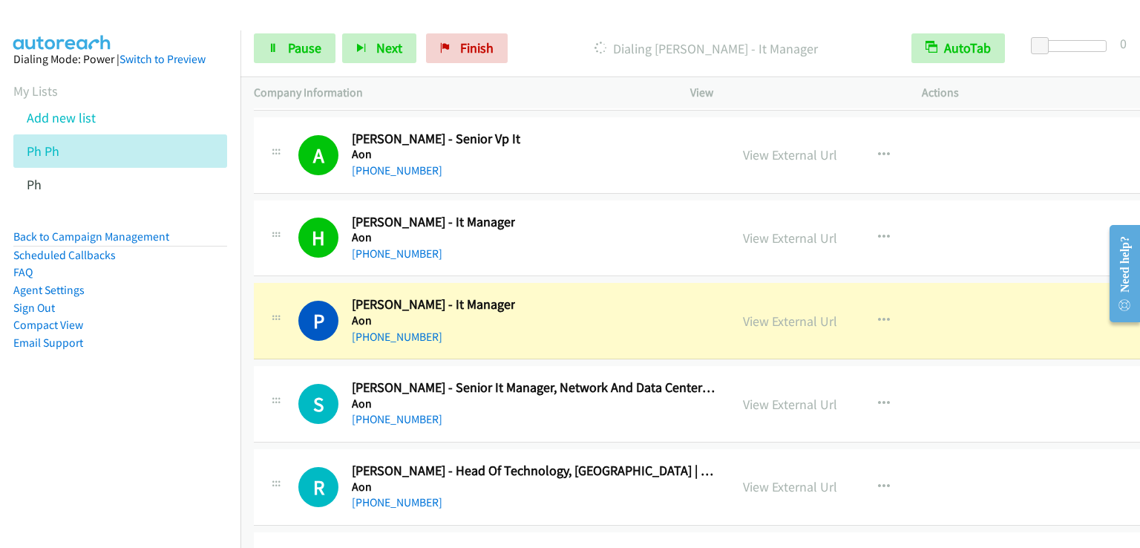
scroll to position [21606, 0]
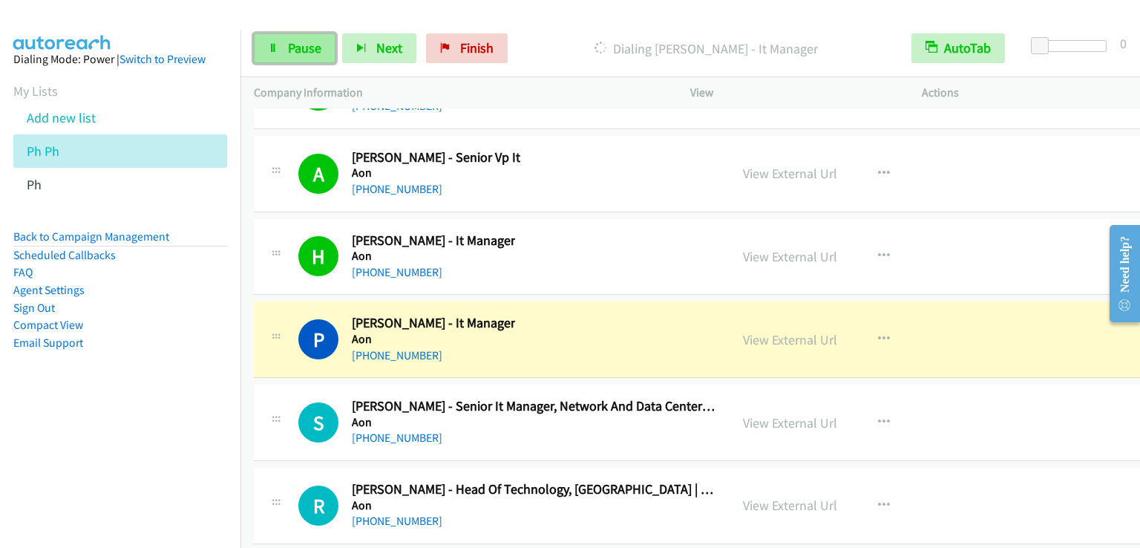
click at [312, 48] on span "Pause" at bounding box center [304, 47] width 33 height 17
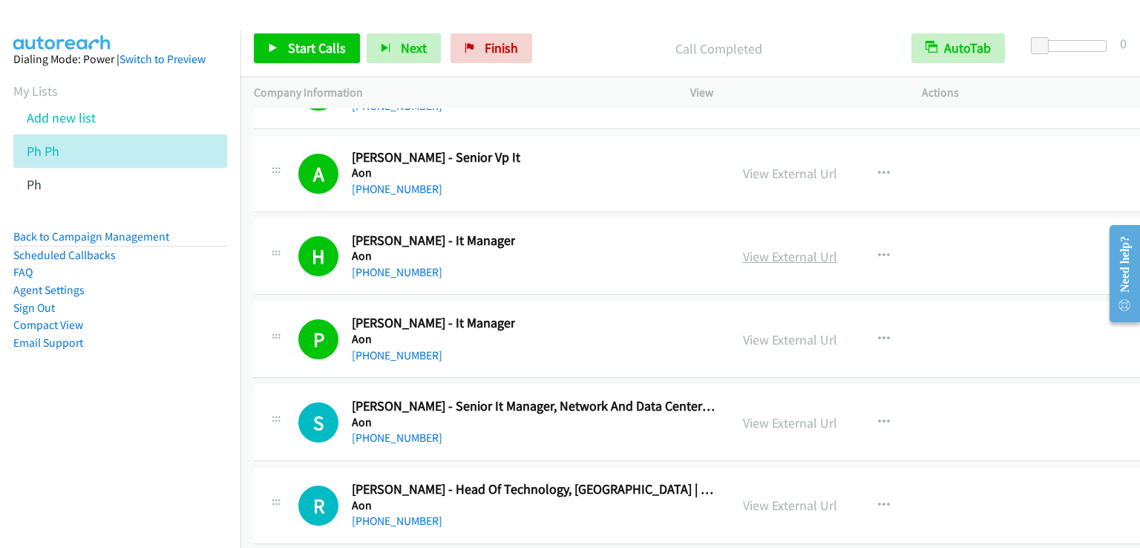
click at [772, 248] on link "View External Url" at bounding box center [790, 256] width 94 height 17
click at [297, 49] on span "Start Calls" at bounding box center [317, 47] width 58 height 17
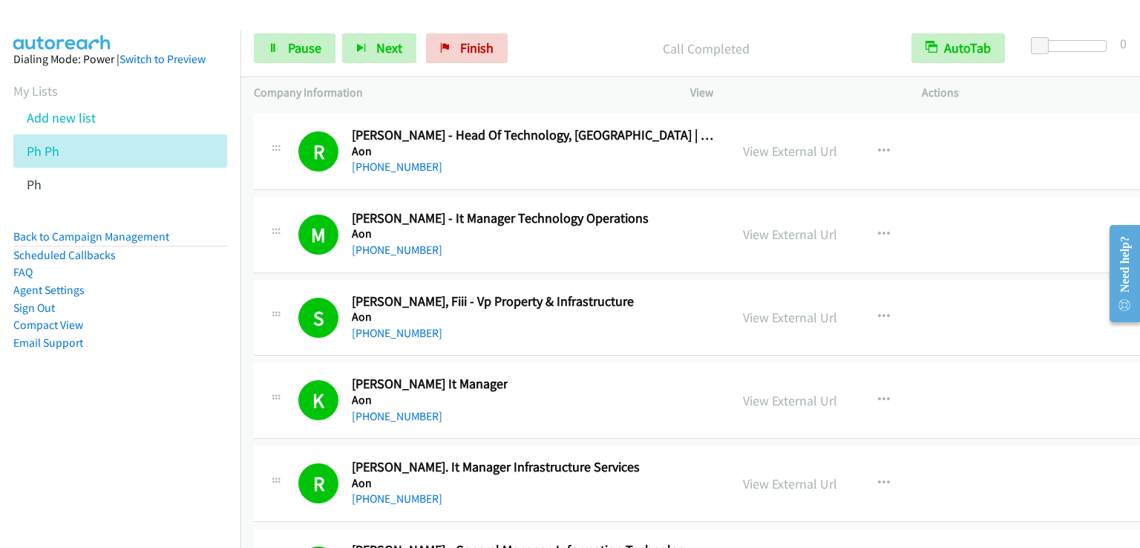
scroll to position [22051, 0]
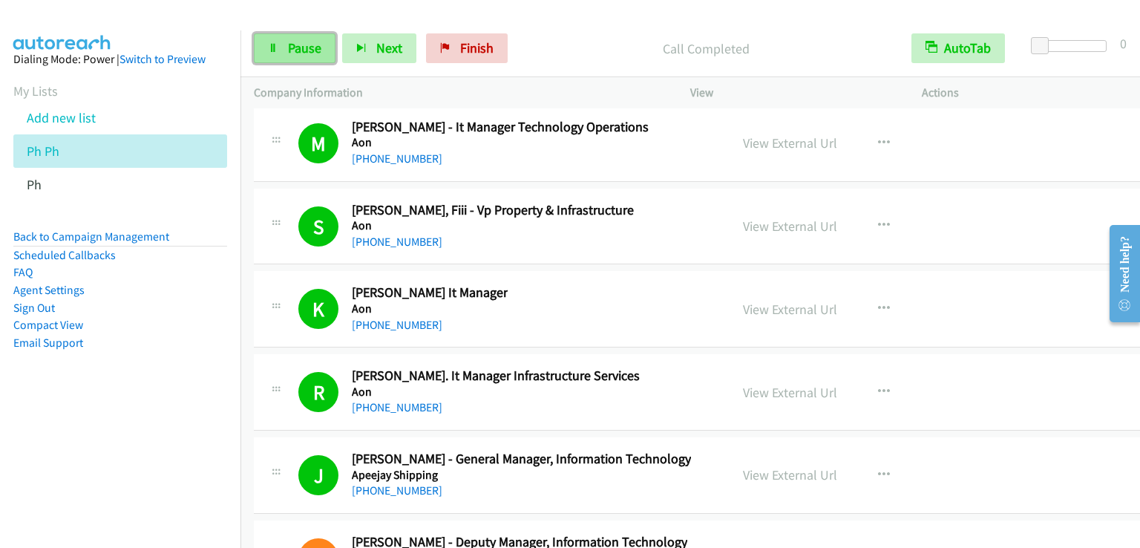
click at [304, 50] on span "Pause" at bounding box center [304, 47] width 33 height 17
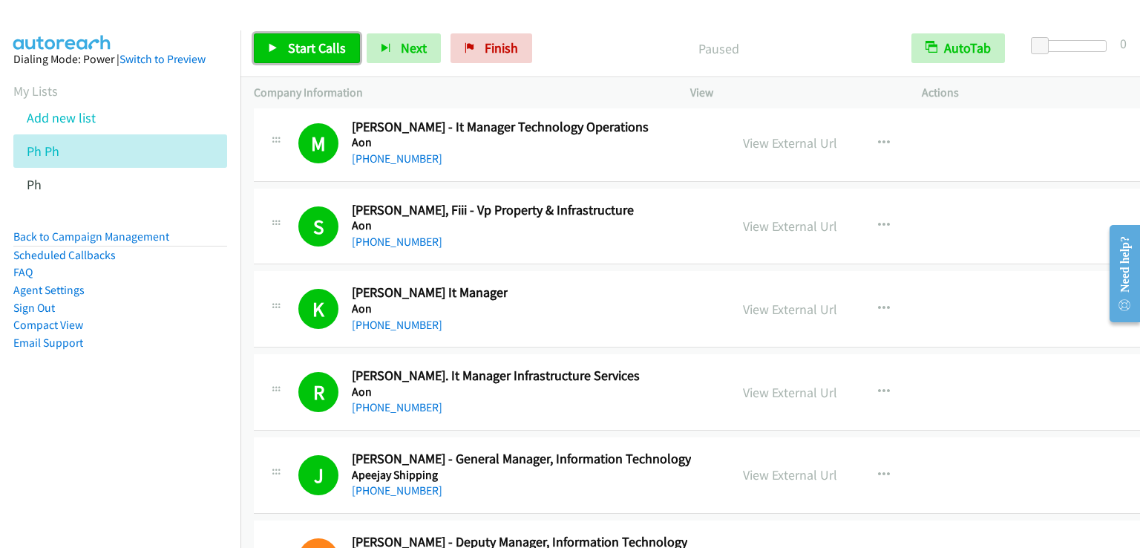
click at [304, 50] on span "Start Calls" at bounding box center [317, 47] width 58 height 17
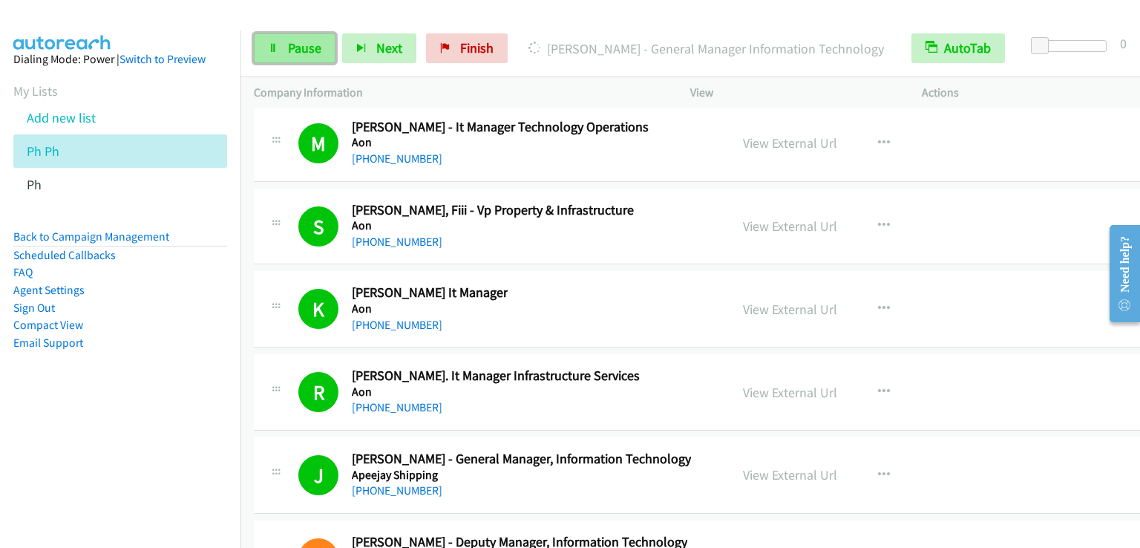
click at [290, 45] on span "Pause" at bounding box center [304, 47] width 33 height 17
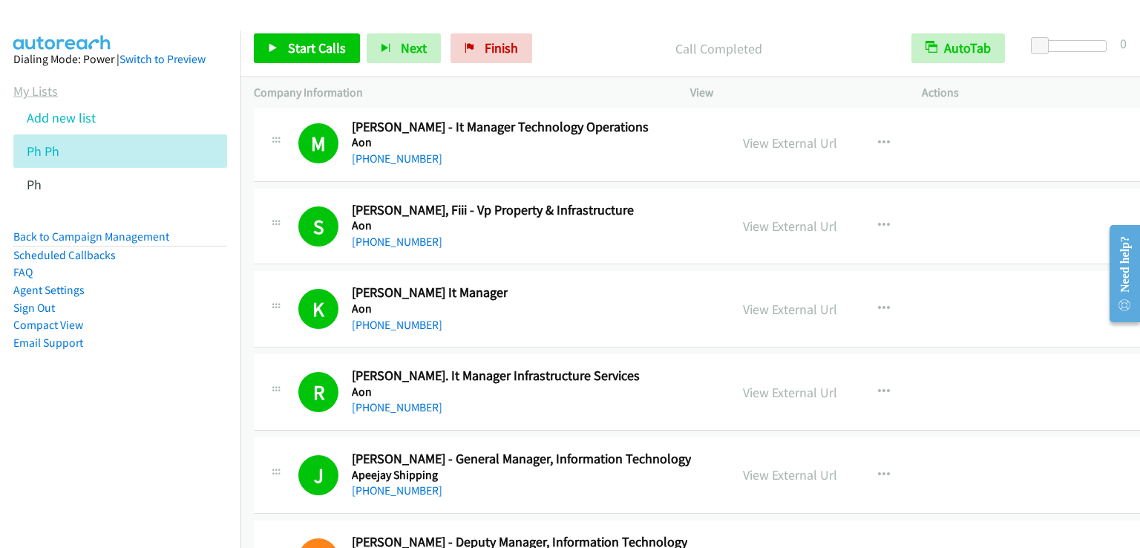
click at [45, 86] on link "My Lists" at bounding box center [35, 90] width 45 height 17
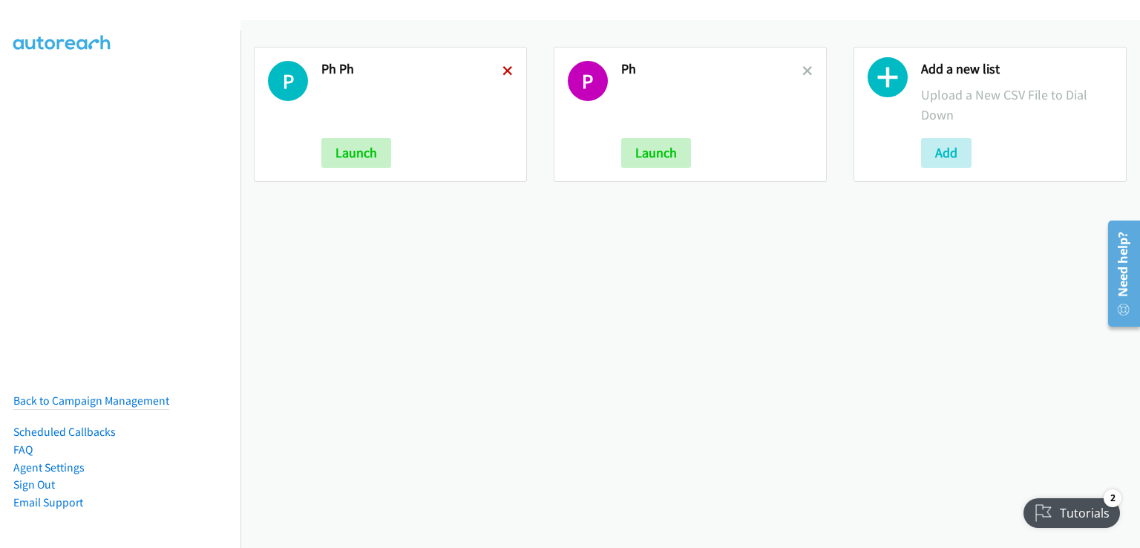
click at [505, 68] on icon at bounding box center [508, 72] width 10 height 10
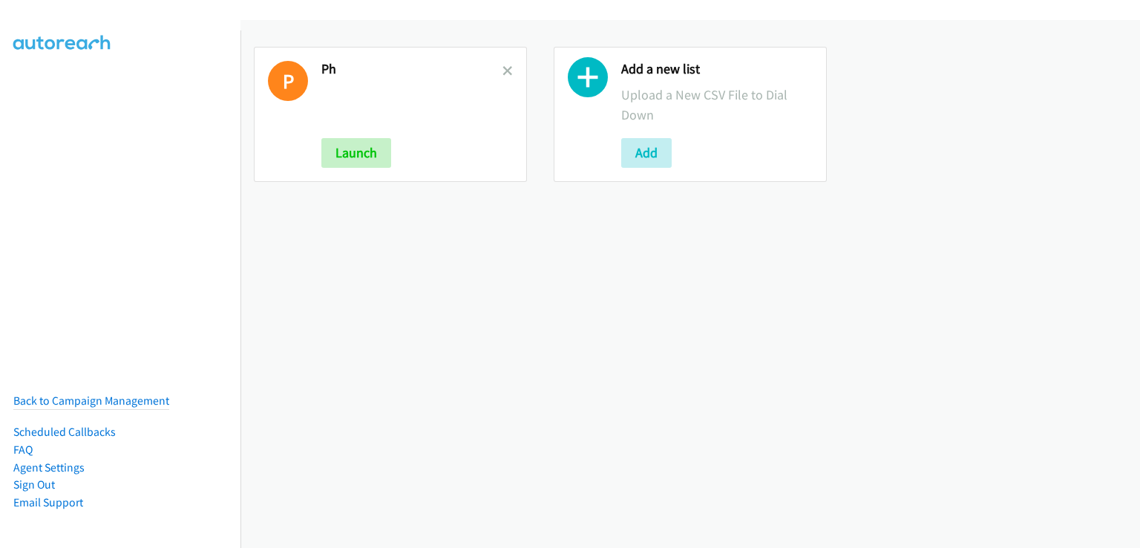
click at [505, 68] on icon at bounding box center [508, 72] width 10 height 10
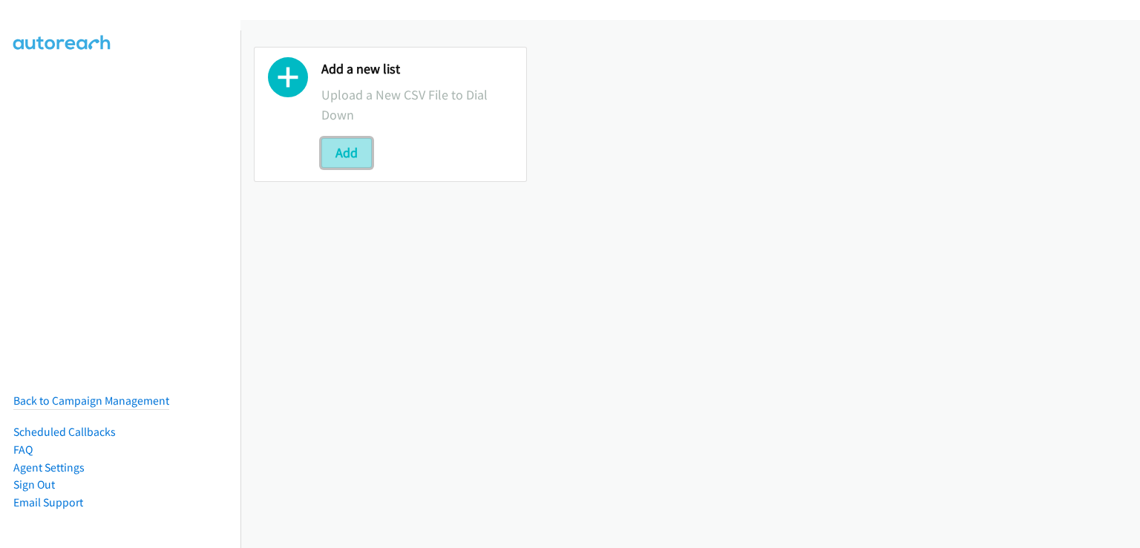
click at [350, 153] on button "Add" at bounding box center [346, 153] width 50 height 30
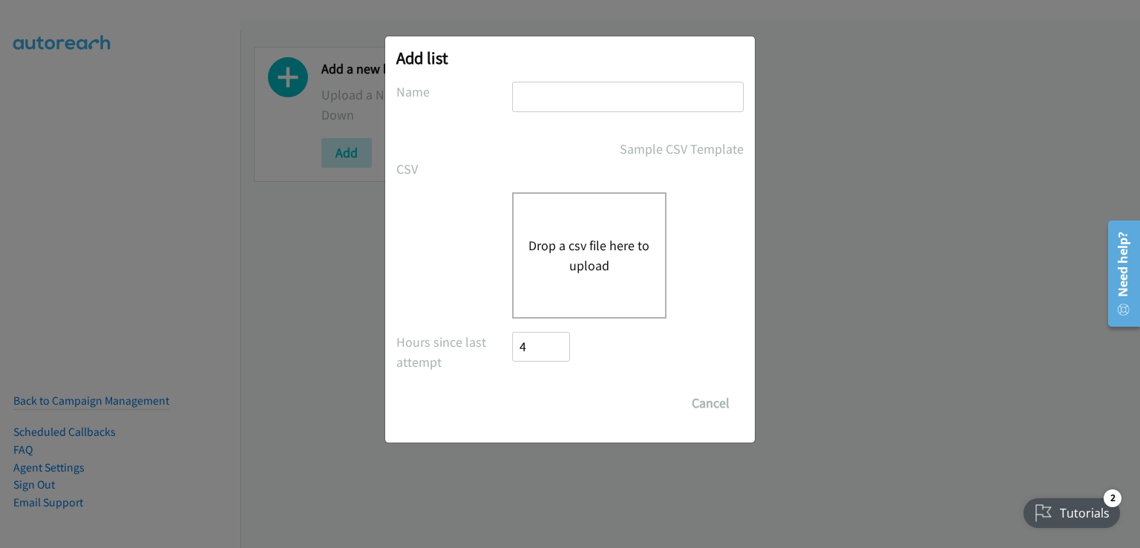
click at [559, 95] on input "text" at bounding box center [628, 97] width 232 height 30
type input "IN"
click at [594, 206] on div "Drop a csv file here to upload" at bounding box center [589, 255] width 154 height 126
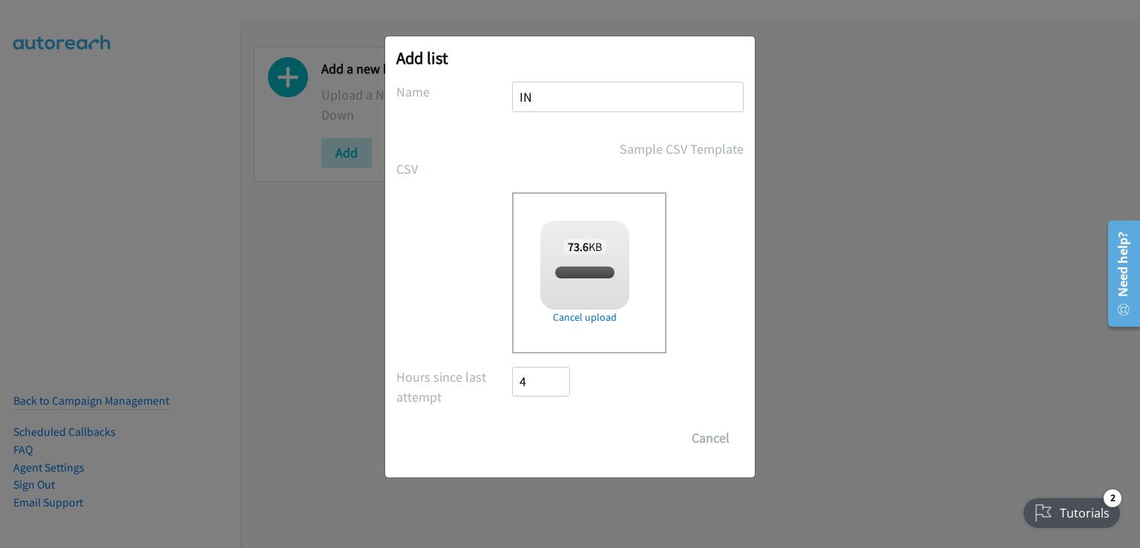
checkbox input "true"
click at [559, 436] on input "Save List" at bounding box center [551, 438] width 78 height 30
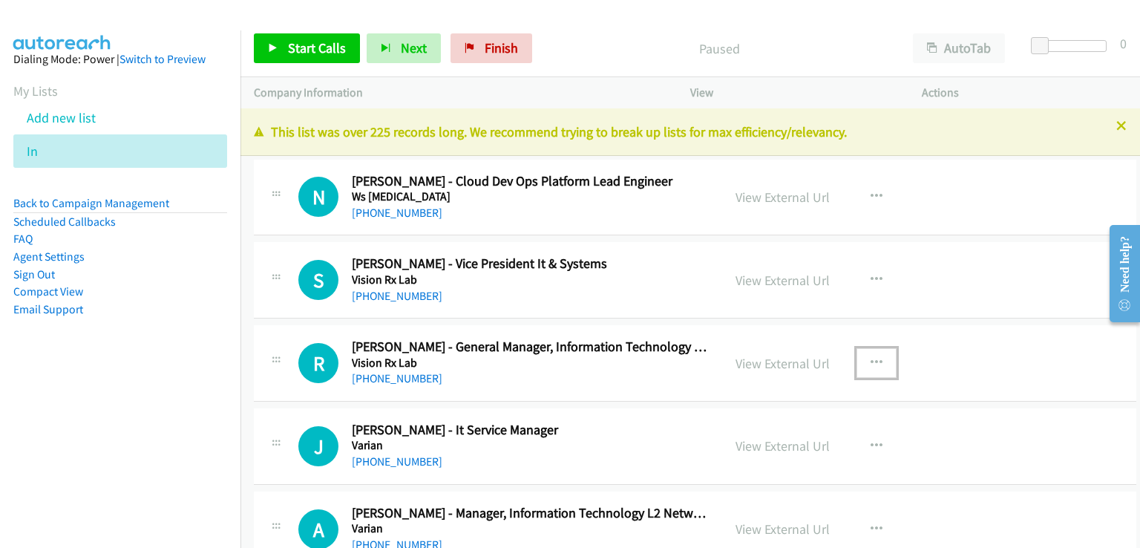
click at [871, 357] on icon "button" at bounding box center [877, 363] width 12 height 12
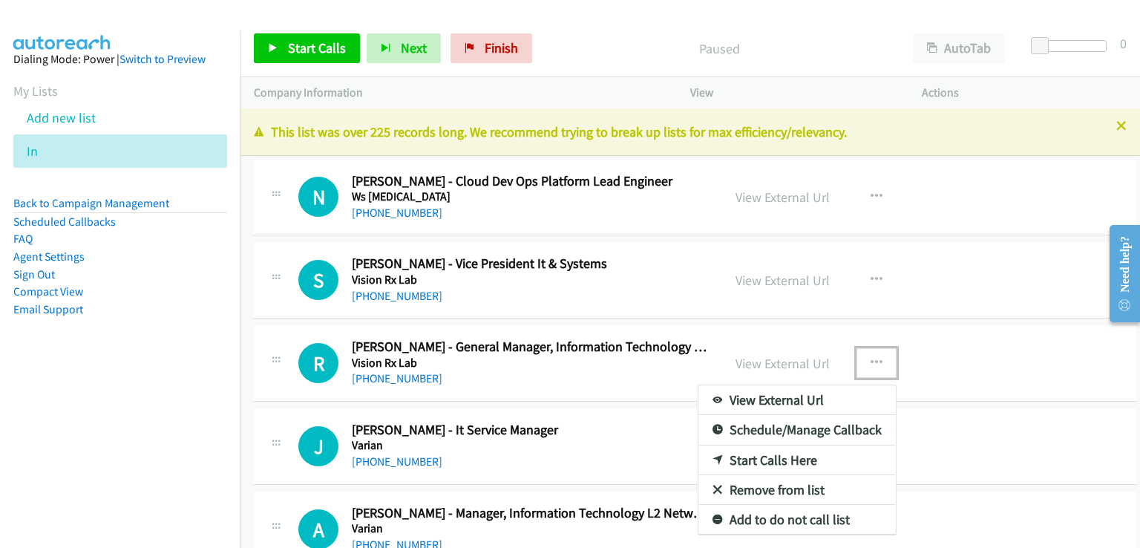
drag, startPoint x: 774, startPoint y: 458, endPoint x: 852, endPoint y: 393, distance: 102.3
click at [864, 274] on div at bounding box center [570, 274] width 1140 height 548
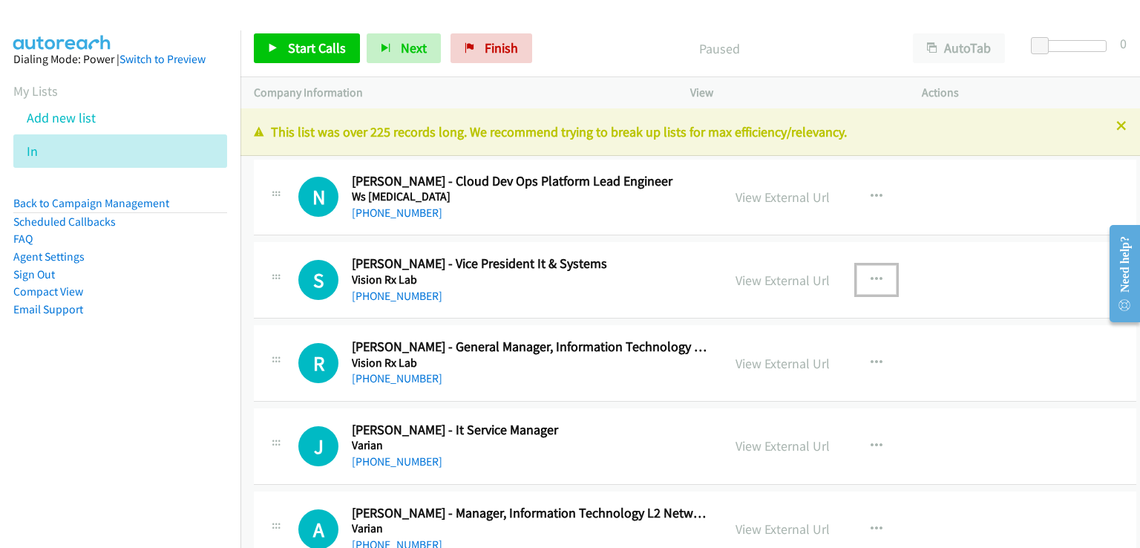
click at [871, 275] on icon "button" at bounding box center [877, 280] width 12 height 12
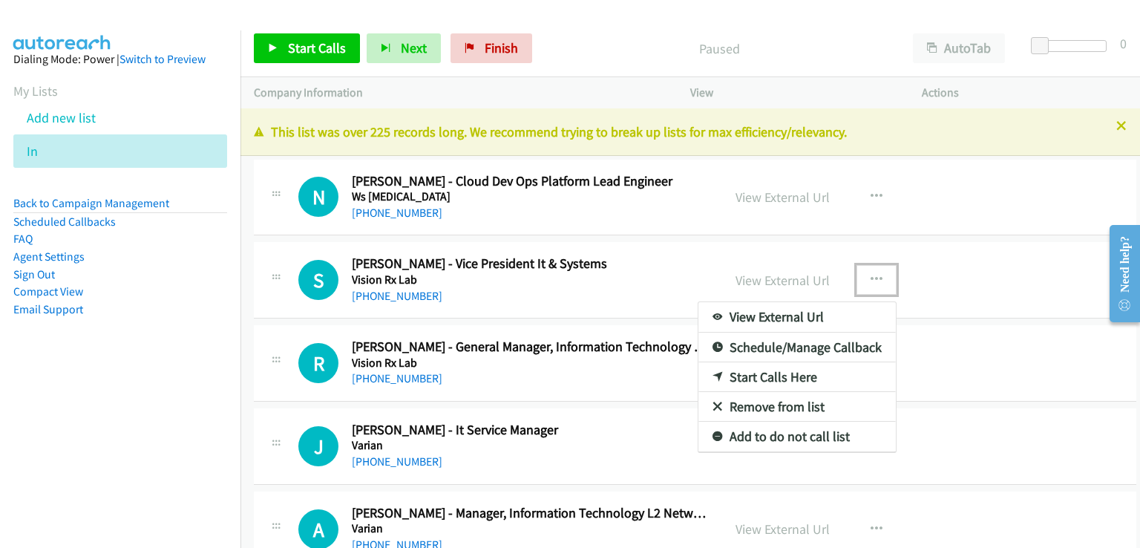
click at [863, 276] on div at bounding box center [570, 274] width 1140 height 548
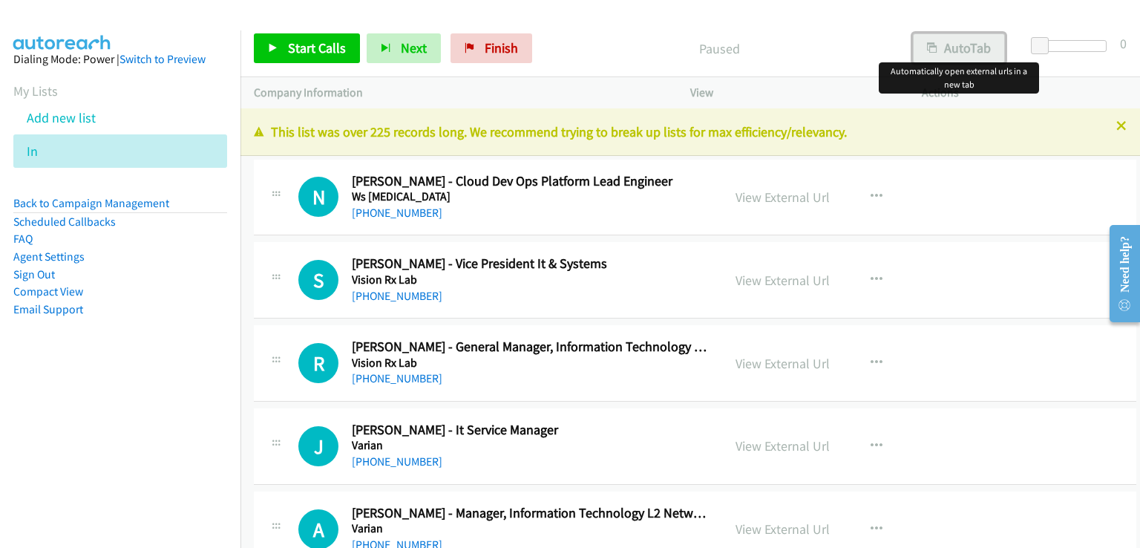
click at [972, 49] on button "AutoTab" at bounding box center [959, 48] width 92 height 30
click at [871, 192] on icon "button" at bounding box center [877, 197] width 12 height 12
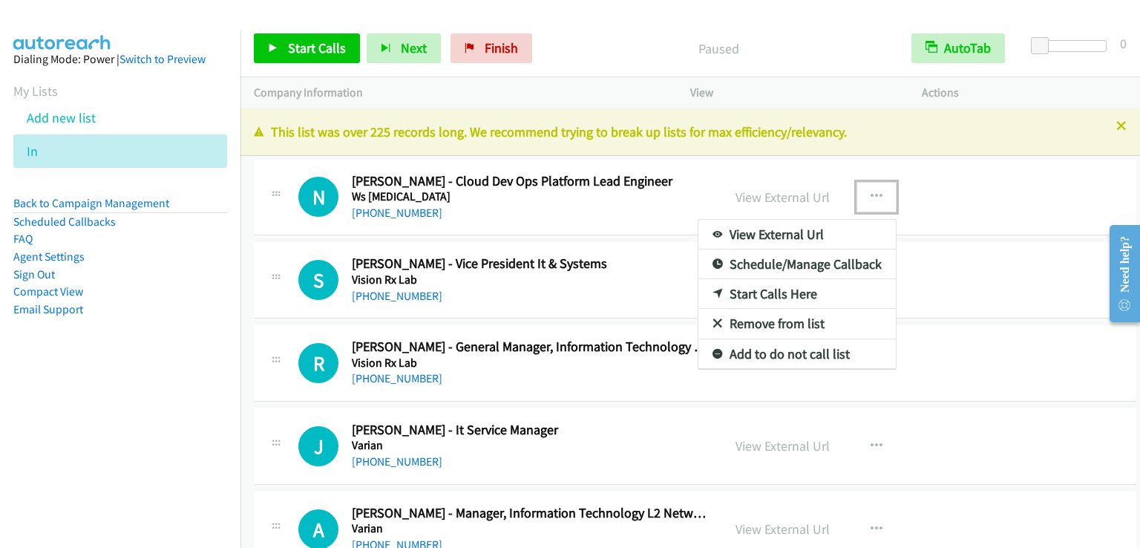
click at [786, 298] on link "Start Calls Here" at bounding box center [797, 294] width 197 height 30
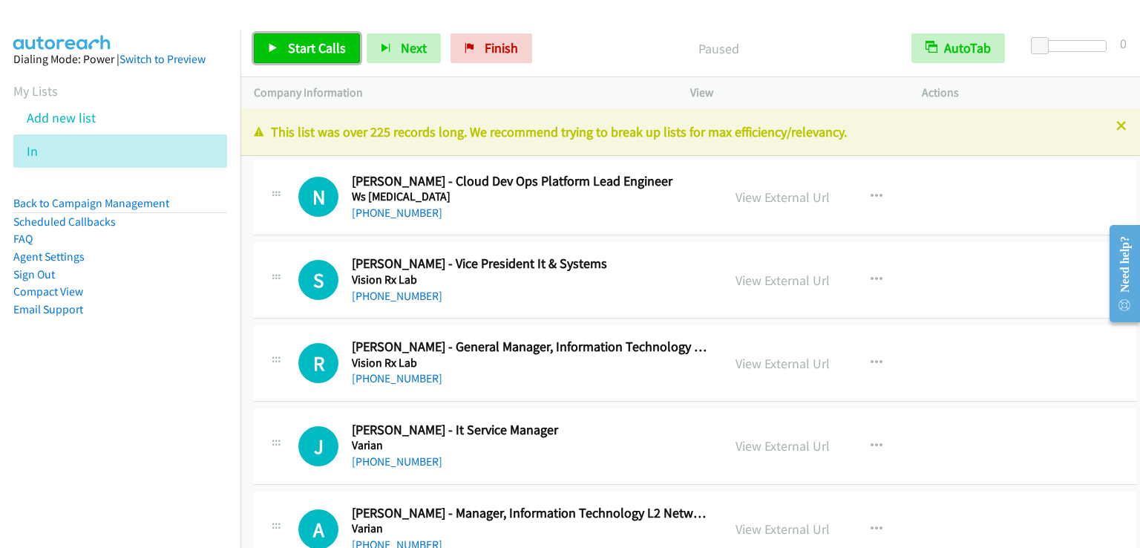
click at [318, 50] on span "Start Calls" at bounding box center [317, 47] width 58 height 17
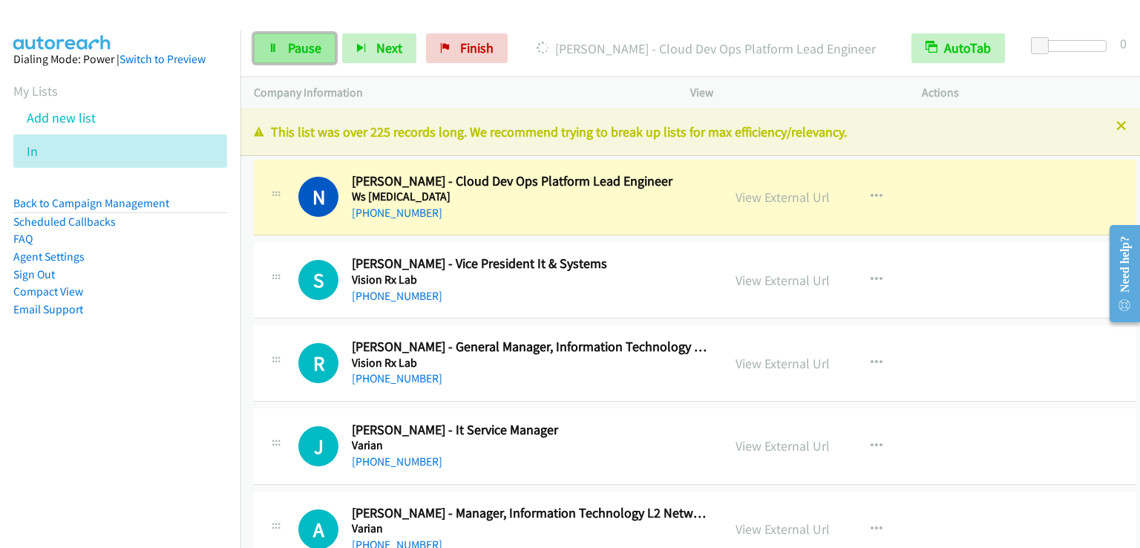
click at [291, 50] on span "Pause" at bounding box center [304, 47] width 33 height 17
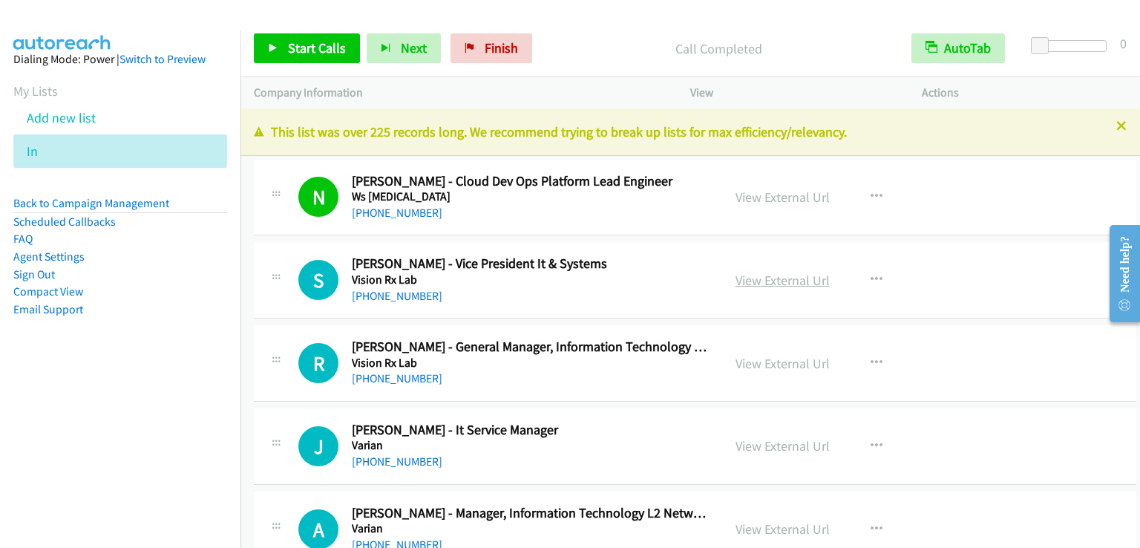
click at [786, 279] on link "View External Url" at bounding box center [783, 280] width 94 height 17
click at [45, 87] on link "My Lists" at bounding box center [35, 90] width 45 height 17
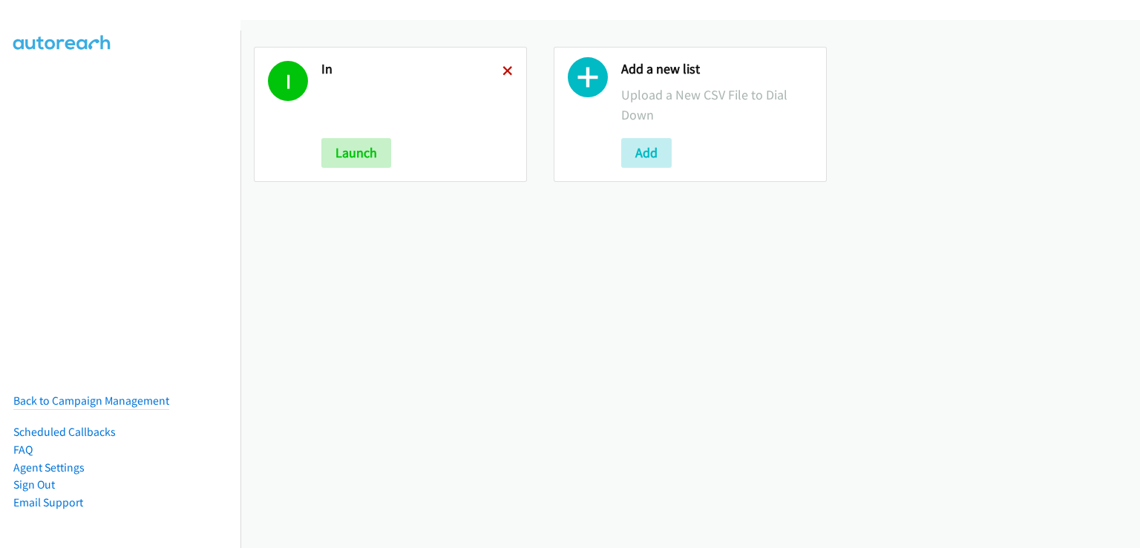
click at [503, 72] on icon at bounding box center [508, 72] width 10 height 10
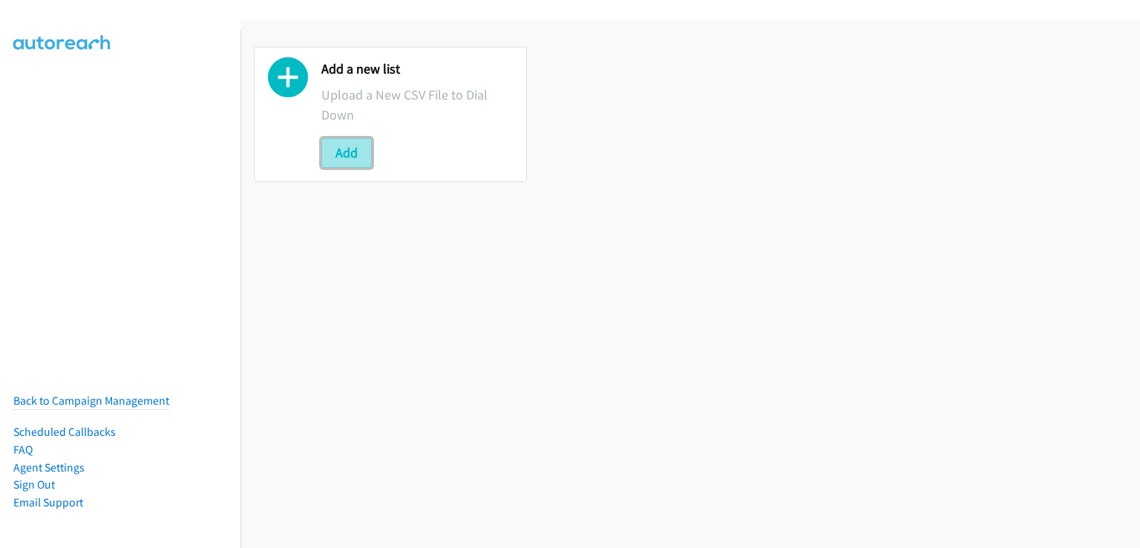
click at [361, 151] on button "Add" at bounding box center [346, 153] width 50 height 30
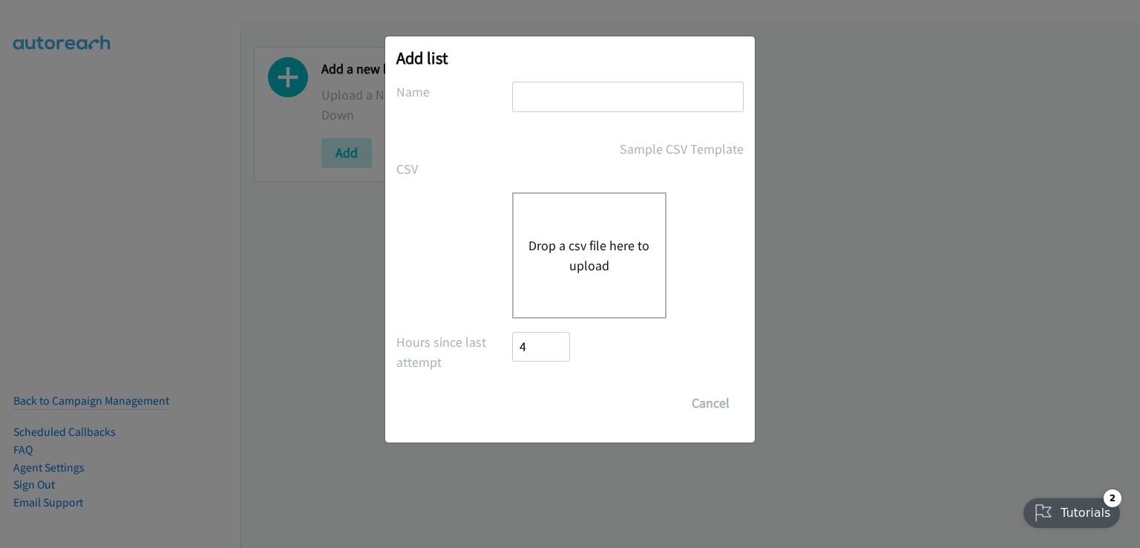
click at [552, 220] on div "Drop a csv file here to upload" at bounding box center [589, 255] width 154 height 126
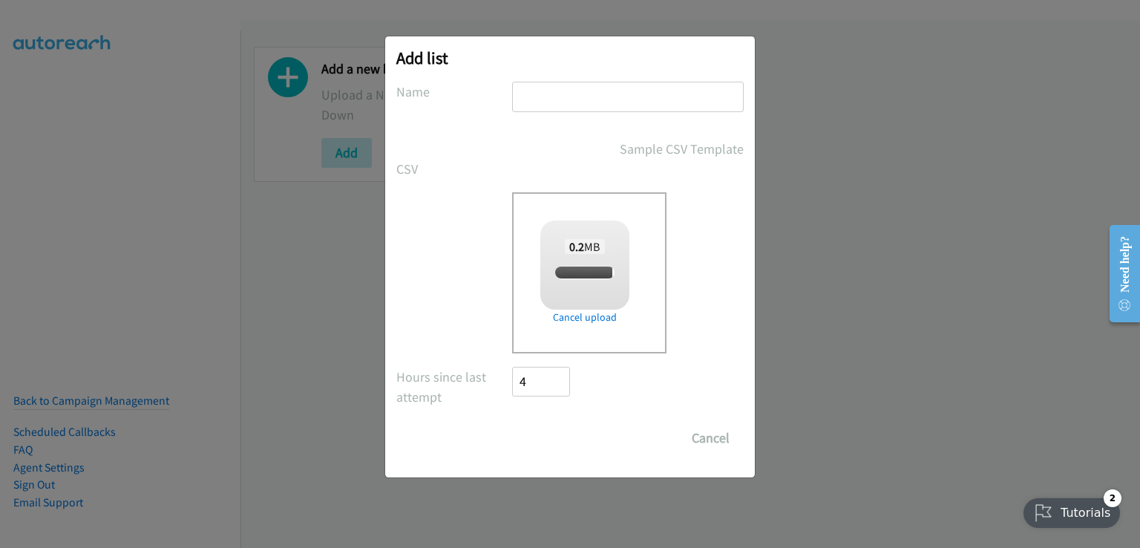
click at [540, 90] on input "text" at bounding box center [628, 97] width 232 height 30
checkbox input "true"
type input "IN"
click at [542, 438] on input "Save List" at bounding box center [551, 438] width 78 height 30
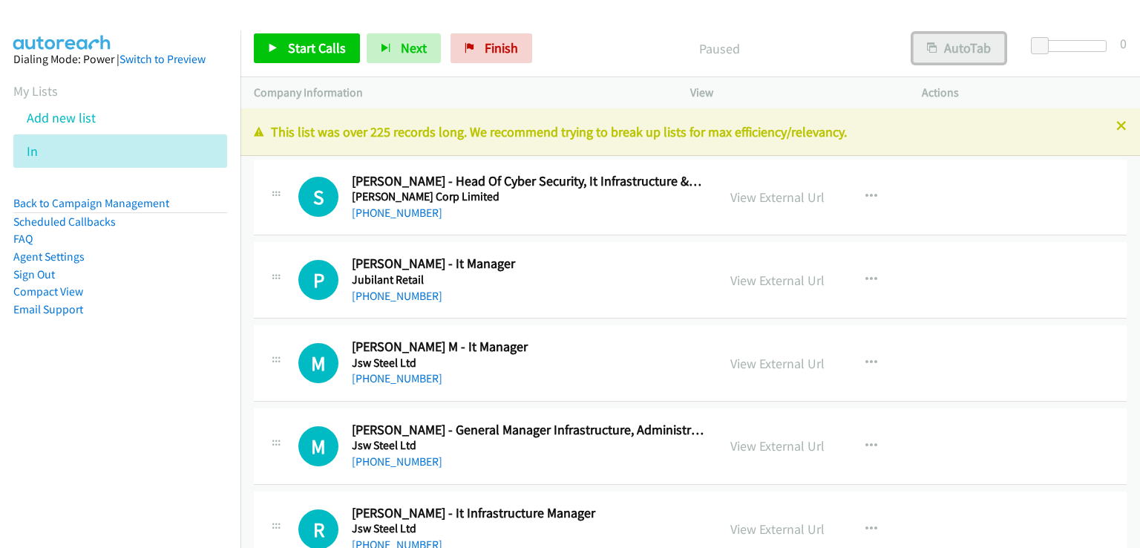
click at [952, 43] on button "AutoTab" at bounding box center [959, 48] width 92 height 30
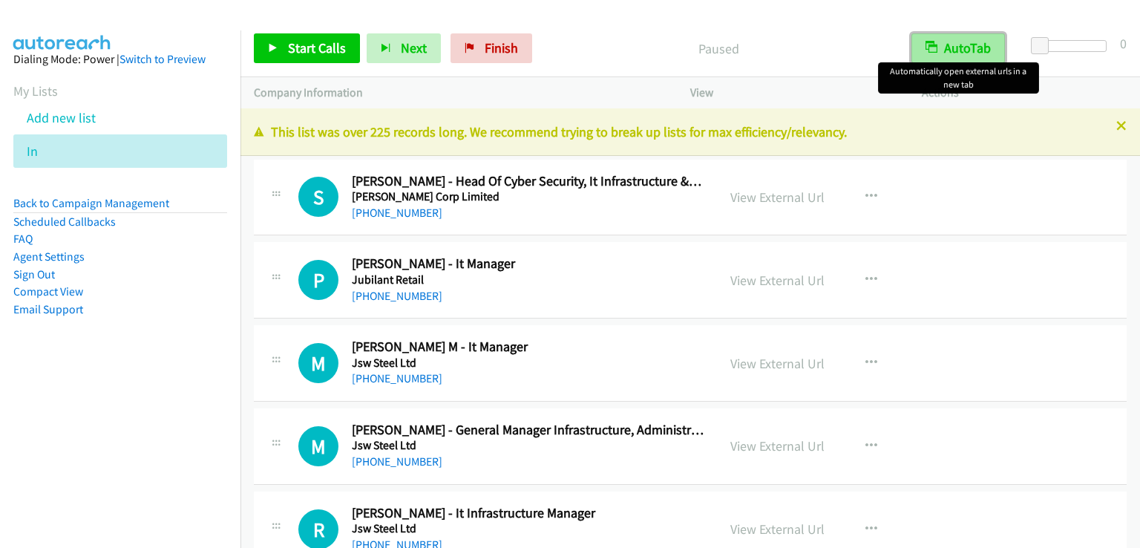
click at [962, 45] on button "AutoTab" at bounding box center [959, 48] width 94 height 30
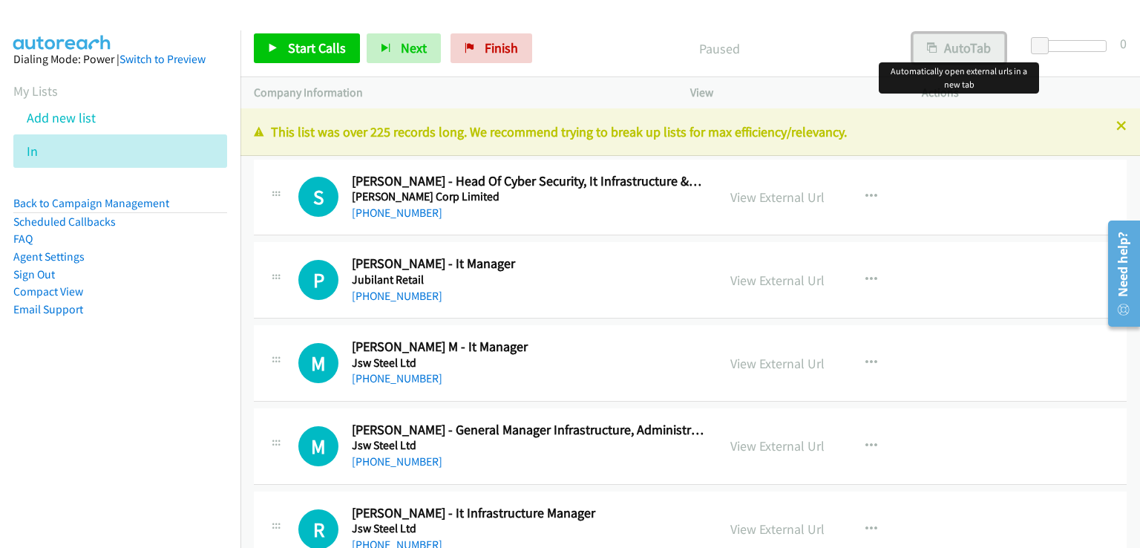
click at [977, 48] on button "AutoTab" at bounding box center [959, 48] width 92 height 30
click at [336, 0] on div "Start Calls Pause Next Finish Paused AutoTab AutoTab 0 Company Information Info…" at bounding box center [570, 0] width 1140 height 0
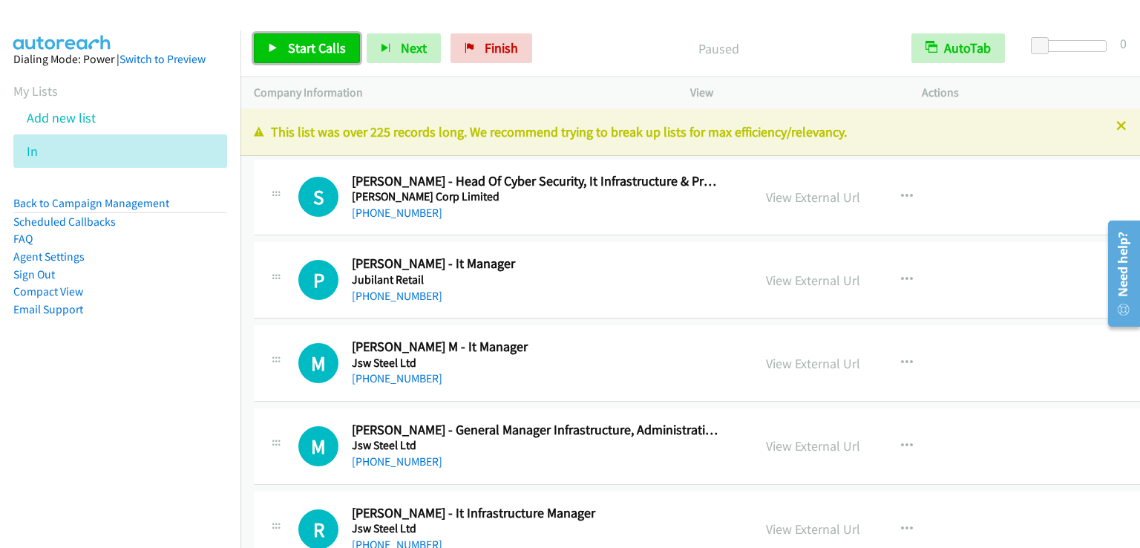
click at [318, 33] on link "Start Calls" at bounding box center [307, 48] width 106 height 30
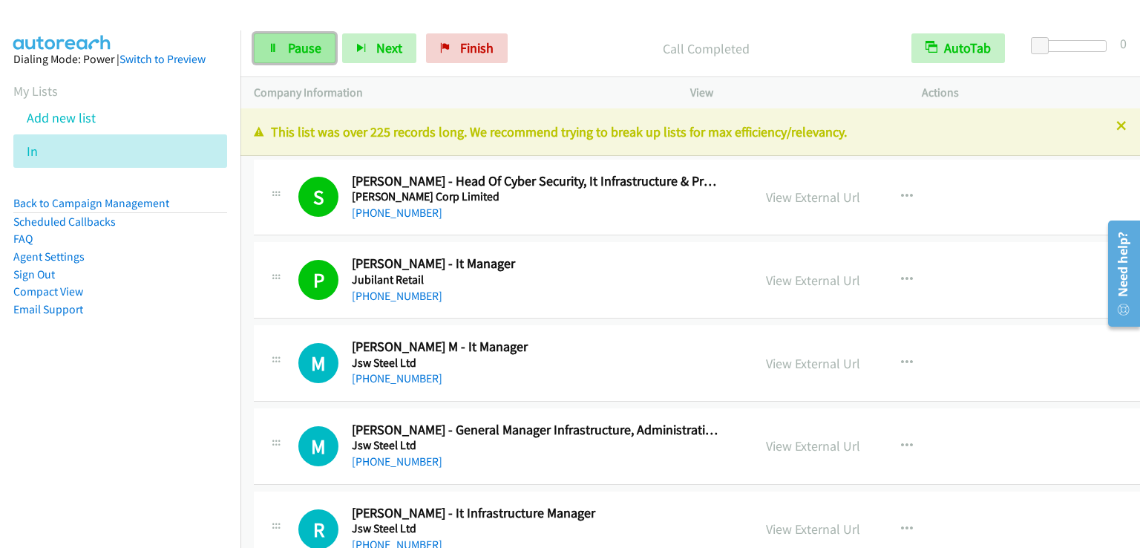
click at [301, 42] on span "Pause" at bounding box center [304, 47] width 33 height 17
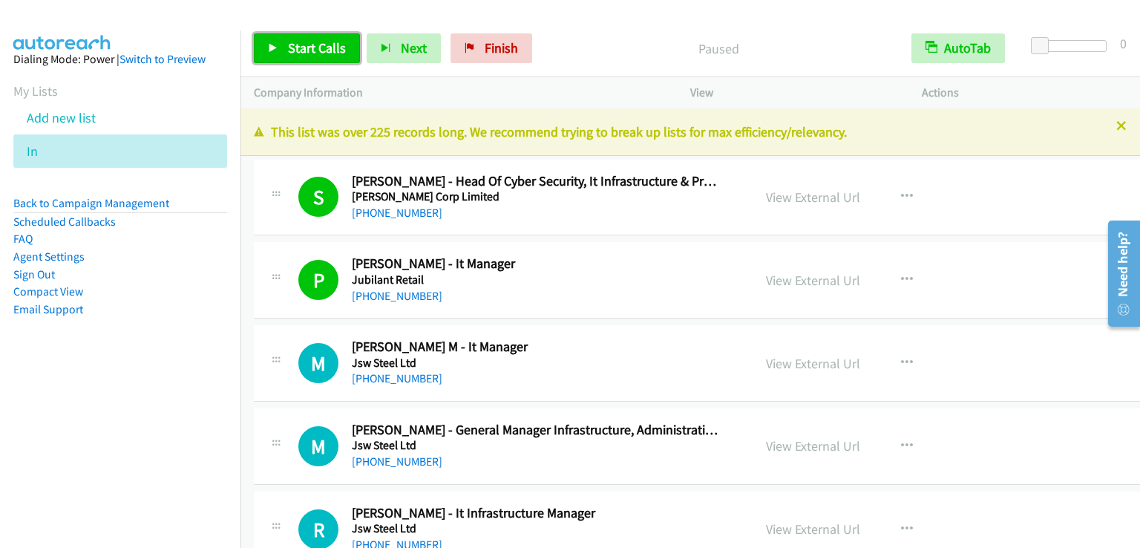
click at [301, 42] on span "Start Calls" at bounding box center [317, 47] width 58 height 17
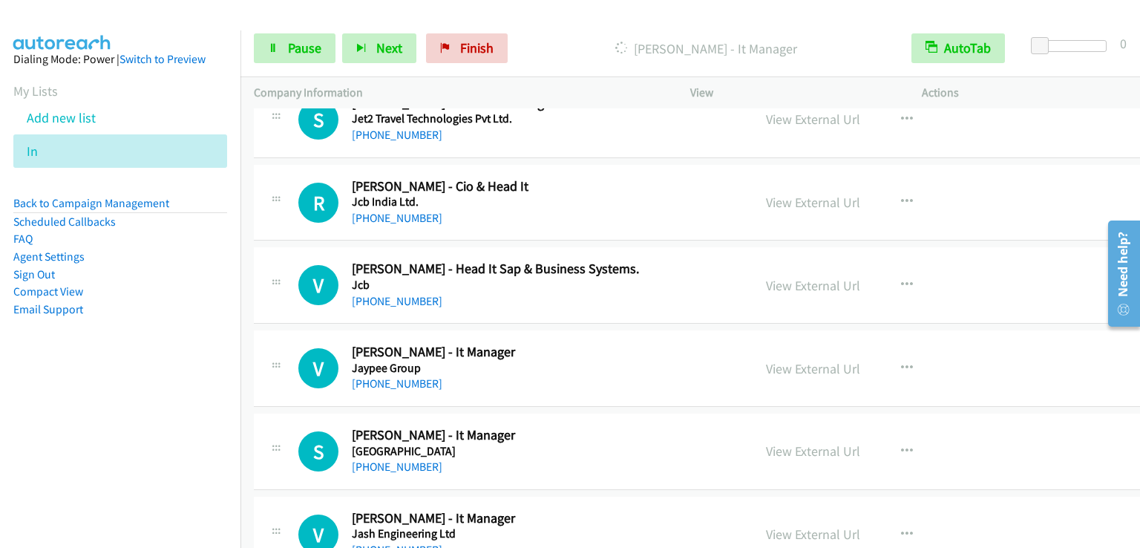
scroll to position [1856, 0]
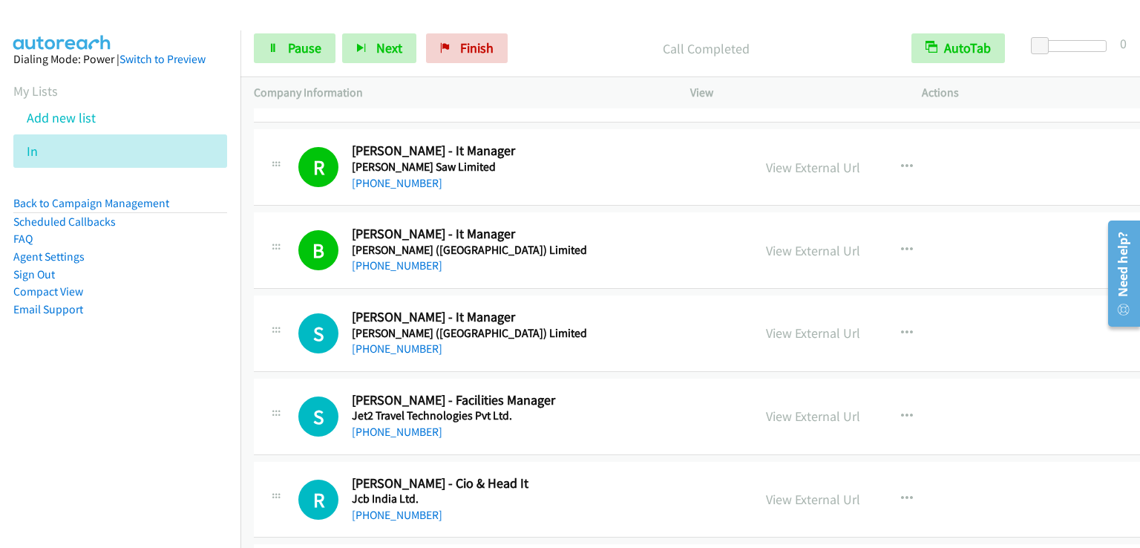
click at [299, 24] on div "Start Calls Pause Next Finish Call Completed AutoTab AutoTab 0" at bounding box center [691, 48] width 900 height 57
click at [295, 48] on span "Pause" at bounding box center [304, 47] width 33 height 17
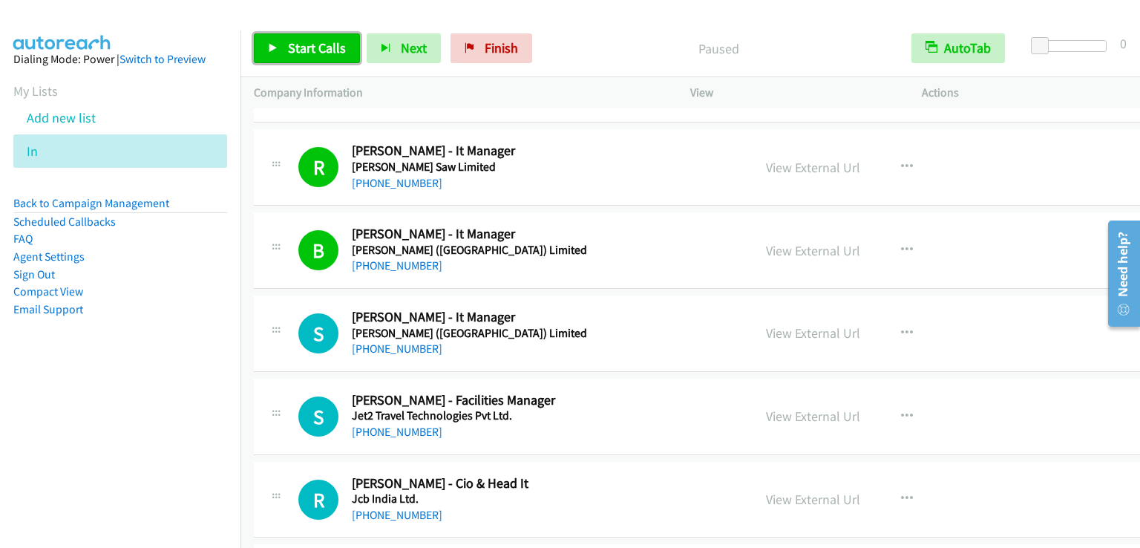
click at [295, 48] on span "Start Calls" at bounding box center [317, 47] width 58 height 17
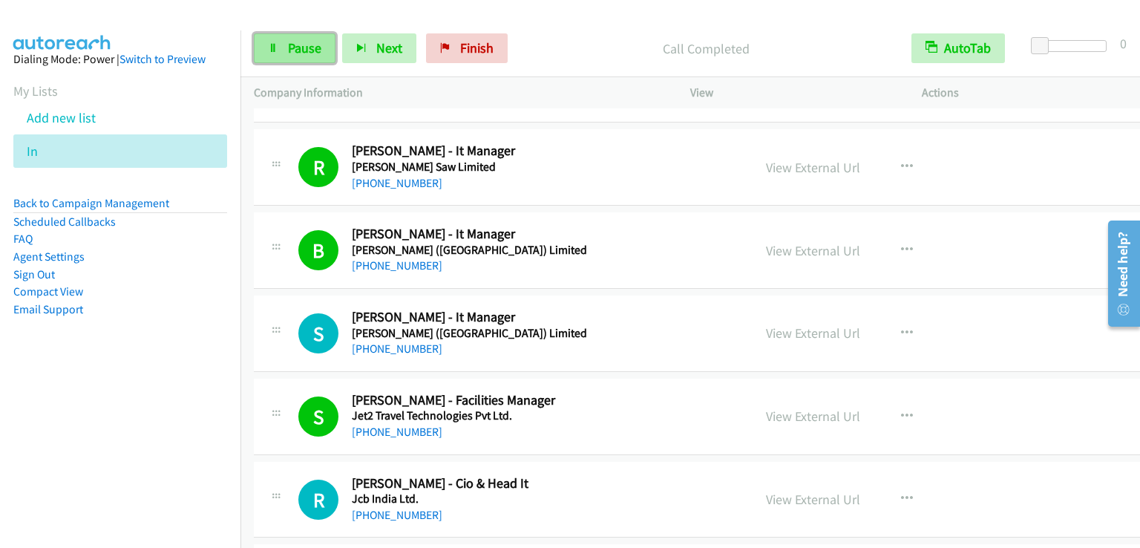
click at [313, 45] on span "Pause" at bounding box center [304, 47] width 33 height 17
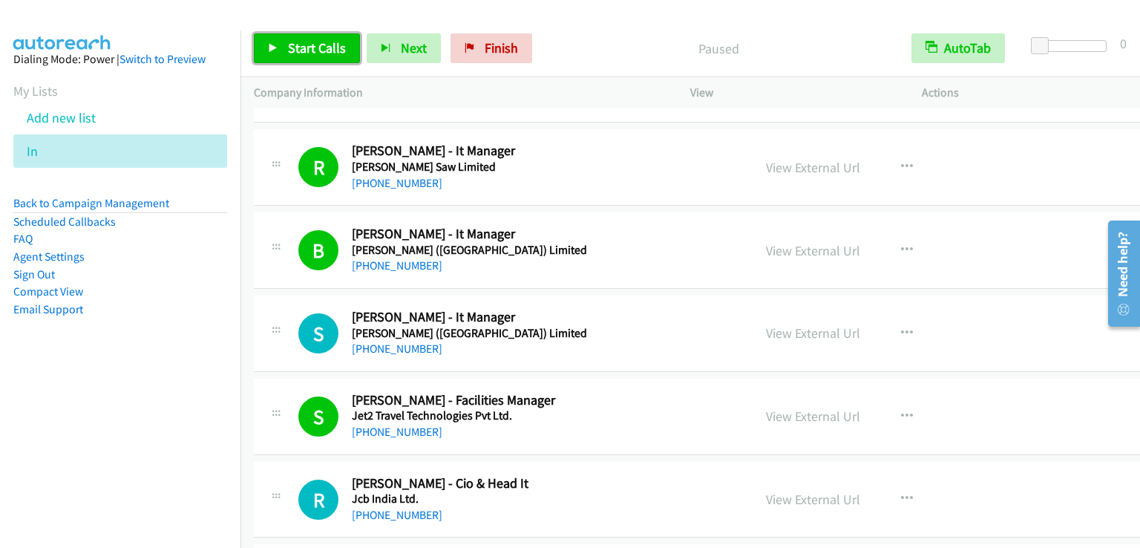
click at [313, 45] on span "Start Calls" at bounding box center [317, 47] width 58 height 17
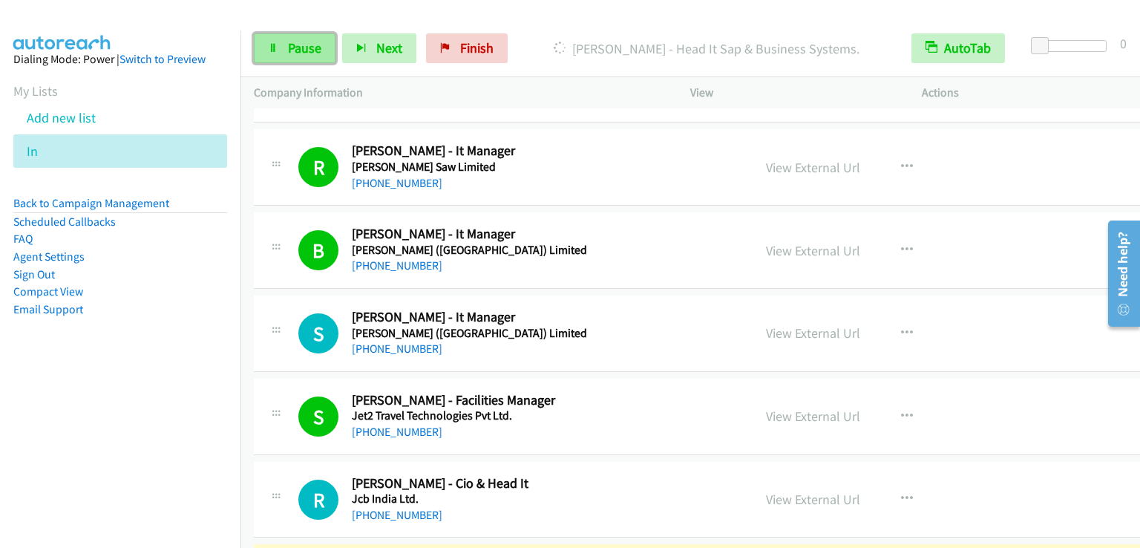
click at [291, 43] on span "Pause" at bounding box center [304, 47] width 33 height 17
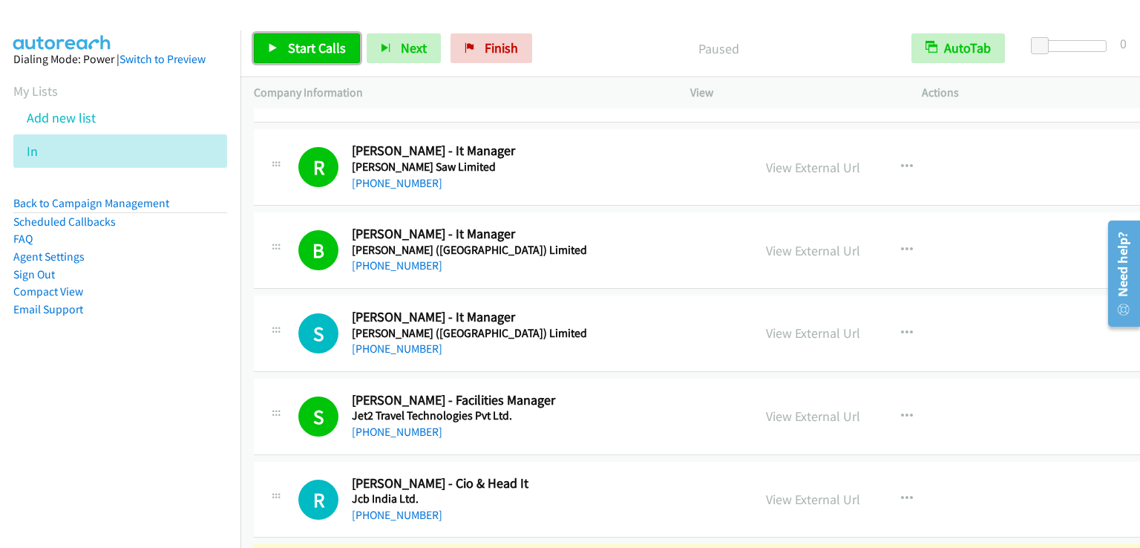
click at [291, 43] on span "Start Calls" at bounding box center [317, 47] width 58 height 17
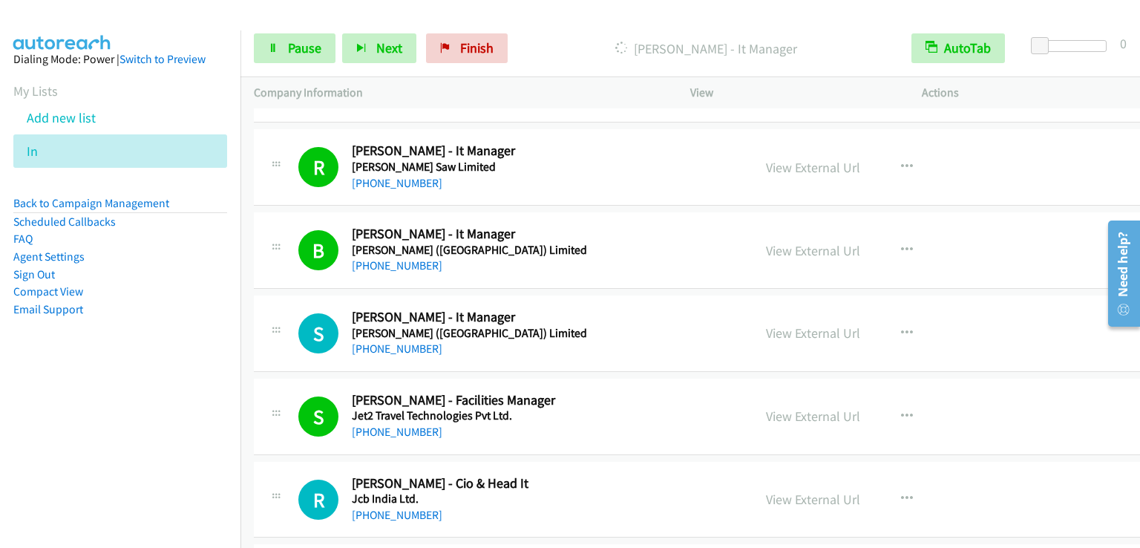
click at [558, 20] on div "Start Calls Pause Next Finish [PERSON_NAME] - It Manager AutoTab AutoTab 0" at bounding box center [691, 48] width 900 height 57
click at [546, 30] on div "Start Calls Pause Next Finish [PERSON_NAME] - It Manager AutoTab AutoTab 0" at bounding box center [691, 48] width 900 height 57
click at [697, 22] on div "Start Calls Pause Next Finish [PERSON_NAME] - It Manager AutoTab AutoTab 0" at bounding box center [691, 48] width 900 height 57
click at [284, 51] on link "Pause" at bounding box center [295, 48] width 82 height 30
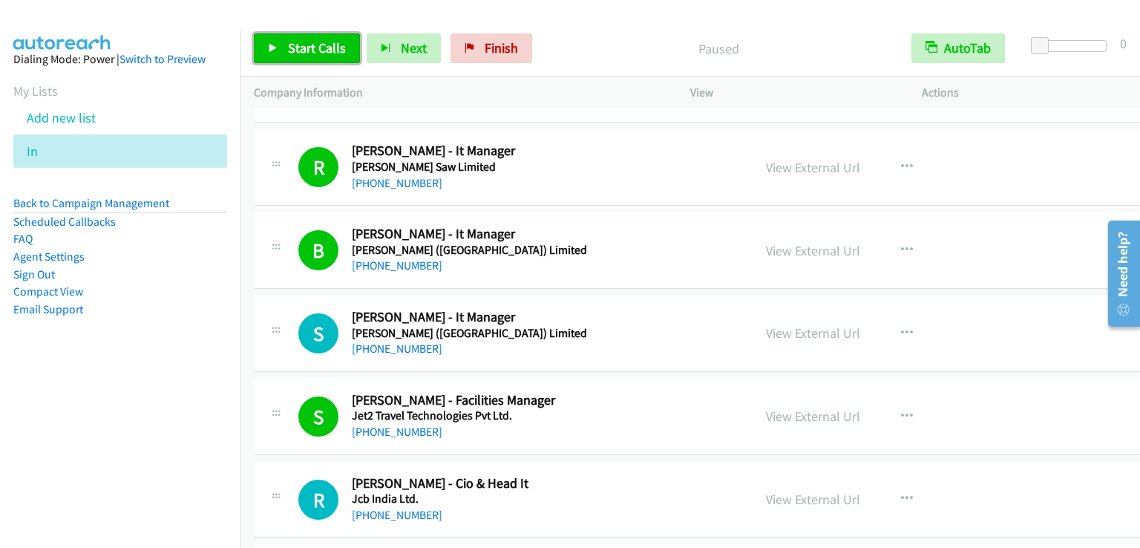
click at [284, 51] on link "Start Calls" at bounding box center [307, 48] width 106 height 30
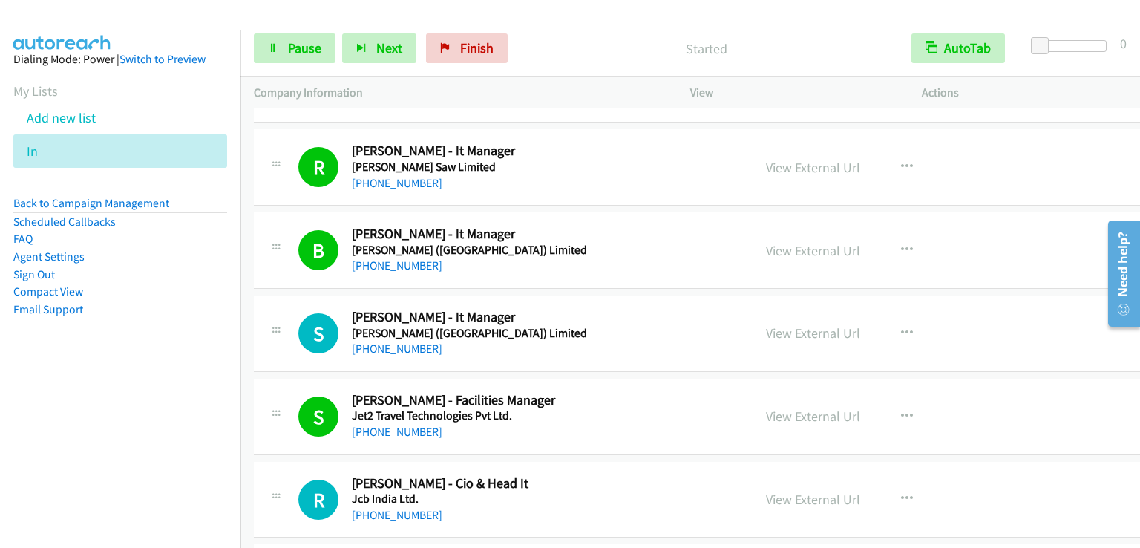
click at [618, 48] on p "Started" at bounding box center [706, 49] width 357 height 20
click at [310, 45] on span "Pause" at bounding box center [304, 47] width 33 height 17
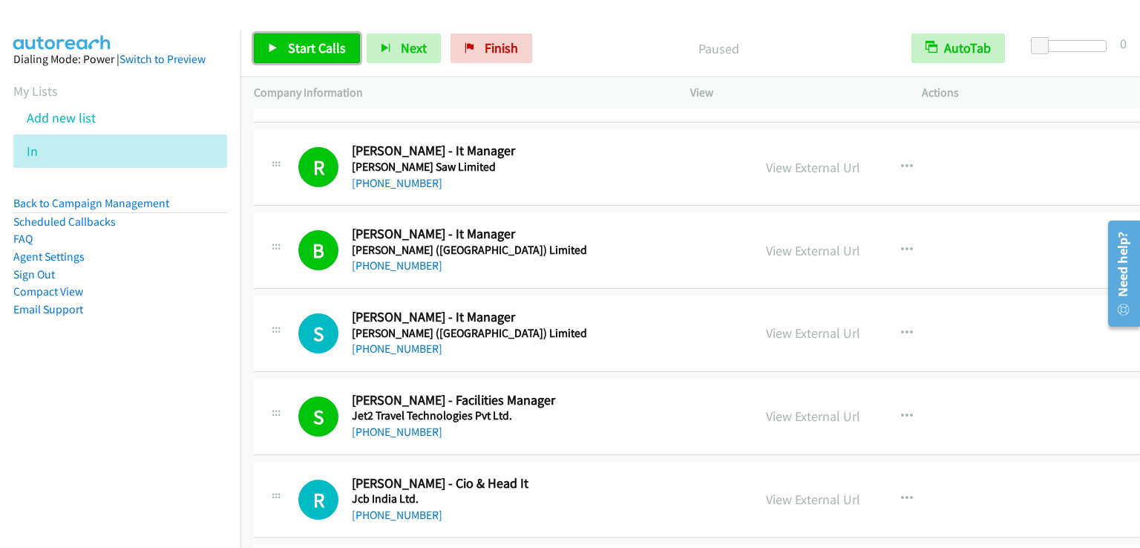
click at [310, 45] on span "Start Calls" at bounding box center [317, 47] width 58 height 17
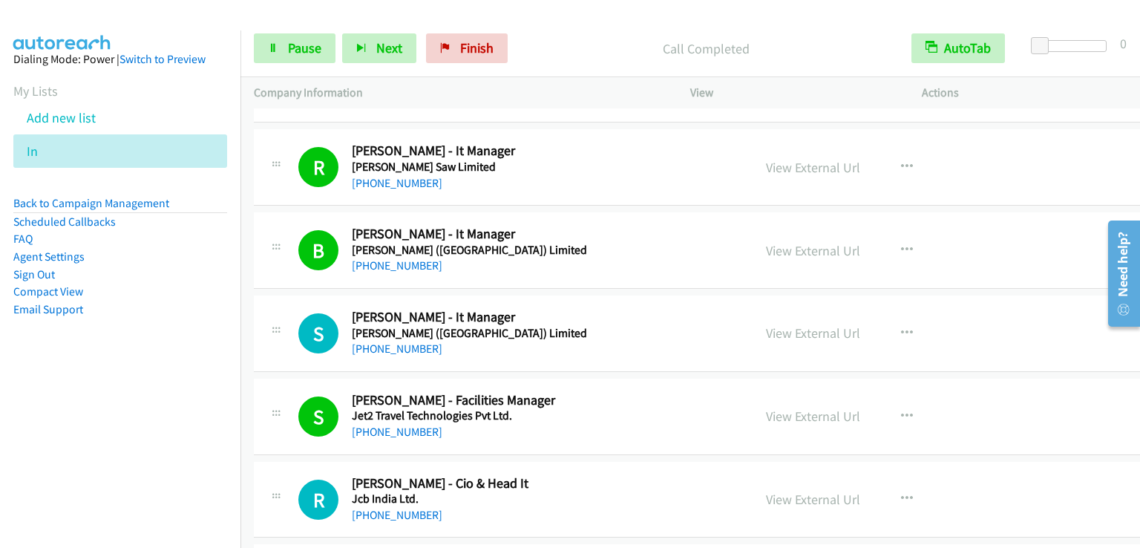
click at [302, 24] on div "Start Calls Pause Next Finish Call Completed AutoTab AutoTab 0" at bounding box center [691, 48] width 900 height 57
click at [294, 46] on span "Pause" at bounding box center [304, 47] width 33 height 17
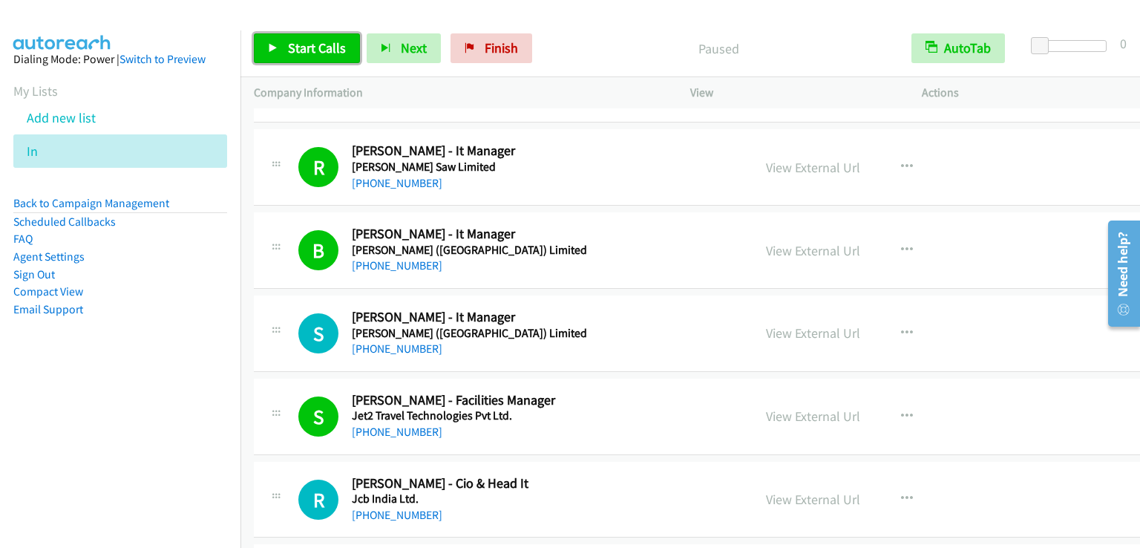
click at [292, 51] on span "Start Calls" at bounding box center [317, 47] width 58 height 17
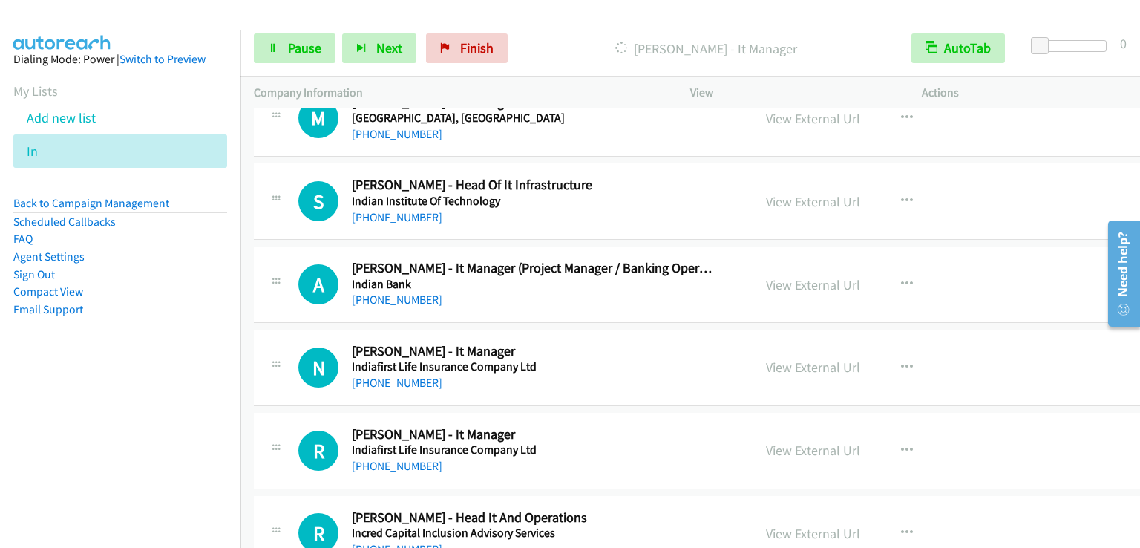
scroll to position [5271, 0]
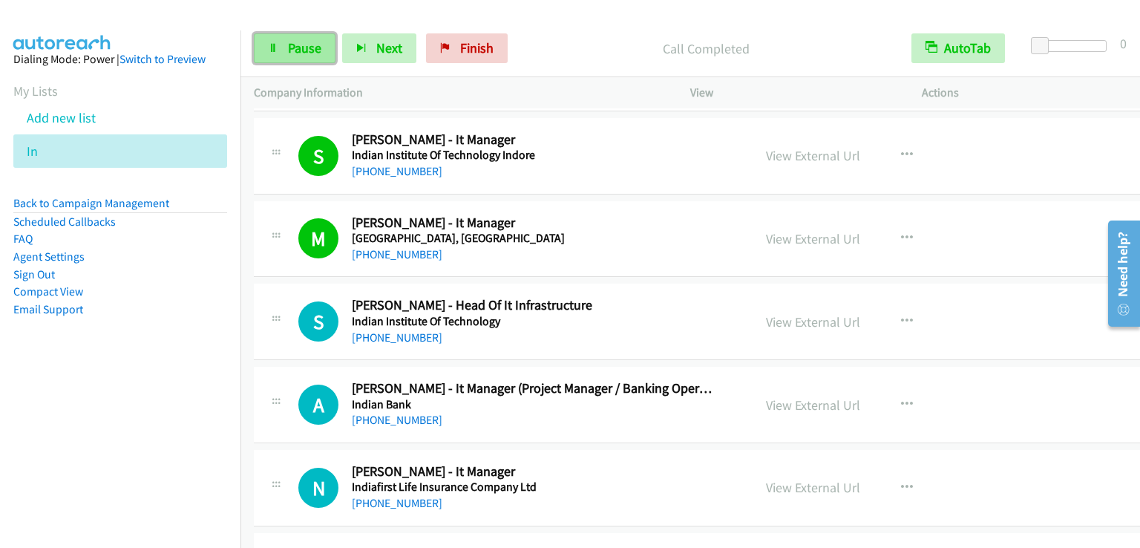
click at [306, 48] on span "Pause" at bounding box center [304, 47] width 33 height 17
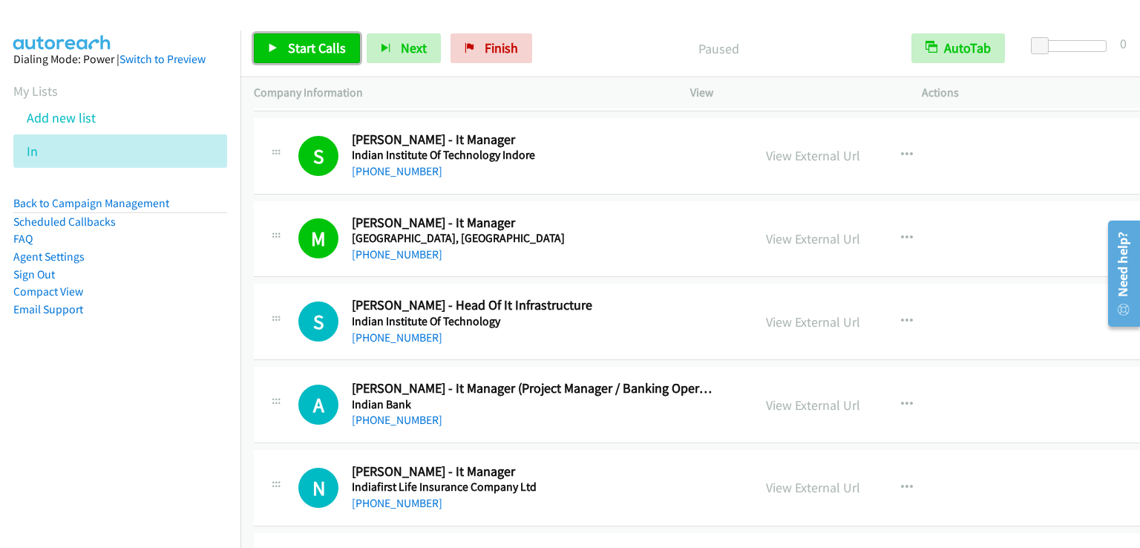
click at [306, 48] on span "Start Calls" at bounding box center [317, 47] width 58 height 17
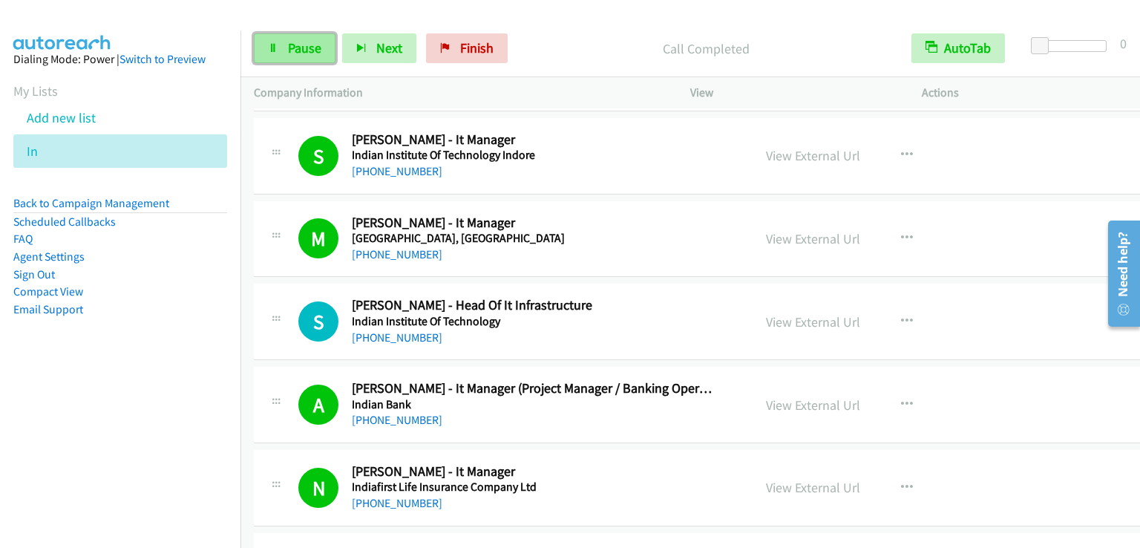
click at [322, 48] on link "Pause" at bounding box center [295, 48] width 82 height 30
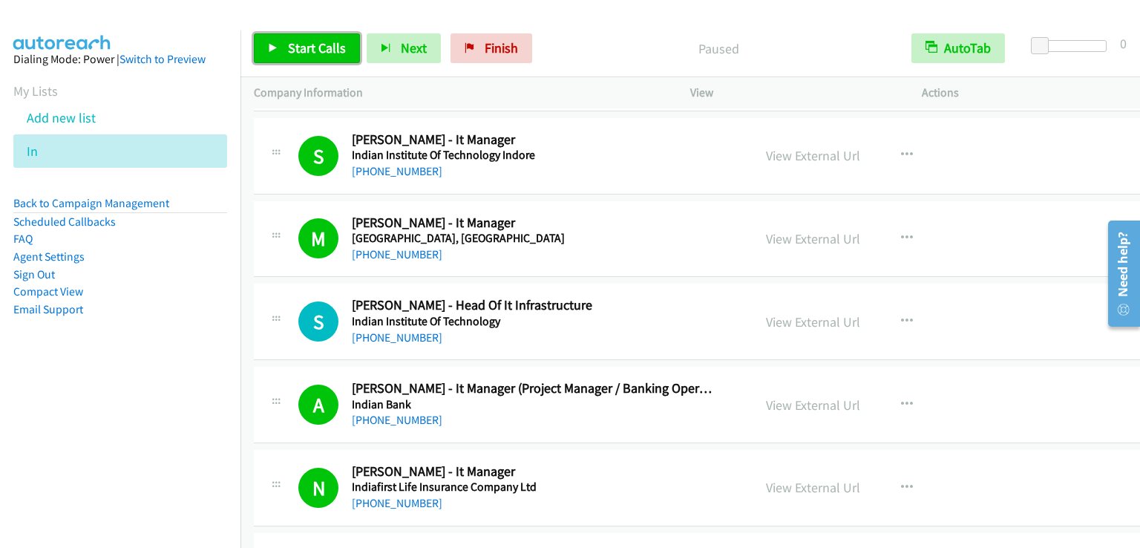
click at [322, 48] on span "Start Calls" at bounding box center [317, 47] width 58 height 17
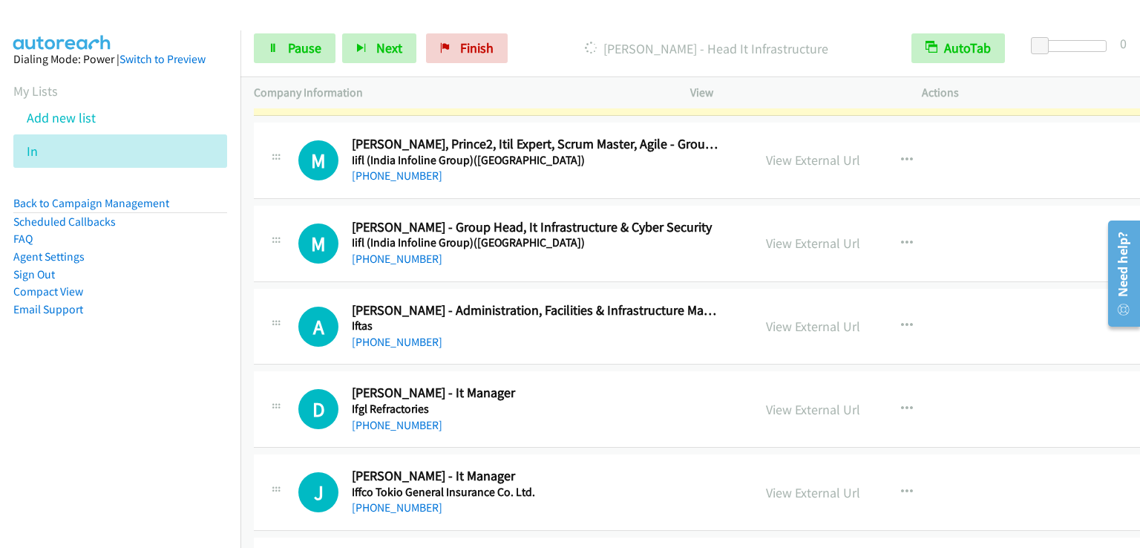
scroll to position [5791, 0]
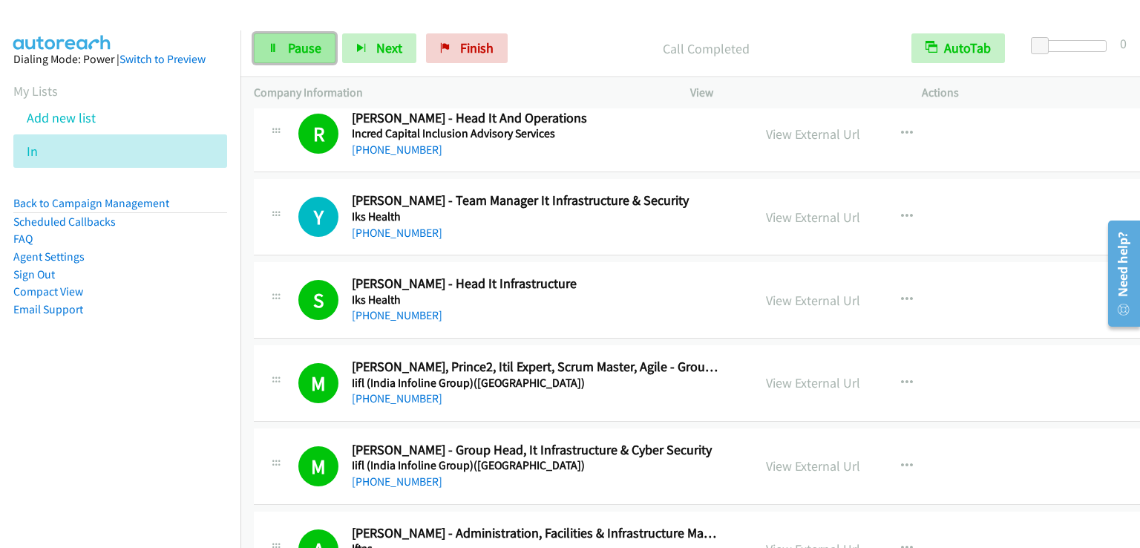
click at [292, 53] on span "Pause" at bounding box center [304, 47] width 33 height 17
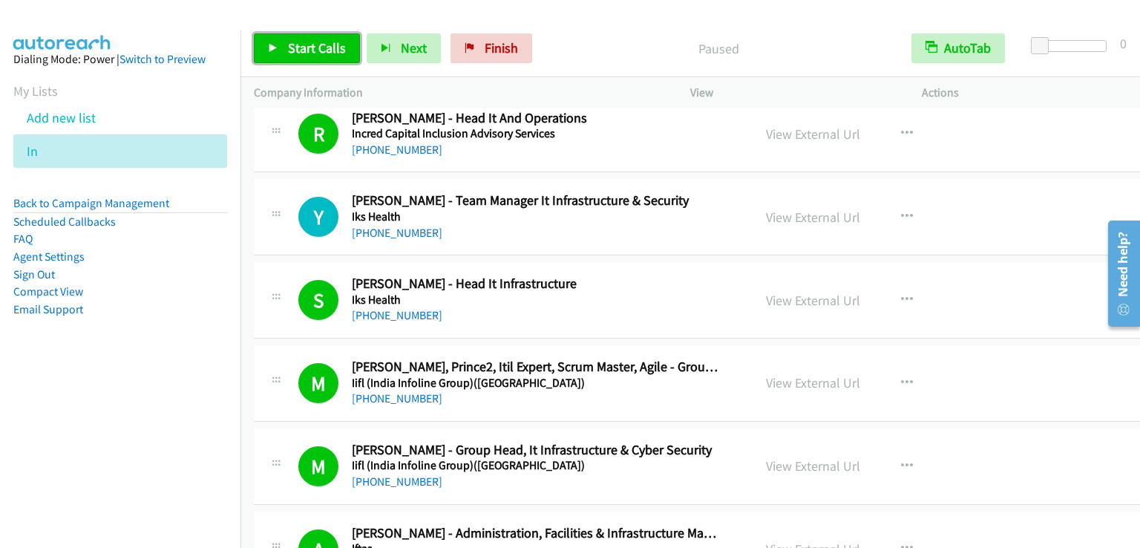
click at [292, 53] on span "Start Calls" at bounding box center [317, 47] width 58 height 17
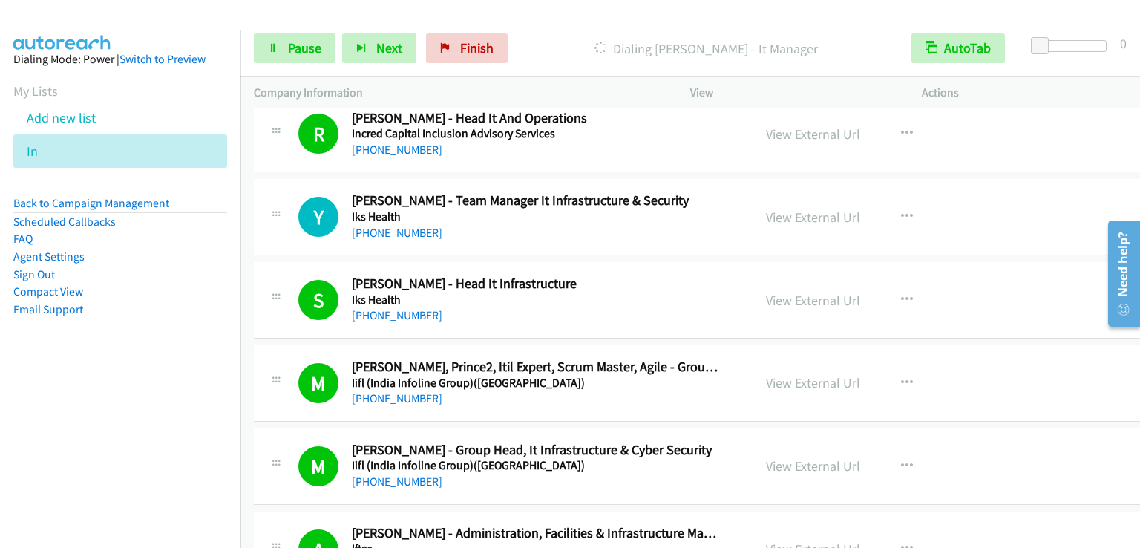
click at [549, 40] on p "Dialing [PERSON_NAME] - It Manager" at bounding box center [706, 49] width 357 height 20
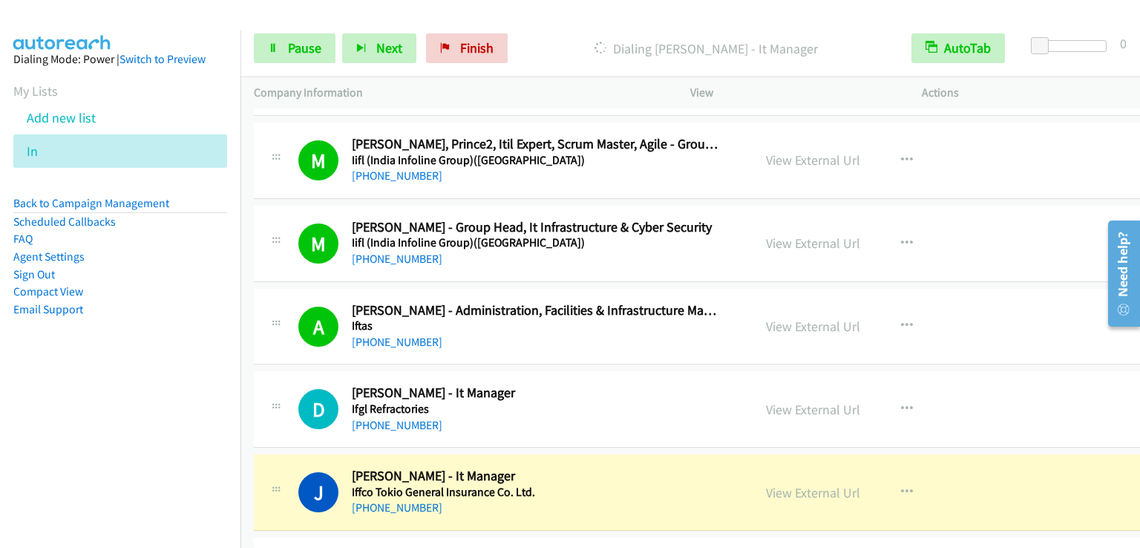
scroll to position [6088, 0]
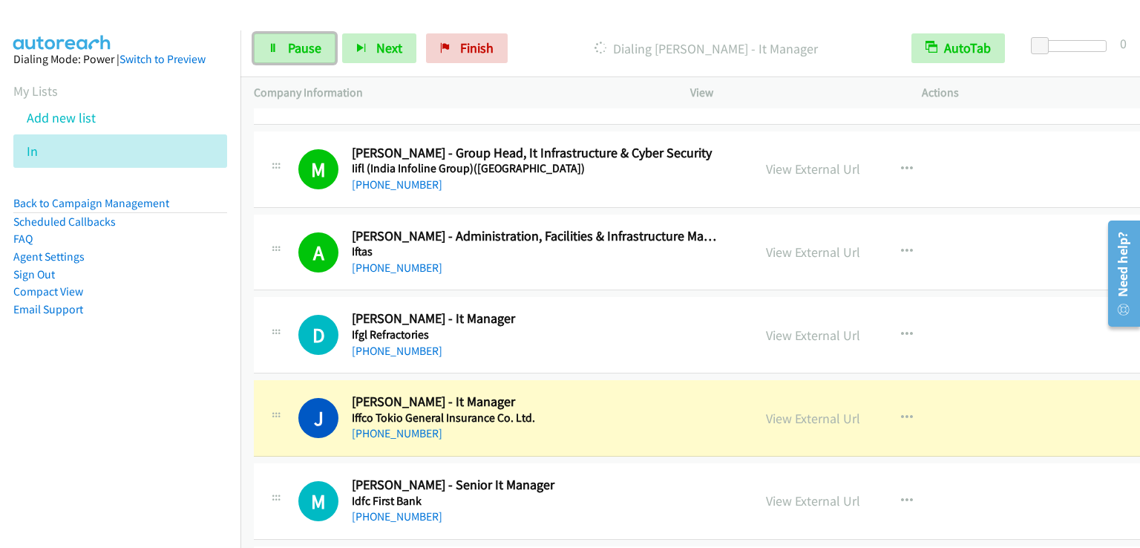
drag, startPoint x: 294, startPoint y: 44, endPoint x: 280, endPoint y: 1, distance: 44.6
click at [293, 44] on span "Pause" at bounding box center [304, 47] width 33 height 17
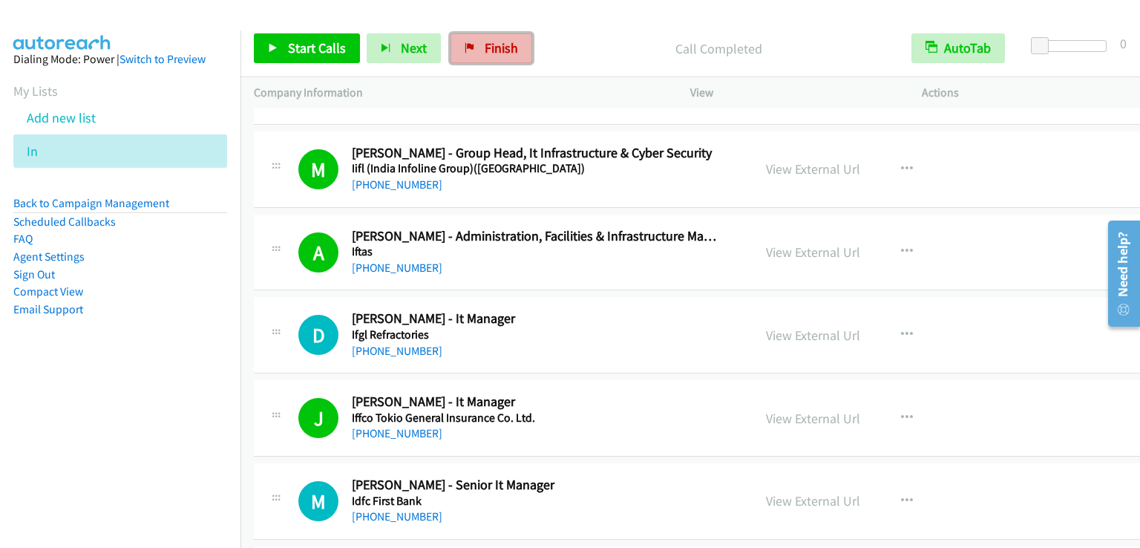
click at [471, 53] on link "Finish" at bounding box center [492, 48] width 82 height 30
